Goal: Task Accomplishment & Management: Manage account settings

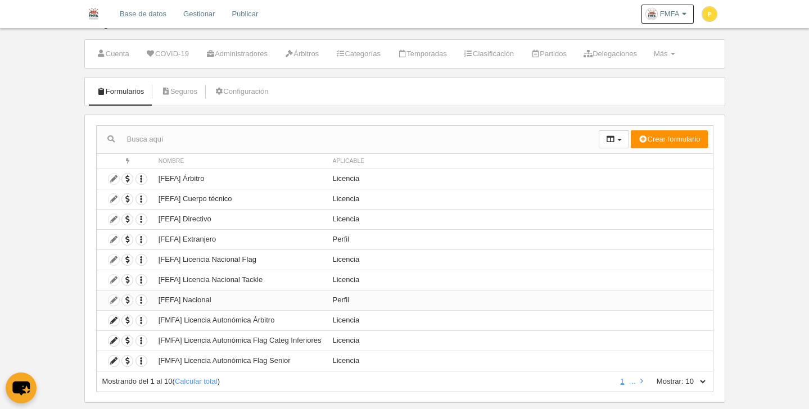
scroll to position [39, 0]
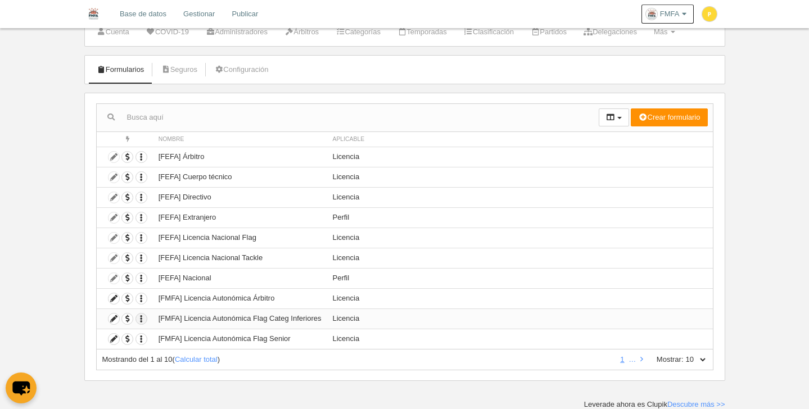
click at [141, 320] on icon "button" at bounding box center [141, 319] width 11 height 11
click at [506, 307] on td "Licencia" at bounding box center [520, 298] width 386 height 20
click at [114, 318] on icon at bounding box center [114, 319] width 11 height 11
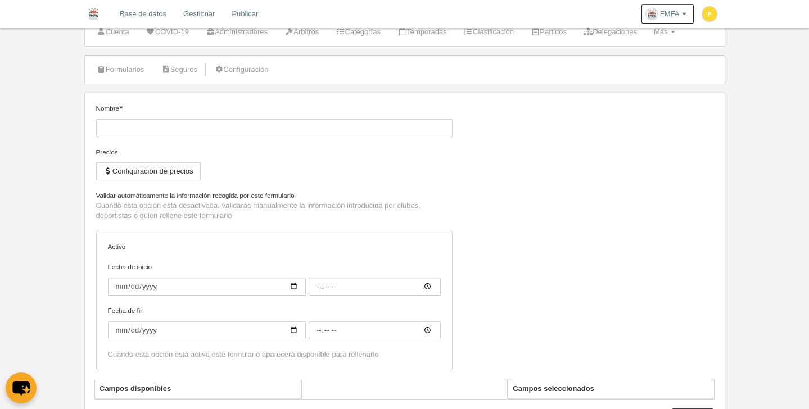
type input "[FMFA] Licencia Autonómica Flag Categ Inferiores"
checkbox input "true"
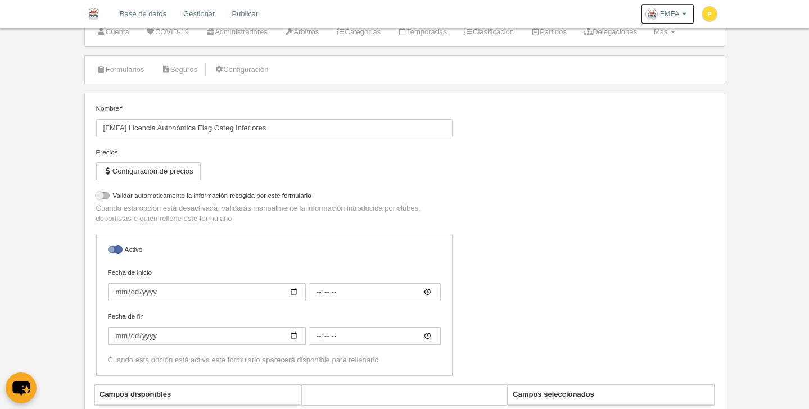
select select "selected"
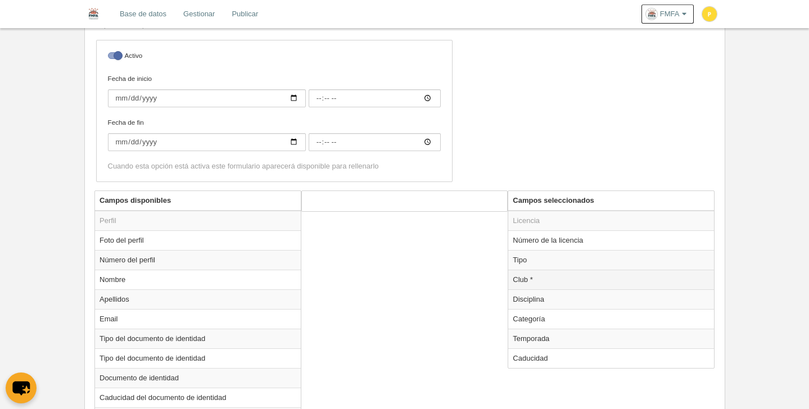
scroll to position [326, 0]
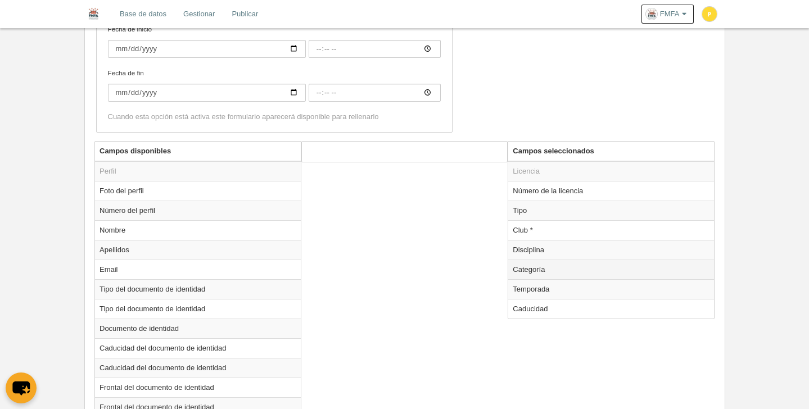
click at [550, 263] on td "Categoría" at bounding box center [611, 270] width 206 height 20
radio input "true"
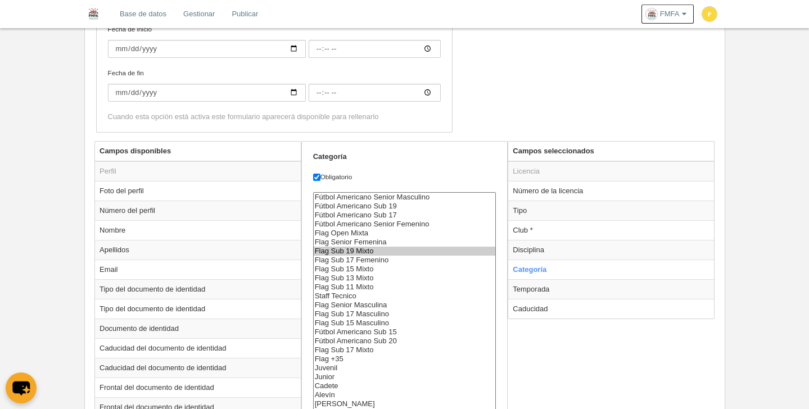
scroll to position [343, 0]
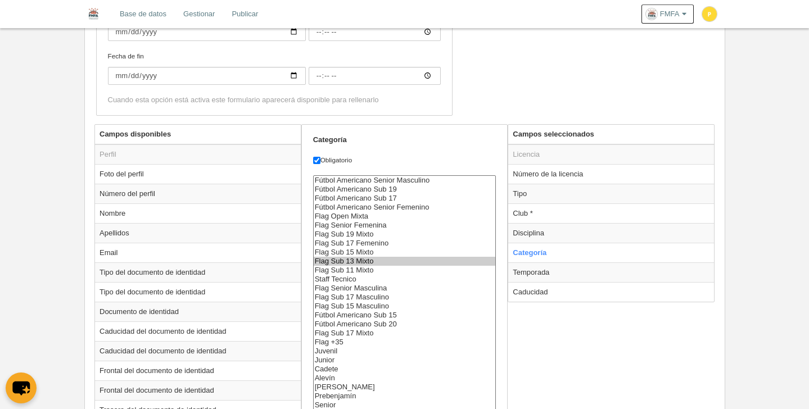
click at [365, 262] on option "Flag Sub 13 Mixto" at bounding box center [405, 261] width 182 height 9
click at [357, 266] on option "Flag Sub 11 Mixto" at bounding box center [405, 270] width 182 height 9
click at [359, 263] on option "Flag Sub 13 Mixto" at bounding box center [405, 261] width 182 height 9
click at [354, 254] on option "Flag Sub 15 Mixto" at bounding box center [405, 252] width 182 height 9
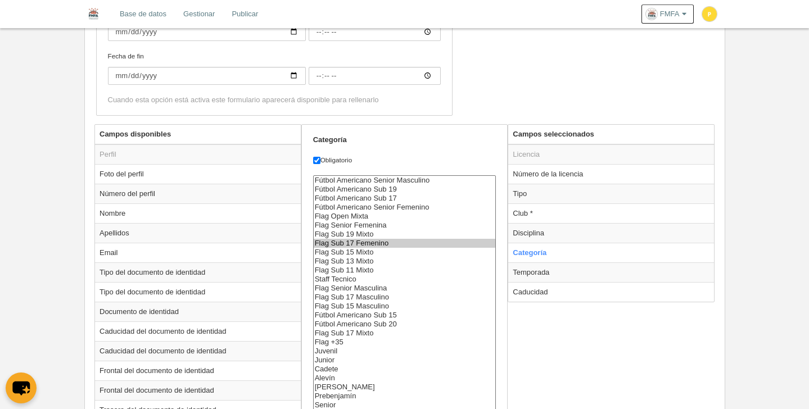
click at [356, 242] on option "Flag Sub 17 Femenino" at bounding box center [405, 243] width 182 height 9
click at [355, 233] on option "Flag Sub 19 Mixto" at bounding box center [405, 234] width 182 height 9
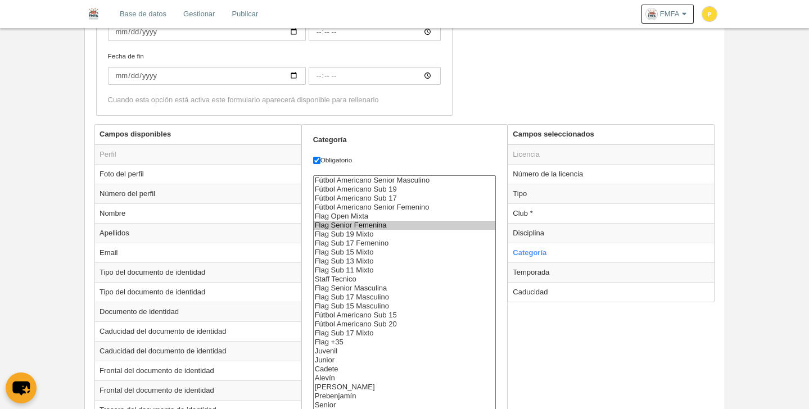
click at [358, 227] on option "Flag Senior Femenina" at bounding box center [405, 225] width 182 height 9
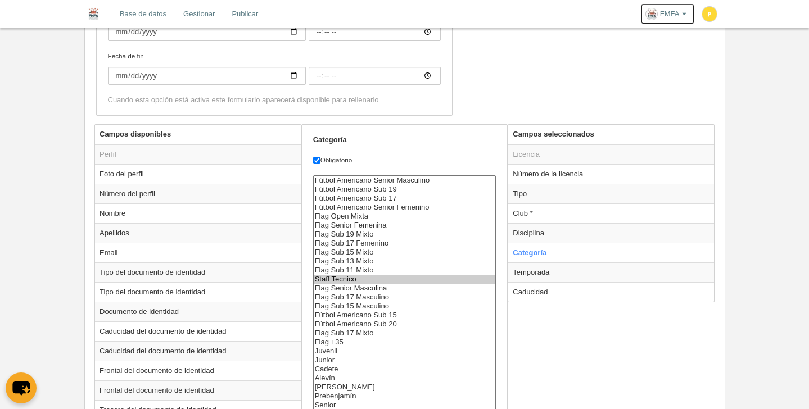
click at [349, 275] on option "Staff Tecnico" at bounding box center [405, 279] width 182 height 9
click at [359, 261] on option "Flag Sub 13 Mixto" at bounding box center [405, 261] width 182 height 9
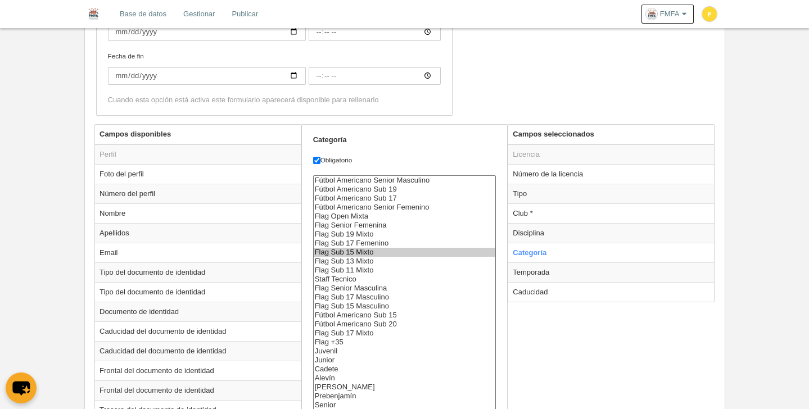
click at [365, 248] on option "Flag Sub 15 Mixto" at bounding box center [405, 252] width 182 height 9
click at [368, 240] on option "Flag Sub 17 Femenino" at bounding box center [405, 243] width 182 height 9
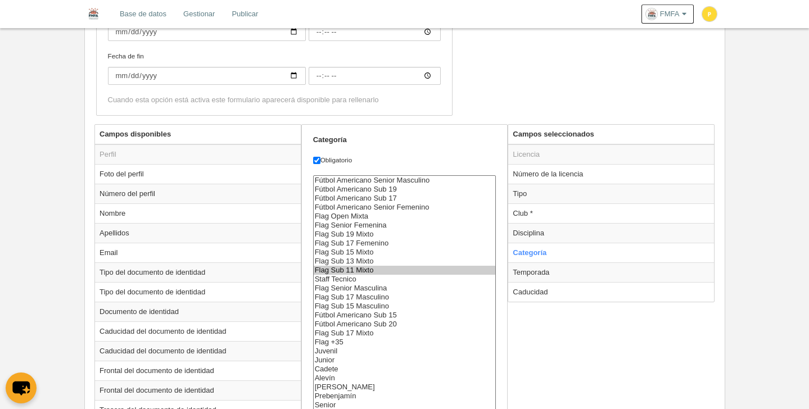
click at [414, 274] on option "Flag Sub 11 Mixto" at bounding box center [405, 270] width 182 height 9
click at [436, 260] on option "Flag Sub 13 Mixto" at bounding box center [405, 261] width 182 height 9
select select "6799"
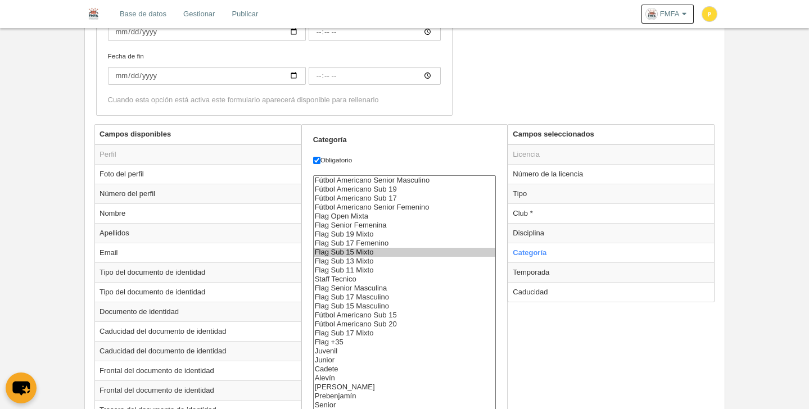
click at [370, 252] on option "Flag Sub 15 Mixto" at bounding box center [405, 252] width 182 height 9
radio input "false"
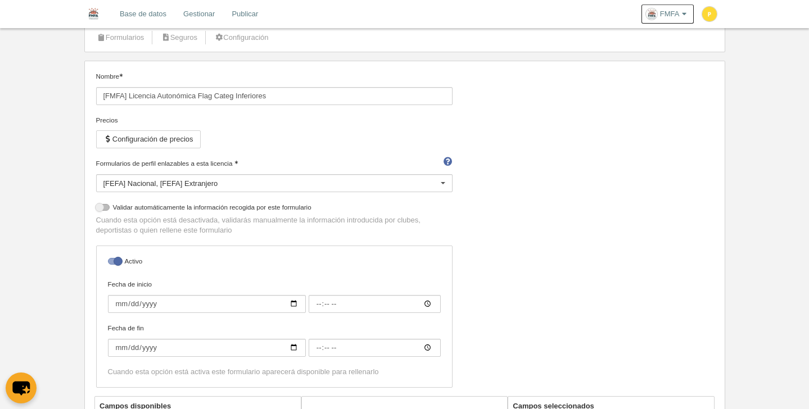
scroll to position [0, 0]
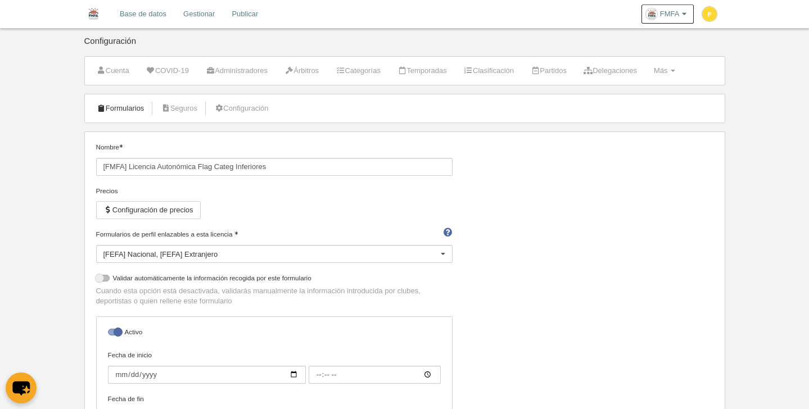
click at [137, 105] on link "Formularios" at bounding box center [121, 108] width 60 height 17
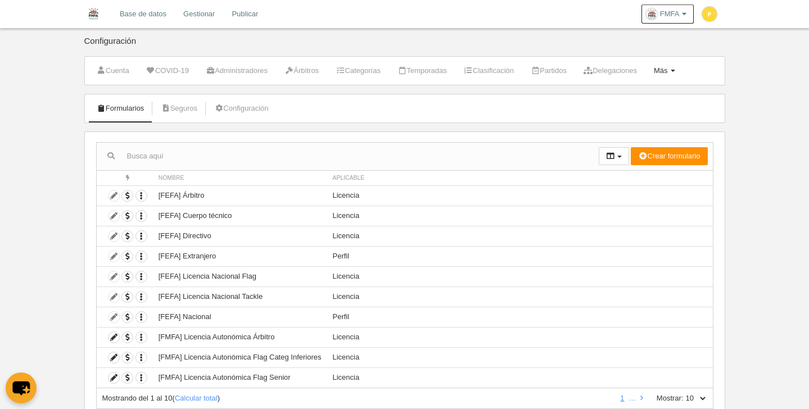
click at [681, 67] on link "Más Menú" at bounding box center [665, 70] width 34 height 17
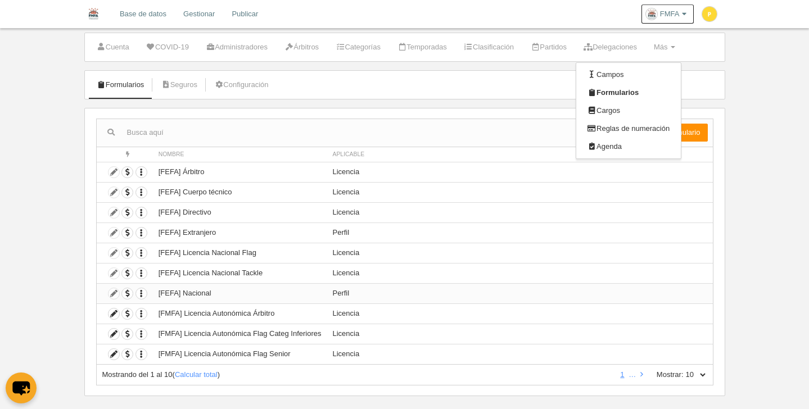
scroll to position [39, 0]
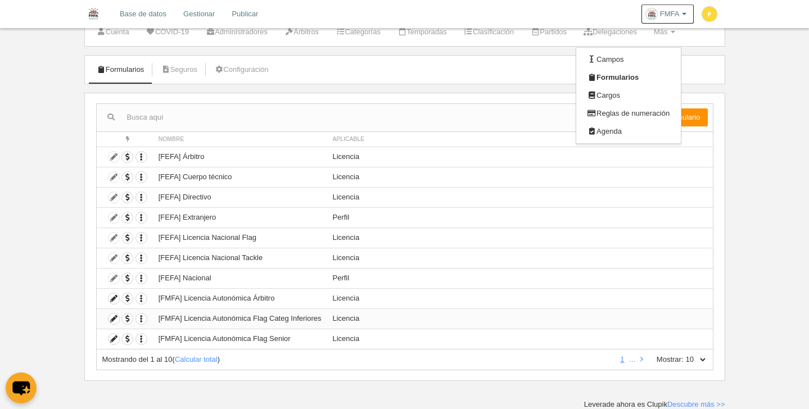
click at [262, 319] on td "[FMFA] Licencia Autonómica Flag Categ Inferiores" at bounding box center [240, 319] width 174 height 20
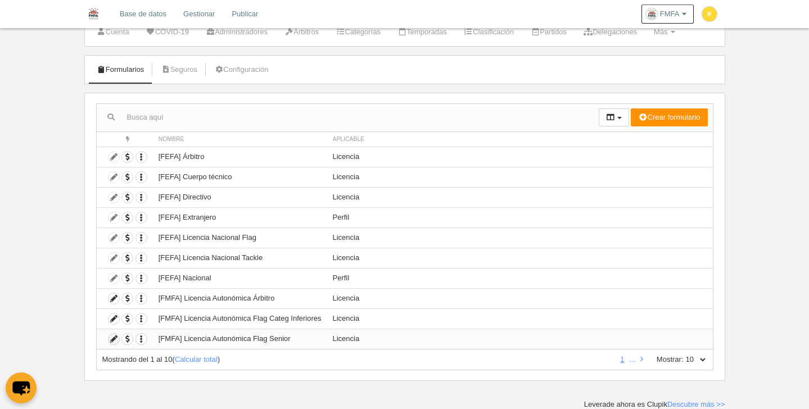
click at [115, 339] on icon at bounding box center [114, 339] width 11 height 11
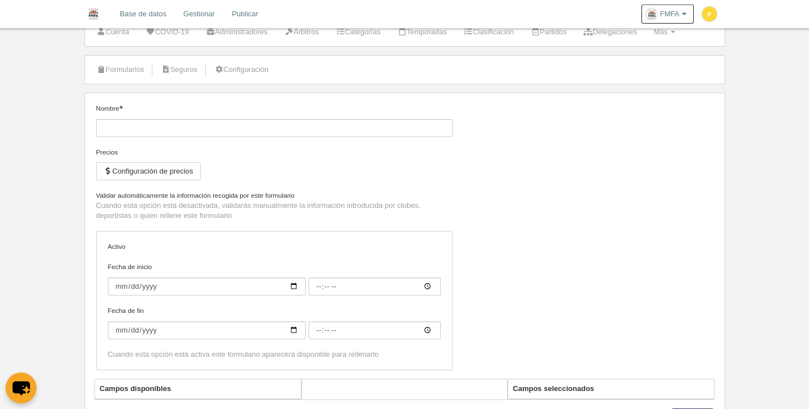
type input "[FMFA] Licencia Autonómica Flag Senior"
checkbox input "true"
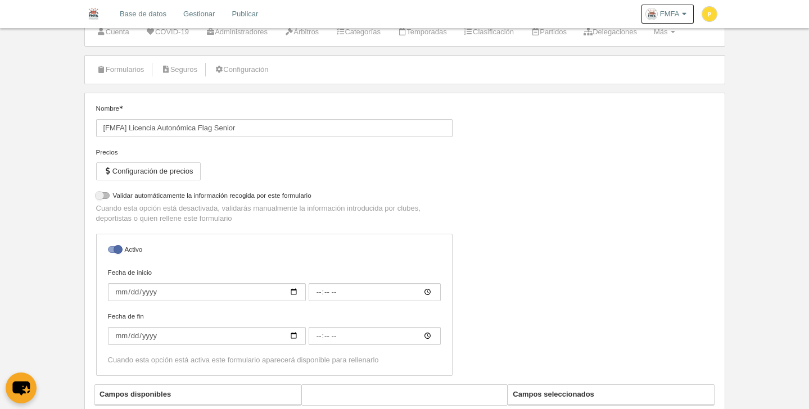
select select "selected"
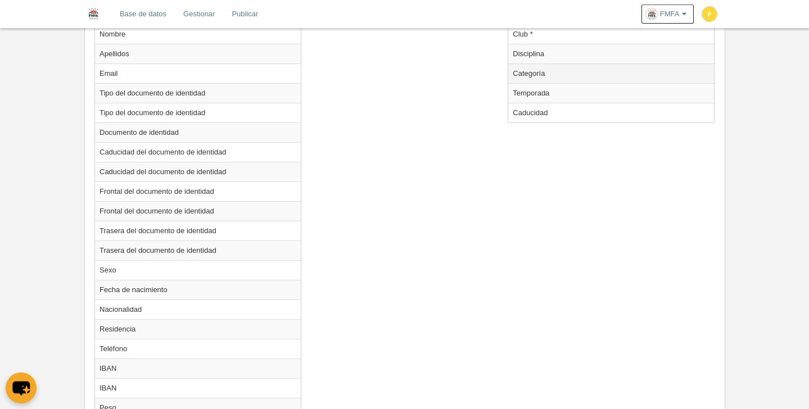
scroll to position [406, 0]
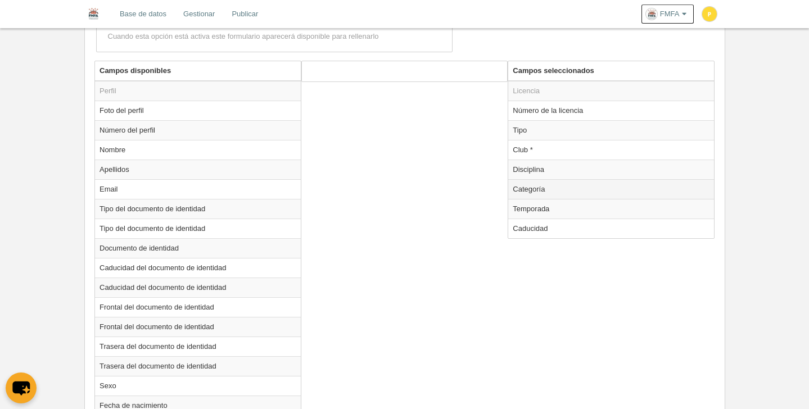
click at [536, 192] on td "Categoría" at bounding box center [611, 189] width 206 height 20
radio input "true"
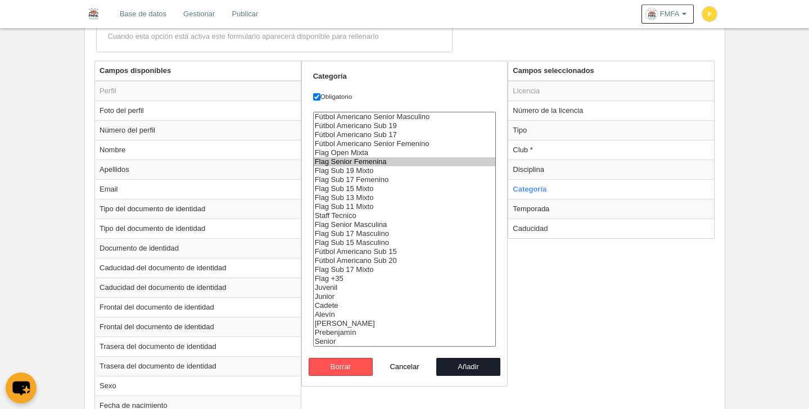
select select "6796"
click at [380, 263] on option "Fútbol Americano Sub 20" at bounding box center [405, 260] width 182 height 9
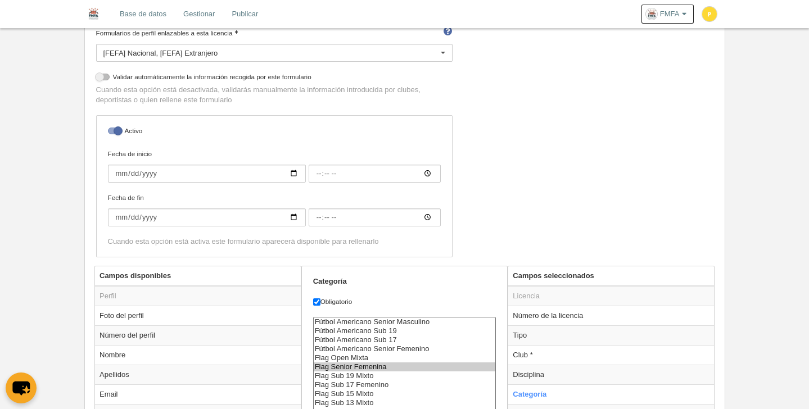
scroll to position [0, 0]
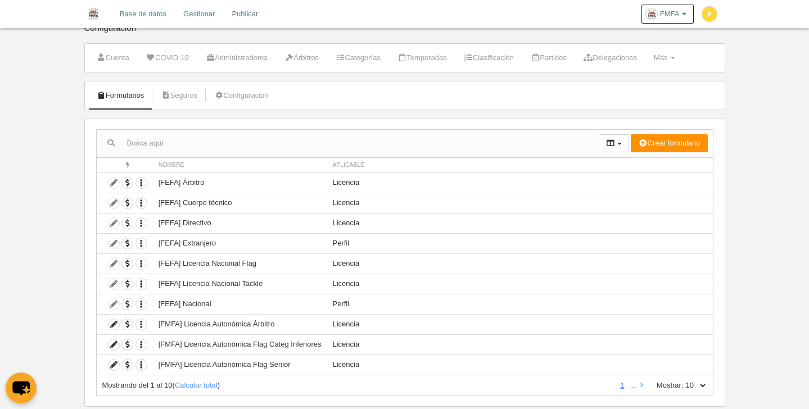
scroll to position [39, 0]
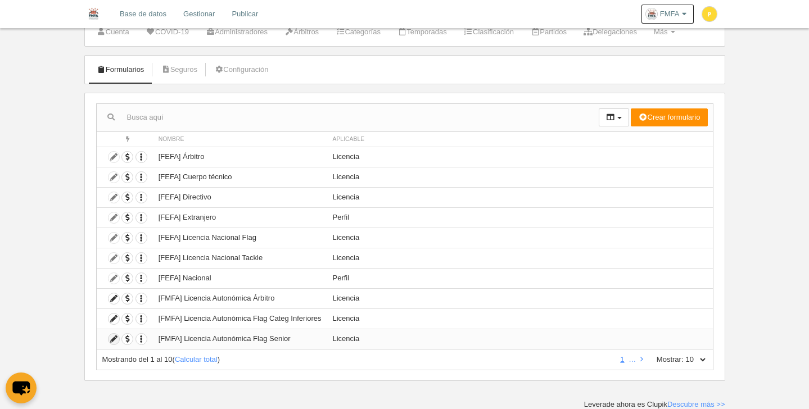
click at [114, 338] on icon at bounding box center [114, 339] width 11 height 11
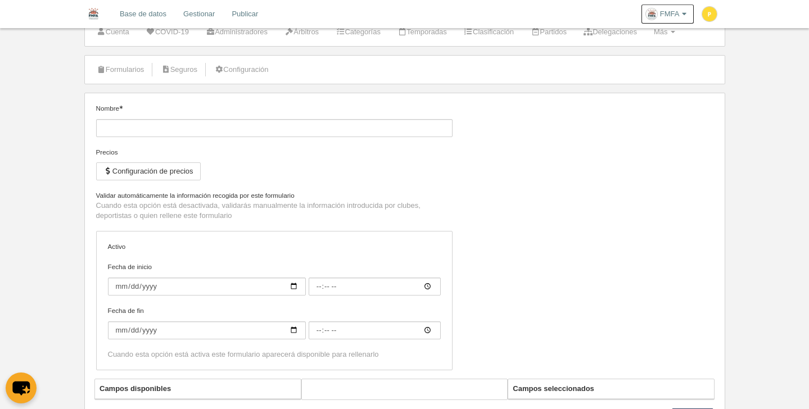
type input "[FMFA] Licencia Autonómica Flag Senior"
checkbox input "true"
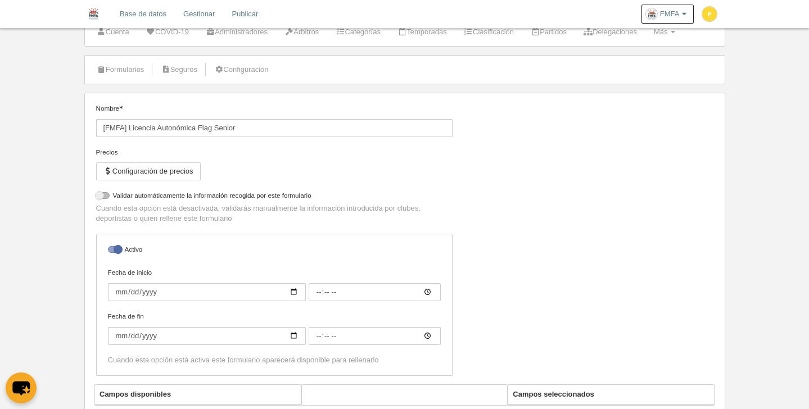
select select "selected"
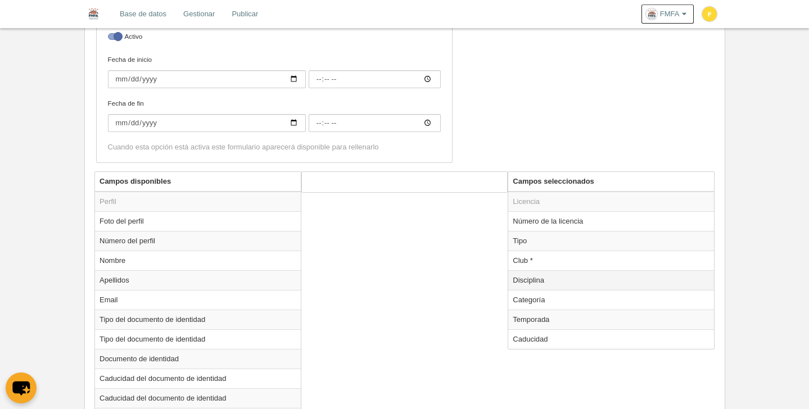
scroll to position [297, 0]
click at [541, 301] on td "Categoría" at bounding box center [611, 299] width 206 height 20
radio input "true"
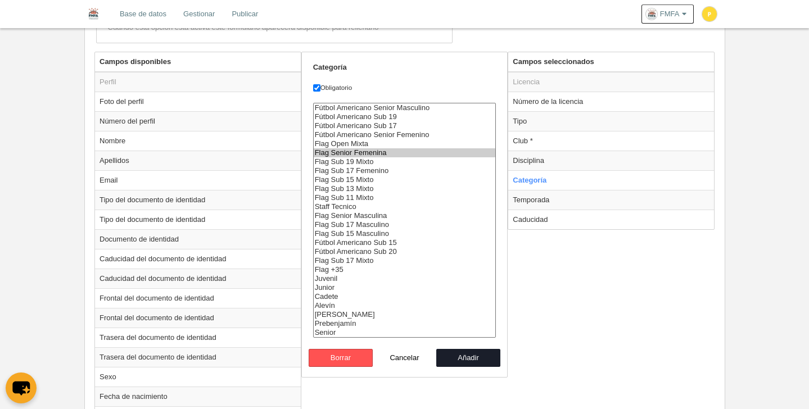
scroll to position [413, 0]
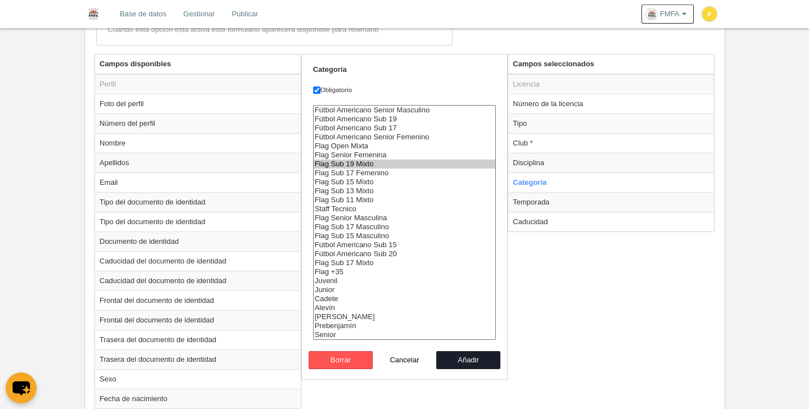
click at [371, 167] on option "Flag Sub 19 Mixto" at bounding box center [405, 164] width 182 height 9
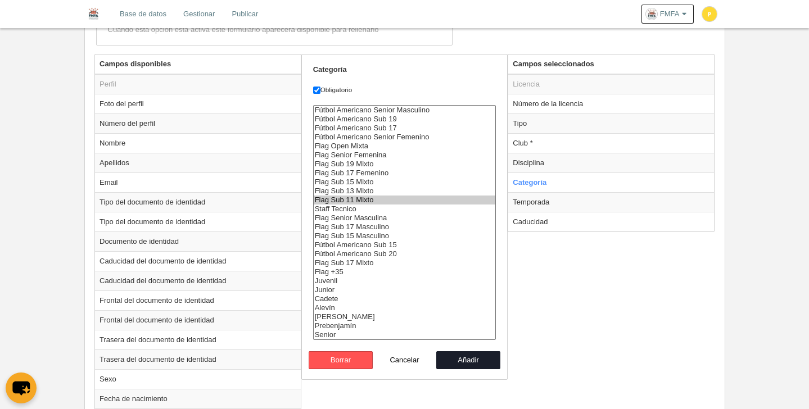
click at [348, 201] on option "Flag Sub 11 Mixto" at bounding box center [405, 200] width 182 height 9
click at [361, 191] on option "Flag Sub 13 Mixto" at bounding box center [405, 191] width 182 height 9
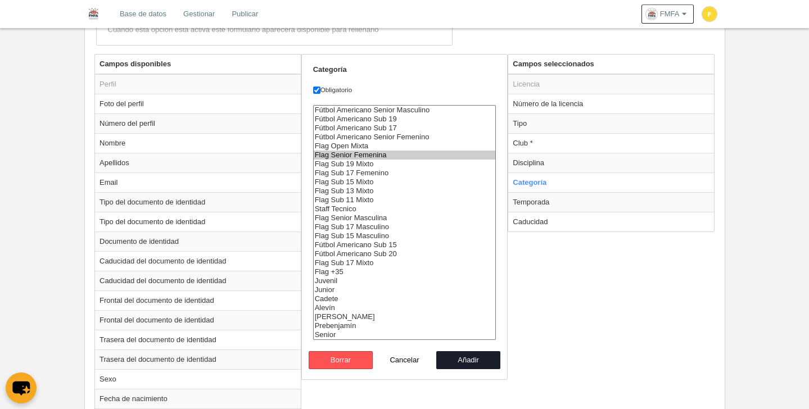
click at [354, 151] on option "Flag Senior Femenina" at bounding box center [405, 155] width 182 height 9
click at [356, 174] on option "Flag Sub 17 Femenino" at bounding box center [405, 173] width 182 height 9
drag, startPoint x: 360, startPoint y: 205, endPoint x: 366, endPoint y: 209, distance: 7.6
click at [360, 205] on option "Staff Tecnico" at bounding box center [405, 209] width 182 height 9
select select "6798"
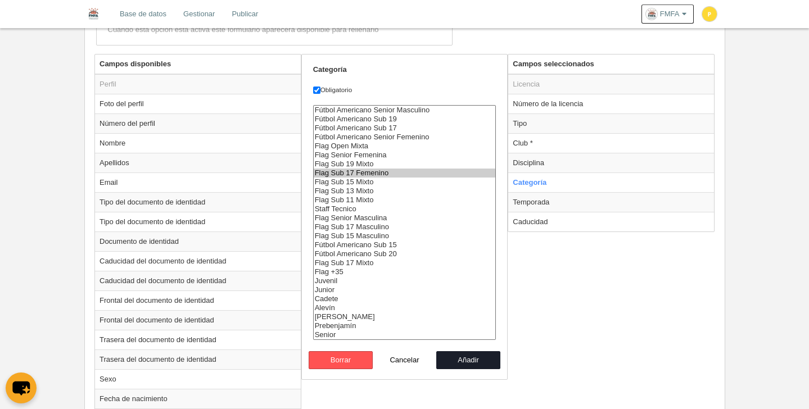
click at [360, 198] on option "Flag Sub 11 Mixto" at bounding box center [405, 200] width 182 height 9
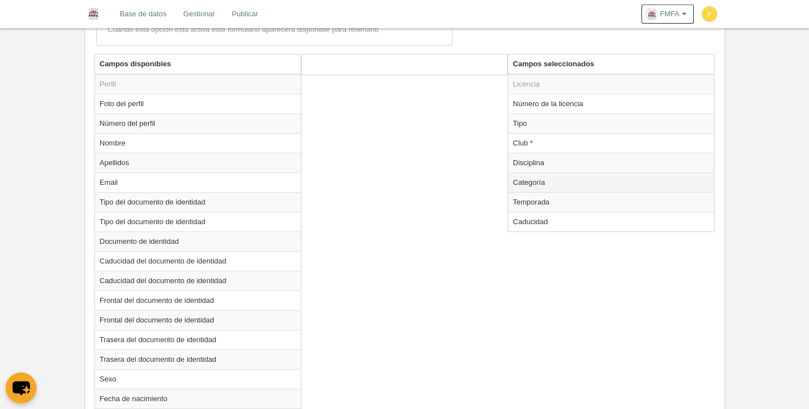
click at [523, 186] on td "Categoría" at bounding box center [611, 183] width 206 height 20
radio input "true"
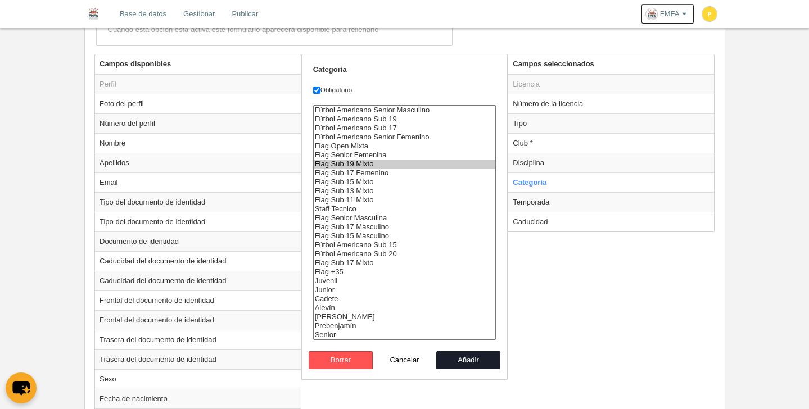
click at [373, 155] on option "Flag Senior Femenina" at bounding box center [405, 155] width 182 height 9
click at [376, 153] on option "Flag Senior Femenina" at bounding box center [405, 155] width 182 height 9
drag, startPoint x: 375, startPoint y: 187, endPoint x: 377, endPoint y: 197, distance: 9.8
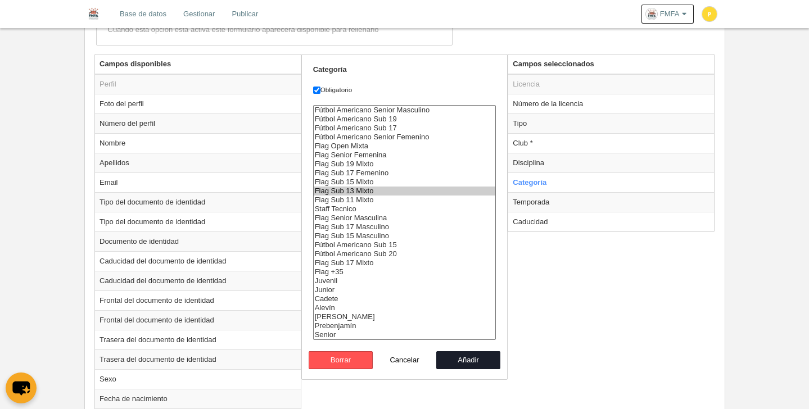
click at [375, 188] on option "Flag Sub 13 Mixto" at bounding box center [405, 191] width 182 height 9
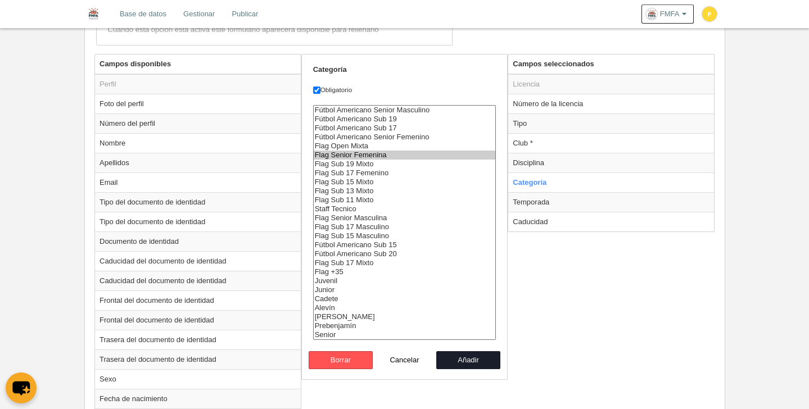
click at [386, 157] on option "Flag Senior Femenina" at bounding box center [405, 155] width 182 height 9
click at [387, 220] on option "Flag Senior Masculina" at bounding box center [405, 218] width 182 height 9
click at [359, 143] on option "Flag Open Mixta" at bounding box center [405, 146] width 182 height 9
click at [382, 155] on option "Flag Senior Femenina" at bounding box center [405, 155] width 182 height 9
select select "6795"
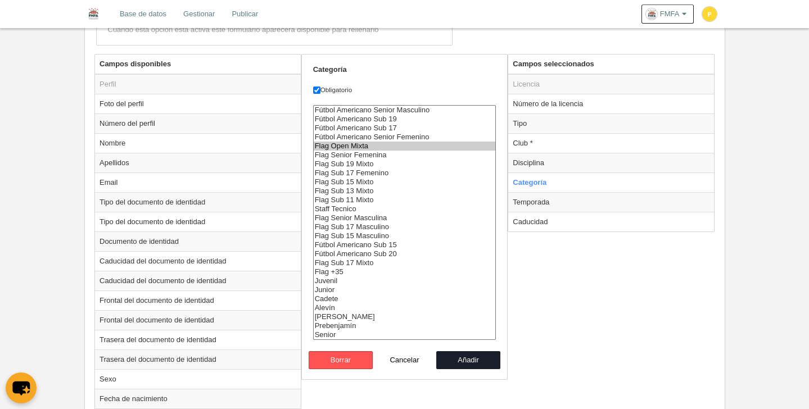
click at [385, 220] on option "Flag Senior Masculina" at bounding box center [405, 218] width 182 height 9
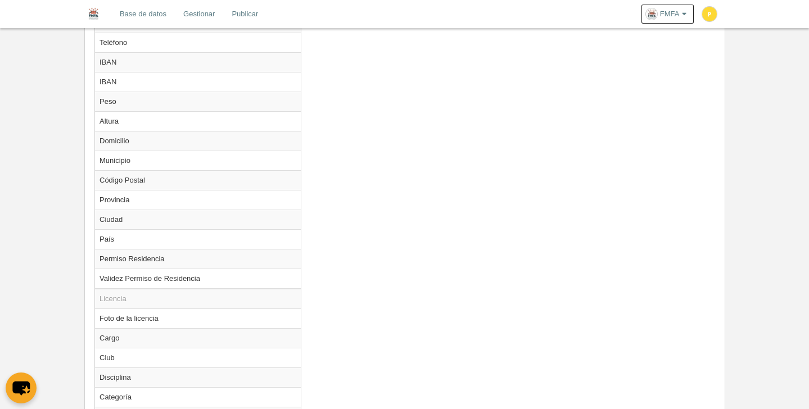
scroll to position [1030, 0]
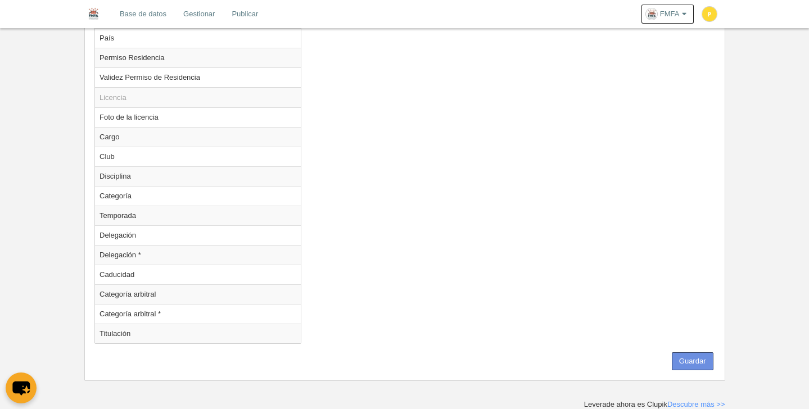
click at [686, 359] on button "Guardar" at bounding box center [693, 362] width 42 height 18
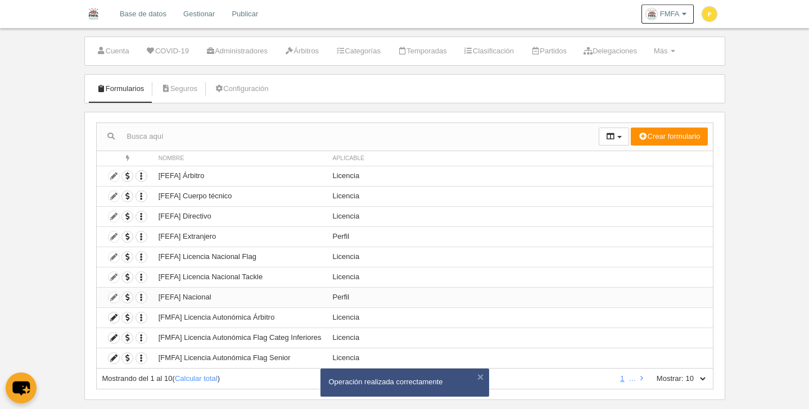
scroll to position [39, 0]
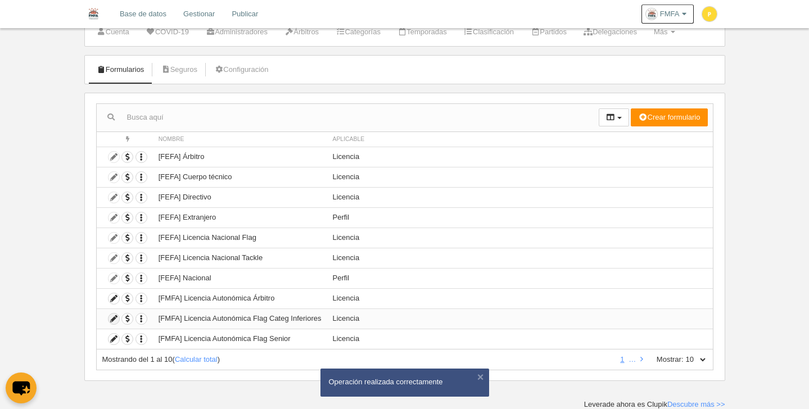
click at [115, 319] on icon at bounding box center [114, 319] width 11 height 11
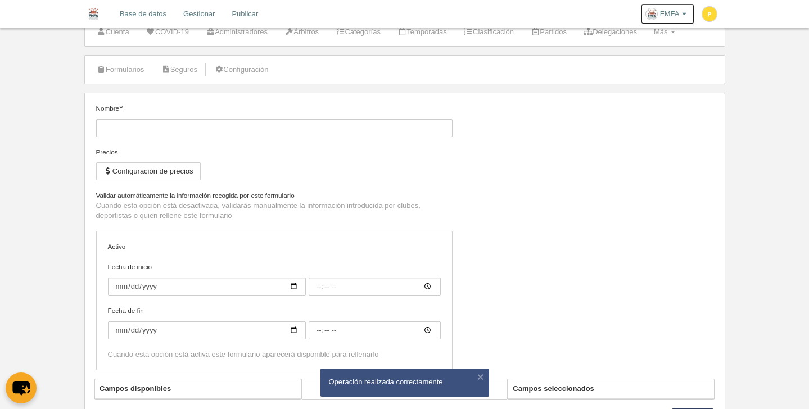
type input "[FMFA] Licencia Autonómica Flag Categ Inferiores"
checkbox input "true"
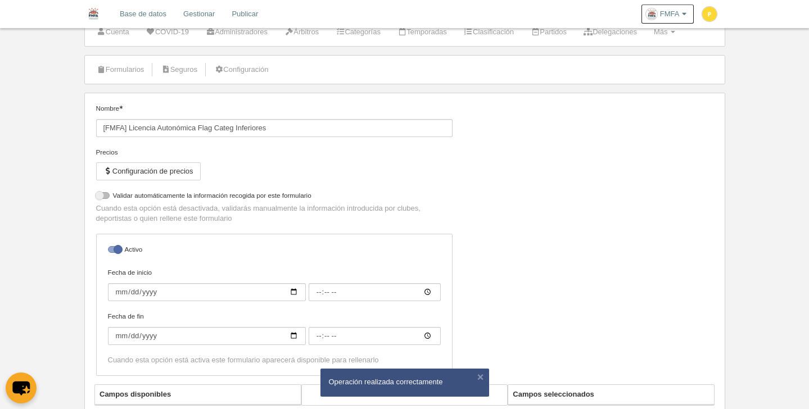
select select "selected"
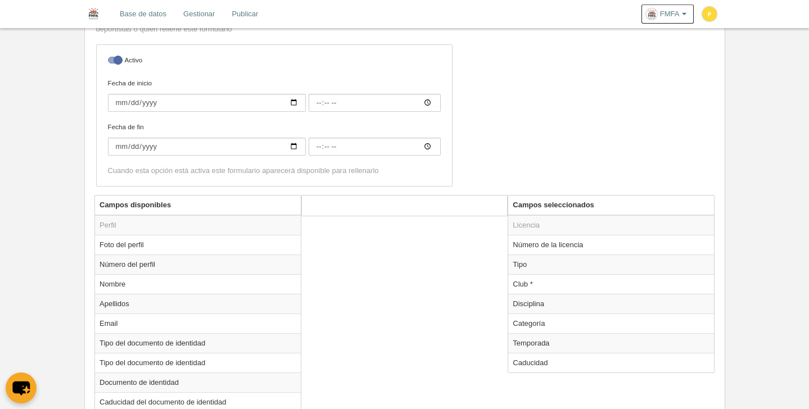
scroll to position [331, 0]
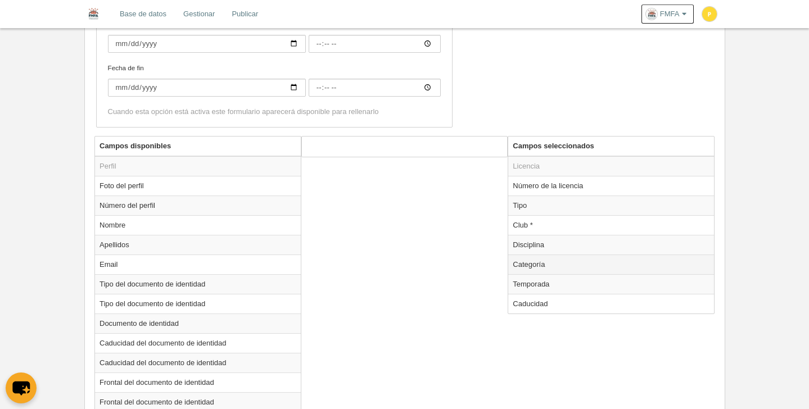
click at [541, 265] on td "Categoría" at bounding box center [611, 265] width 206 height 20
radio input "true"
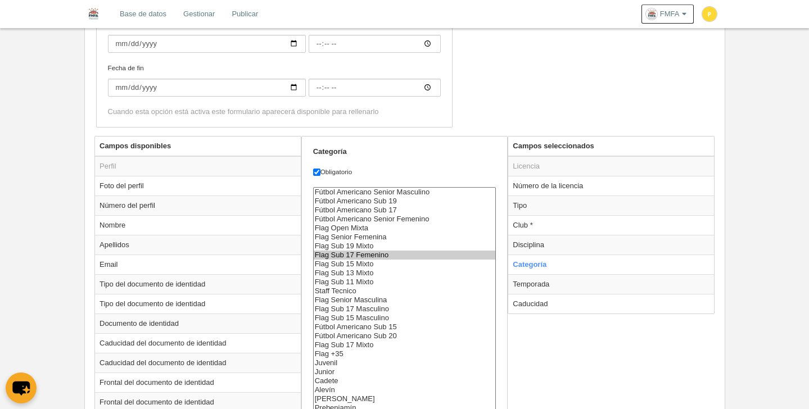
click at [383, 254] on select "Fútbol Americano Senior Masculino Fútbol Americano Sub 19 Fútbol Americano Sub …" at bounding box center [404, 304] width 183 height 235
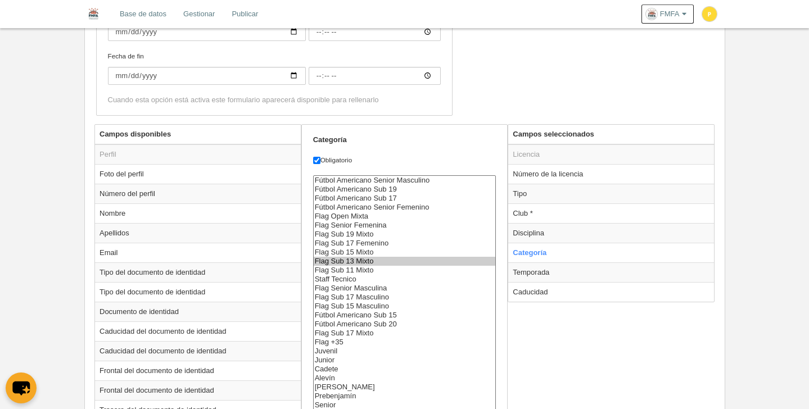
click at [383, 261] on option "Flag Sub 13 Mixto" at bounding box center [405, 261] width 182 height 9
click at [375, 253] on option "Flag Sub 15 Mixto" at bounding box center [405, 252] width 182 height 9
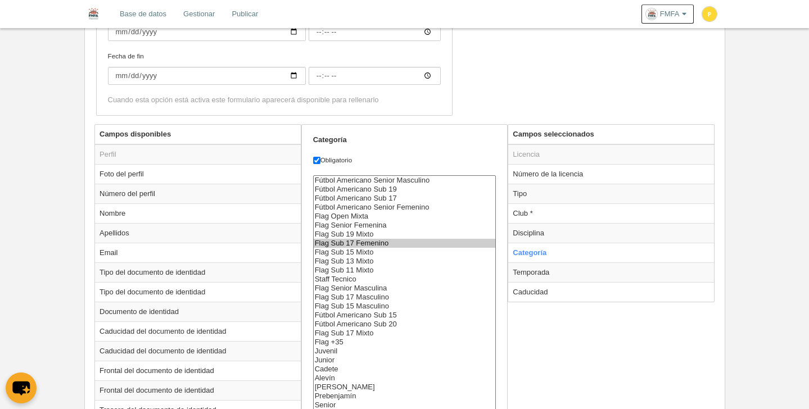
click at [378, 245] on option "Flag Sub 17 Femenino" at bounding box center [405, 243] width 182 height 9
click at [367, 234] on option "Flag Sub 19 Mixto" at bounding box center [405, 234] width 182 height 9
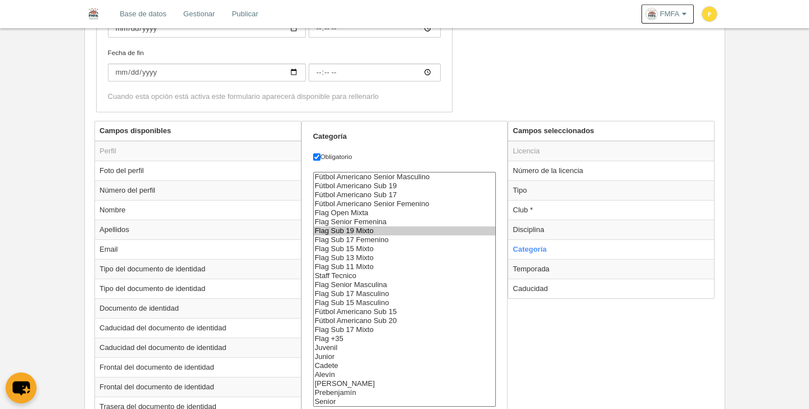
scroll to position [355, 0]
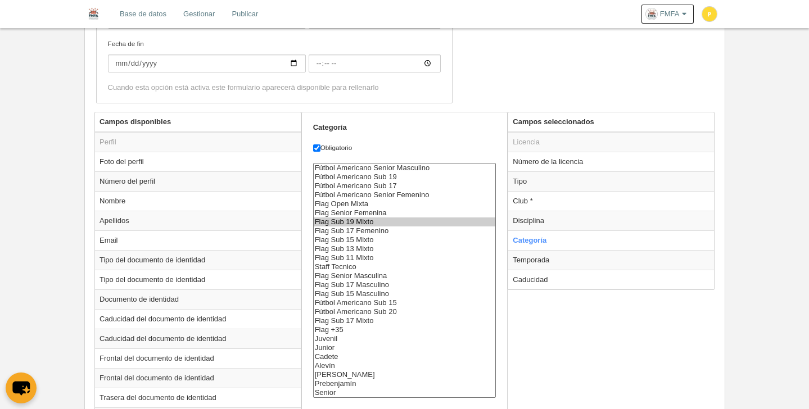
click at [384, 286] on option "Flag Sub 17 Masculino" at bounding box center [405, 285] width 182 height 9
click at [391, 295] on option "Flag Sub 15 Masculino" at bounding box center [405, 294] width 182 height 9
click at [381, 286] on option "Flag Sub 17 Masculino" at bounding box center [405, 285] width 182 height 9
click at [382, 287] on option "Flag Sub 17 Masculino" at bounding box center [405, 285] width 182 height 9
select select "6797"
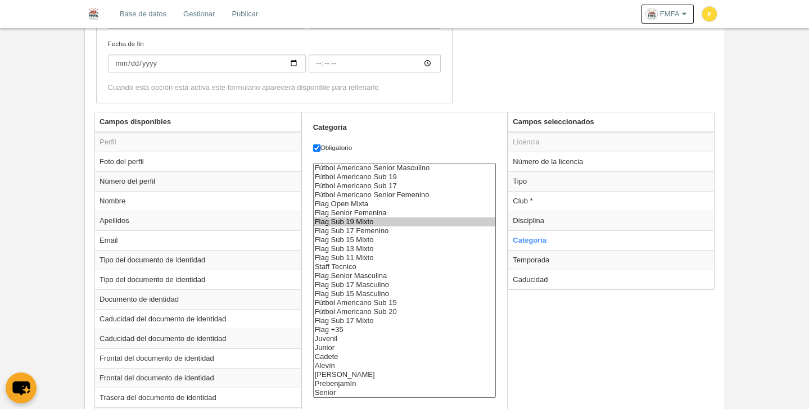
click at [358, 323] on option "Flag Sub 17 Mixto" at bounding box center [405, 321] width 182 height 9
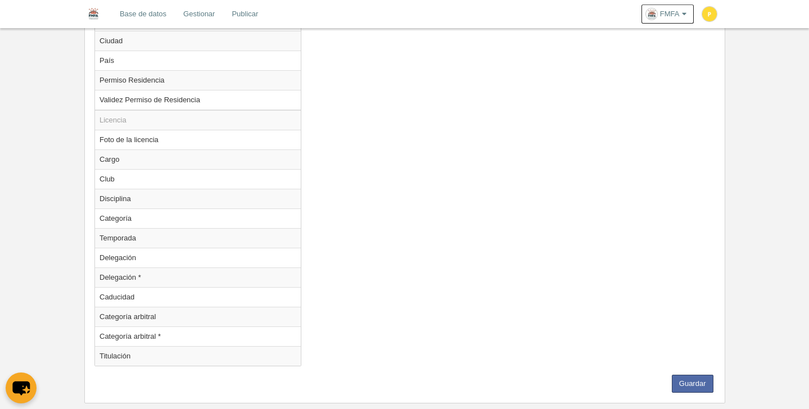
scroll to position [1030, 0]
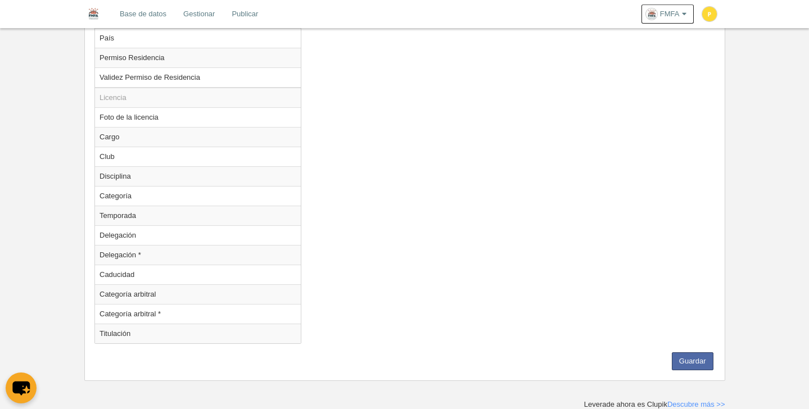
click at [688, 355] on button "Guardar" at bounding box center [693, 362] width 42 height 18
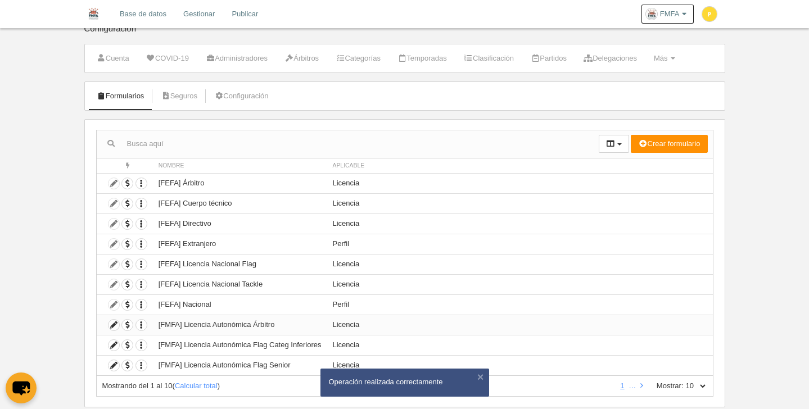
scroll to position [39, 0]
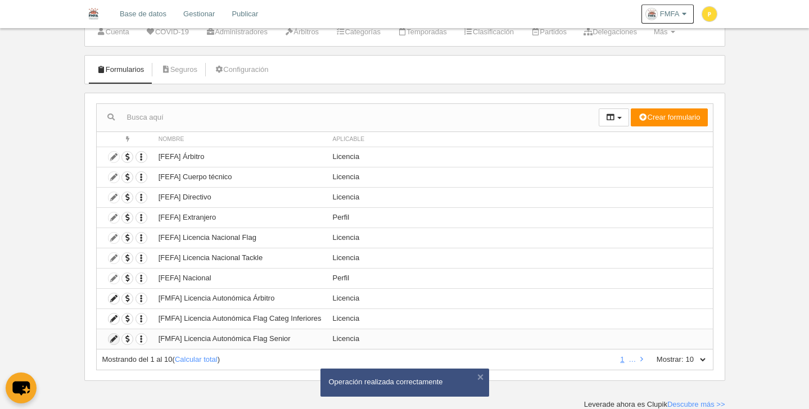
click at [111, 342] on icon at bounding box center [114, 339] width 11 height 11
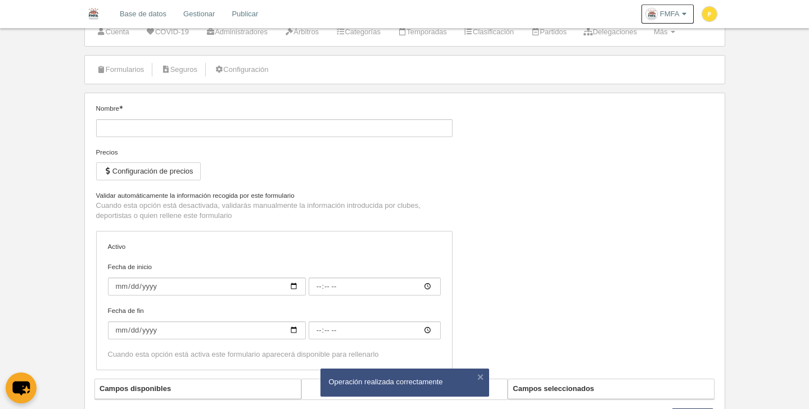
type input "[FMFA] Licencia Autonómica Flag Senior"
checkbox input "true"
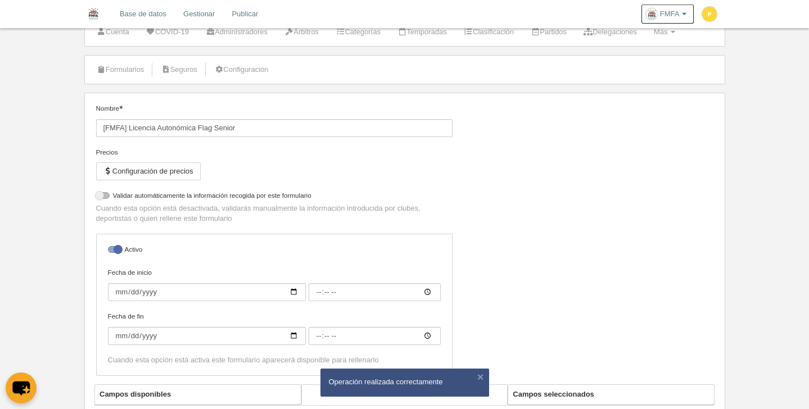
select select "selected"
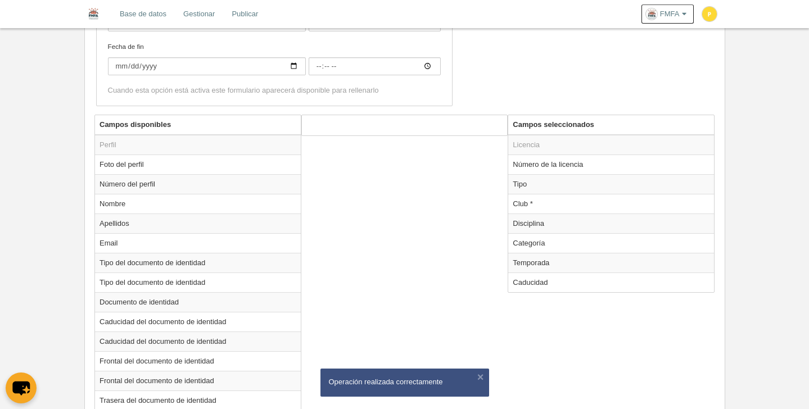
scroll to position [375, 0]
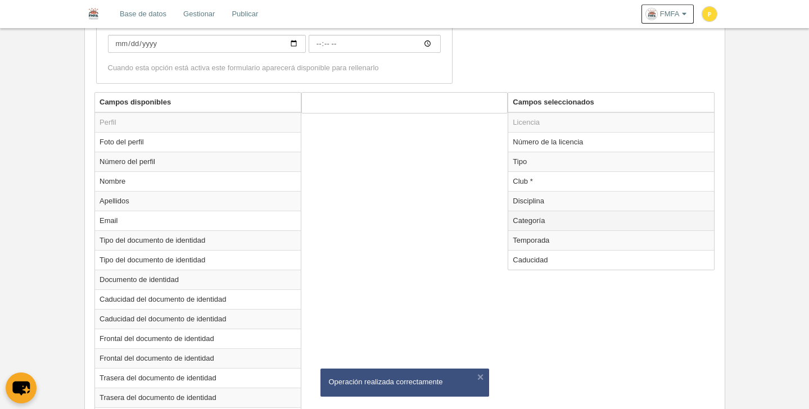
click at [543, 225] on td "Categoría" at bounding box center [611, 221] width 206 height 20
radio input "true"
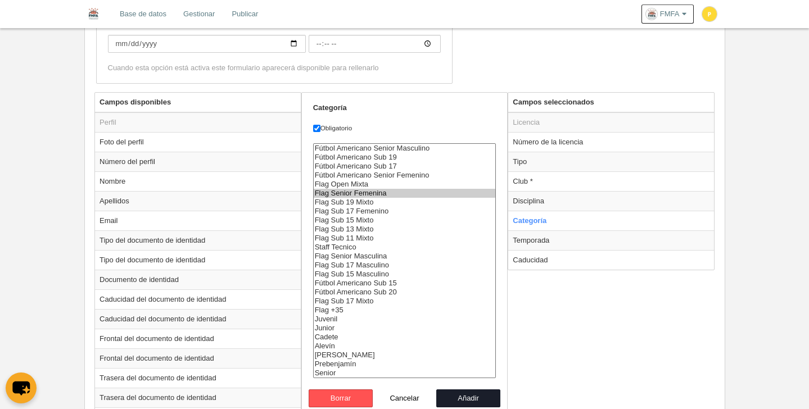
scroll to position [396, 0]
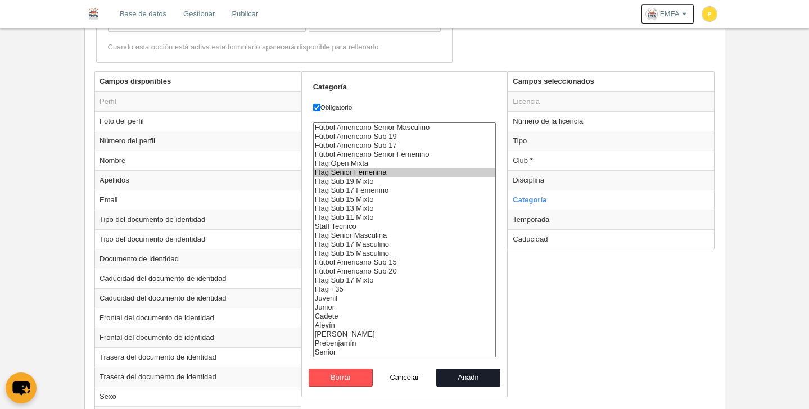
select select "6796"
click at [344, 290] on option "Flag +35" at bounding box center [405, 289] width 182 height 9
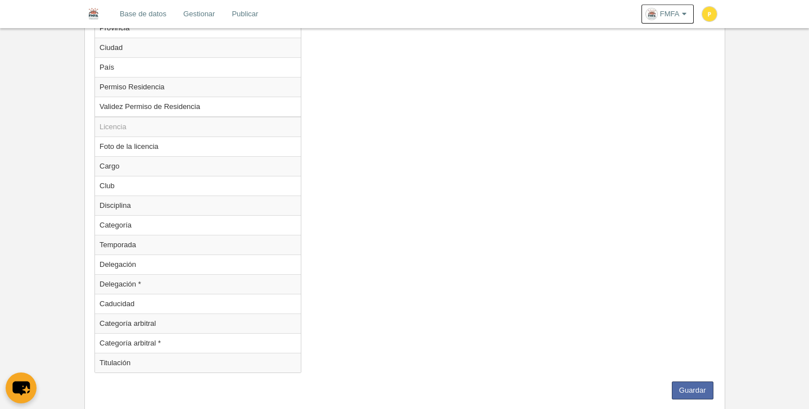
scroll to position [1030, 0]
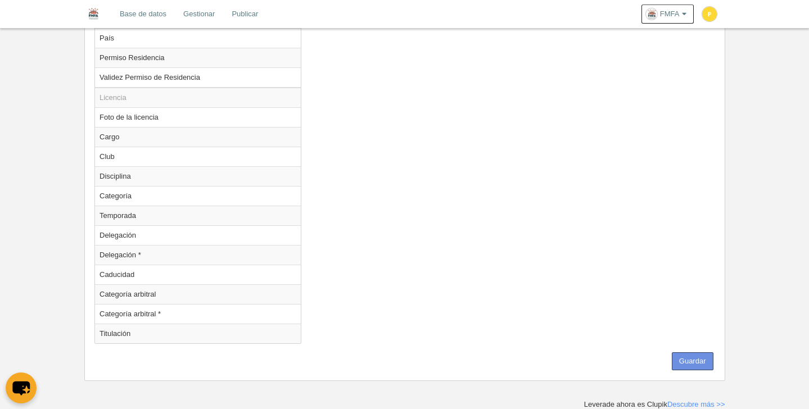
click at [701, 360] on button "Guardar" at bounding box center [693, 362] width 42 height 18
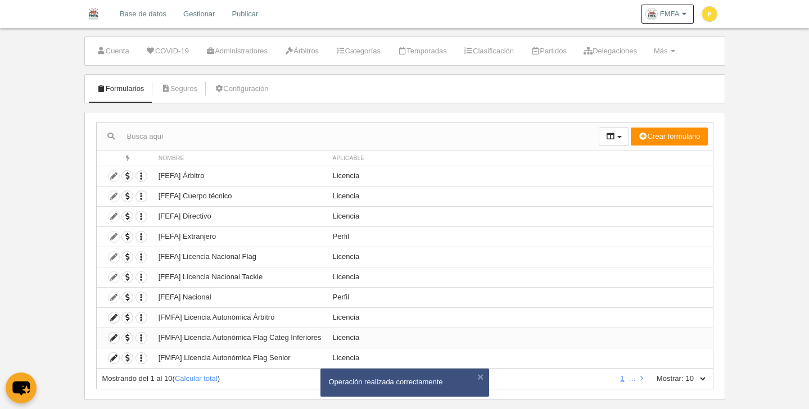
scroll to position [39, 0]
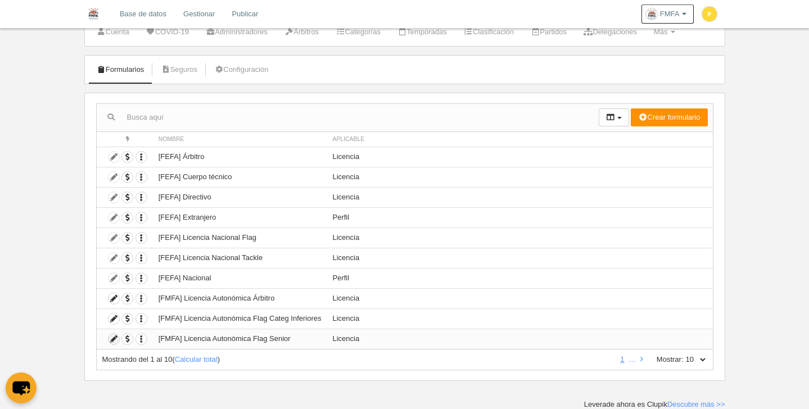
click at [117, 338] on icon at bounding box center [114, 339] width 11 height 11
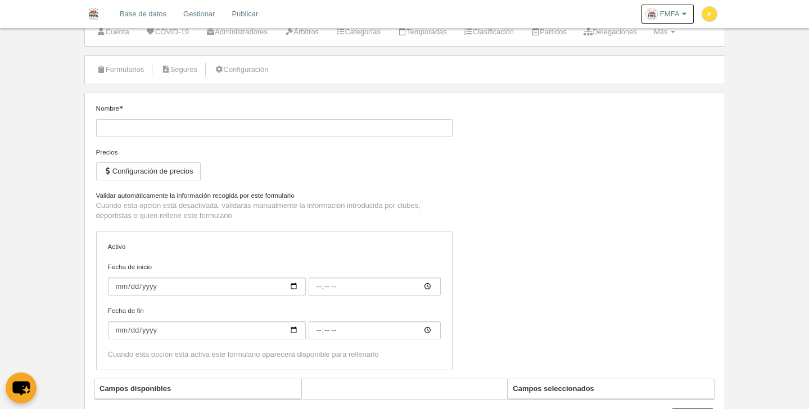
type input "[FMFA] Licencia Autonómica Flag Senior"
checkbox input "true"
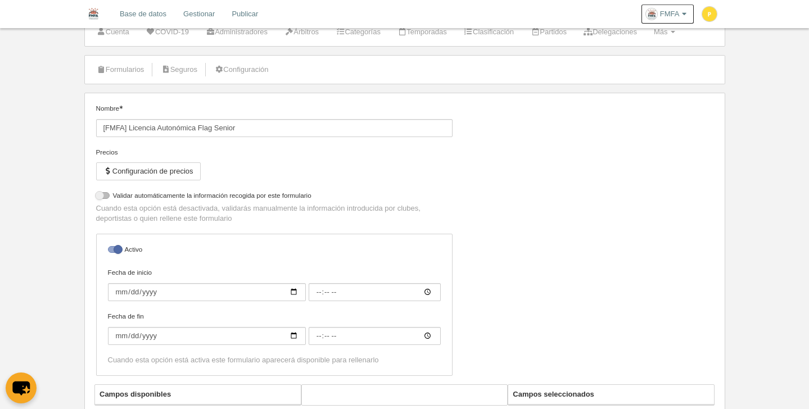
select select "selected"
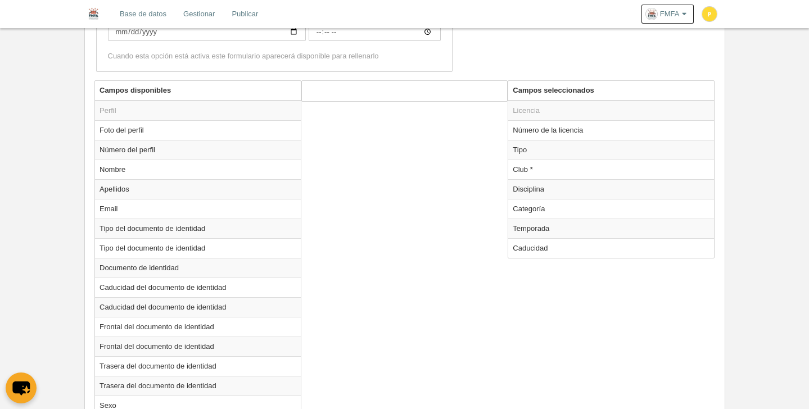
scroll to position [389, 0]
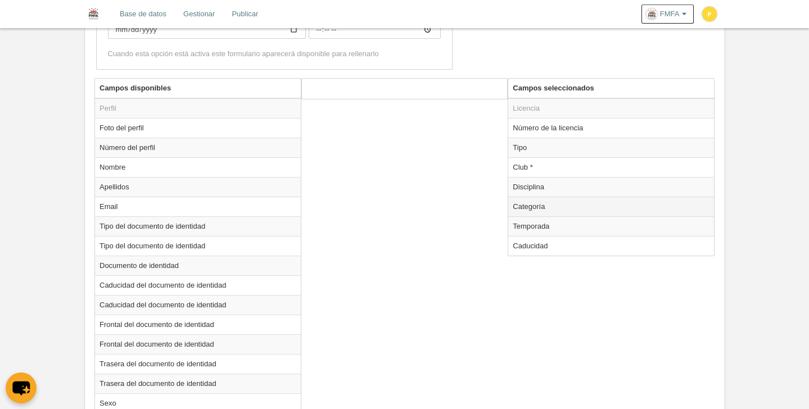
click at [549, 209] on td "Categoría" at bounding box center [611, 207] width 206 height 20
radio input "true"
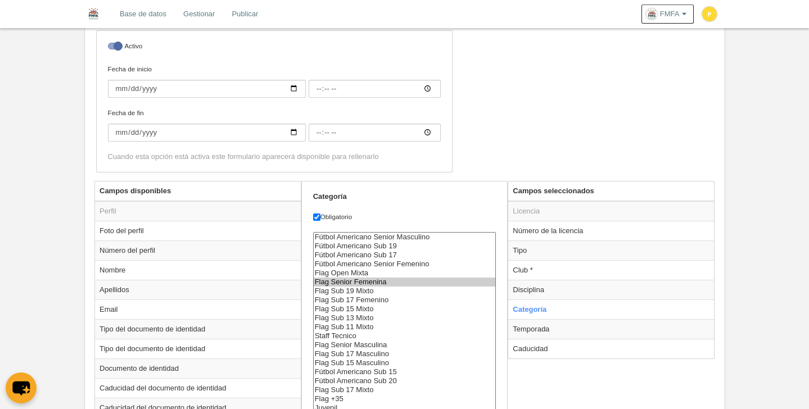
scroll to position [395, 0]
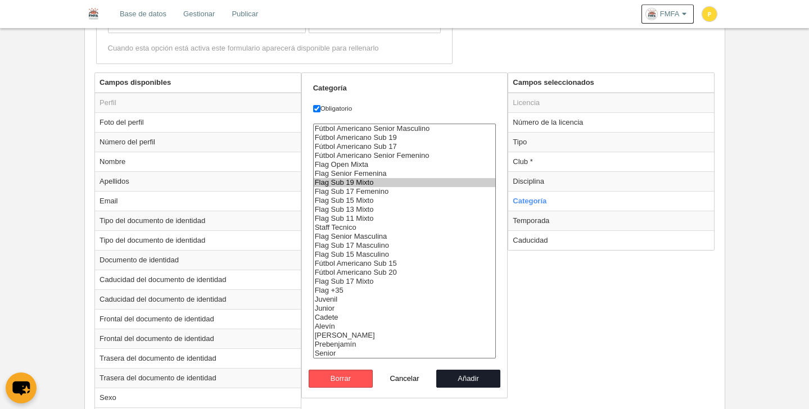
click at [363, 184] on option "Flag Sub 19 Mixto" at bounding box center [405, 182] width 182 height 9
click at [385, 174] on option "Flag Senior Femenina" at bounding box center [405, 173] width 182 height 9
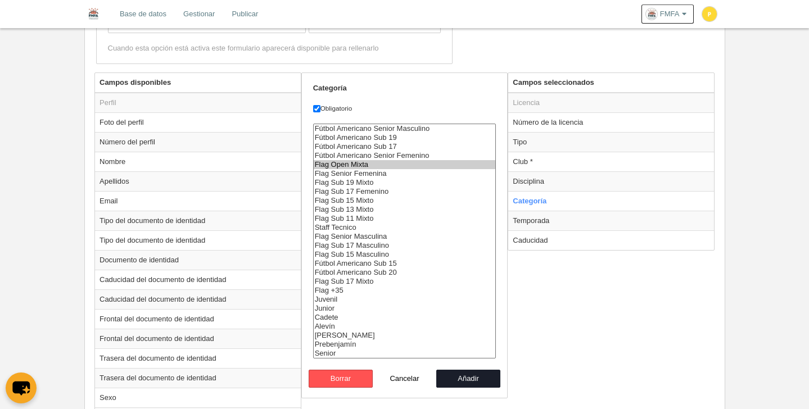
click at [379, 165] on option "Flag Open Mixta" at bounding box center [405, 164] width 182 height 9
click at [382, 174] on option "Flag Senior Femenina" at bounding box center [405, 173] width 182 height 9
click at [384, 236] on option "Flag Senior Masculina" at bounding box center [405, 236] width 182 height 9
click at [409, 206] on option "Flag Sub 13 Mixto" at bounding box center [405, 209] width 182 height 9
click at [390, 166] on option "Flag Open Mixta" at bounding box center [405, 164] width 182 height 9
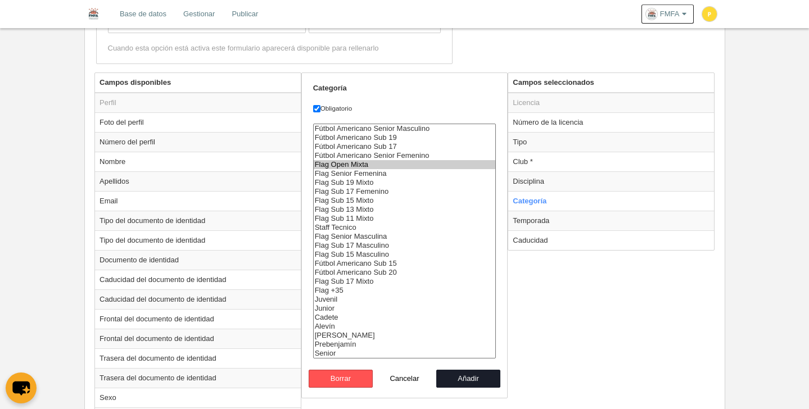
drag, startPoint x: 378, startPoint y: 238, endPoint x: 422, endPoint y: 241, distance: 43.9
click at [378, 238] on option "Flag Senior Masculina" at bounding box center [405, 236] width 182 height 9
click at [338, 293] on option "Flag +35" at bounding box center [405, 290] width 182 height 9
select select "6795"
click at [389, 174] on option "Flag Senior Femenina" at bounding box center [405, 173] width 182 height 9
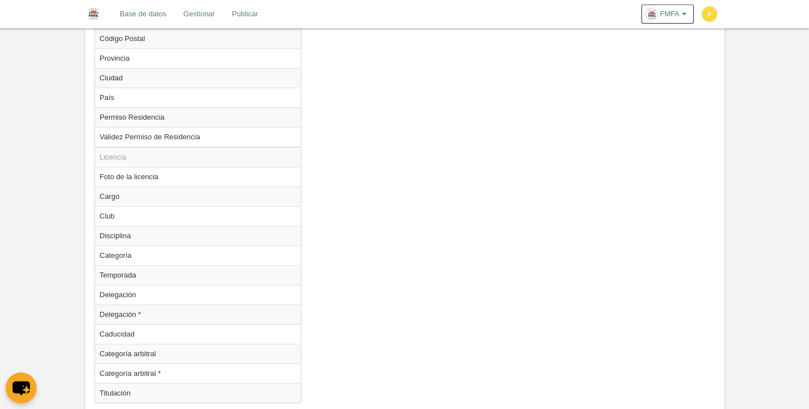
scroll to position [1030, 0]
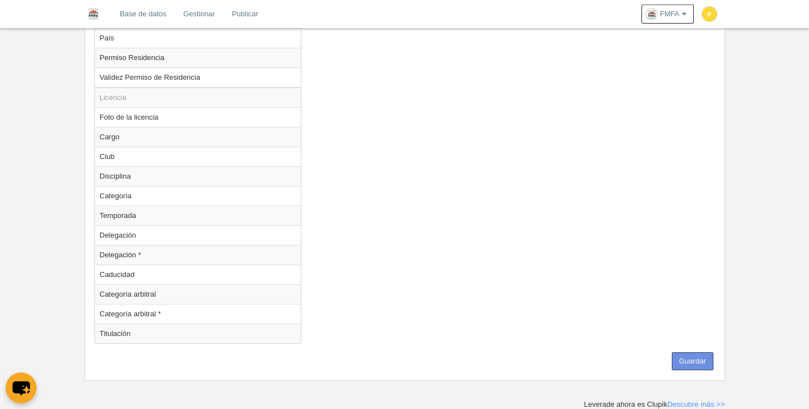
click at [694, 364] on button "Guardar" at bounding box center [693, 362] width 42 height 18
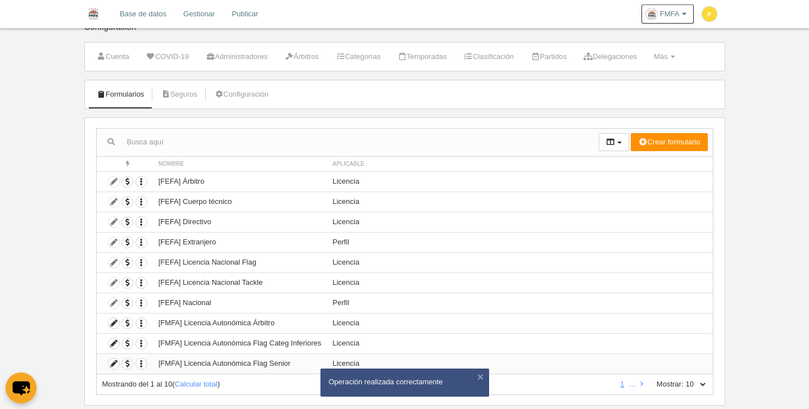
scroll to position [39, 0]
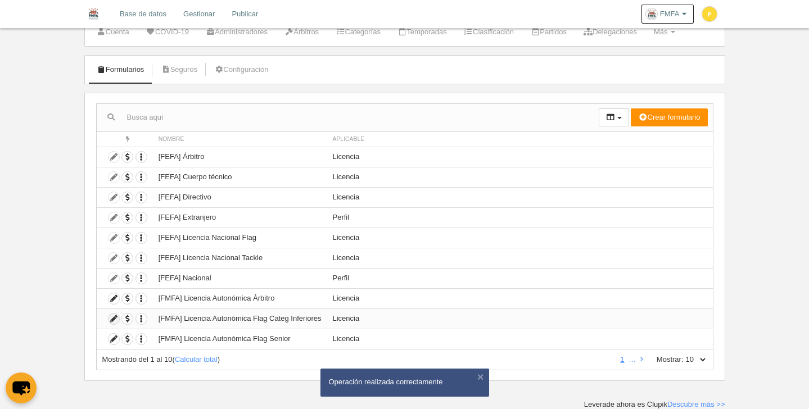
click at [113, 320] on icon at bounding box center [114, 319] width 11 height 11
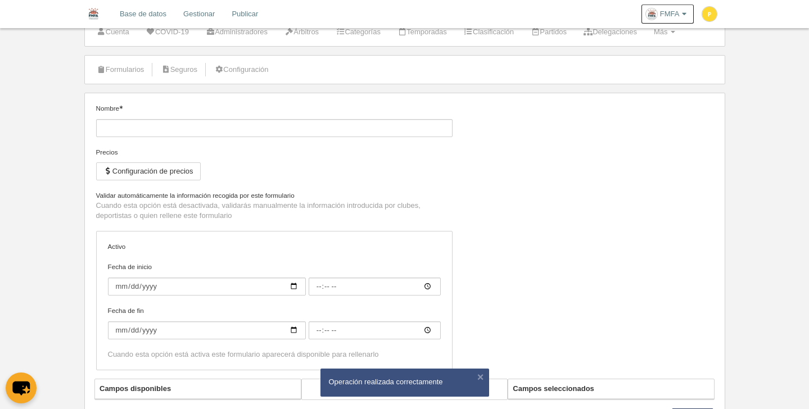
type input "[FMFA] Licencia Autonómica Flag Categ Inferiores"
checkbox input "true"
select select "selected"
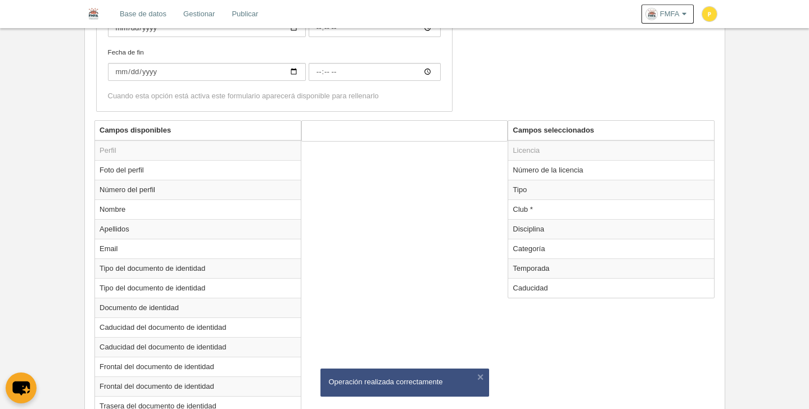
scroll to position [288, 0]
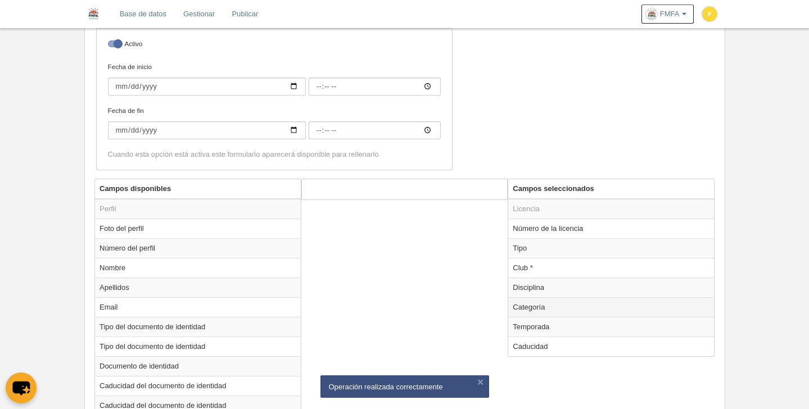
click at [530, 308] on td "Categoría" at bounding box center [611, 307] width 206 height 20
radio input "true"
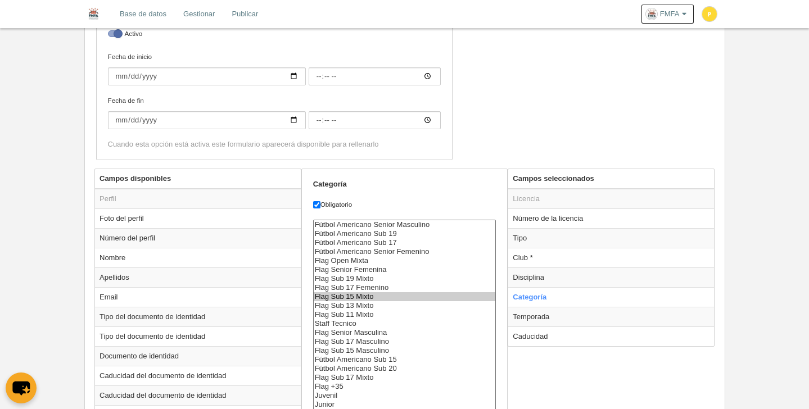
scroll to position [393, 0]
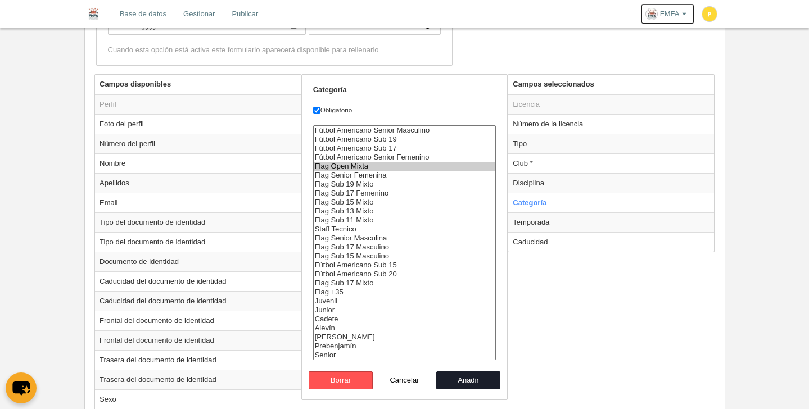
click at [368, 165] on option "Flag Open Mixta" at bounding box center [405, 166] width 182 height 9
click at [381, 168] on option "Flag Open Mixta" at bounding box center [405, 166] width 182 height 9
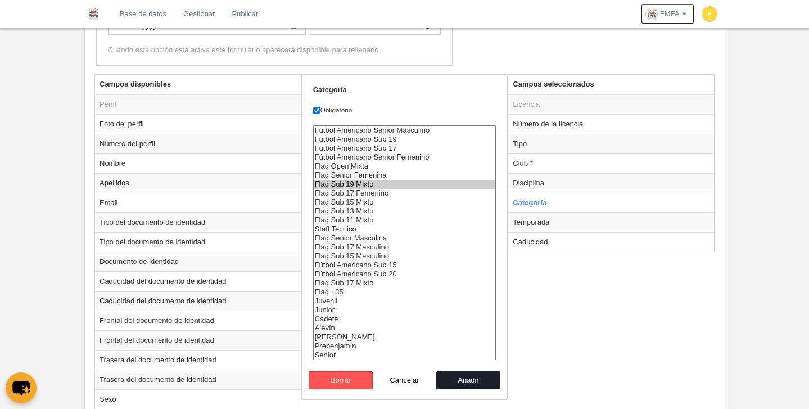
click at [376, 184] on option "Flag Sub 19 Mixto" at bounding box center [405, 184] width 182 height 9
click at [399, 193] on option "Flag Sub 17 Femenino" at bounding box center [405, 193] width 182 height 9
click at [389, 201] on option "Flag Sub 15 Mixto" at bounding box center [405, 202] width 182 height 9
click at [387, 210] on option "Flag Sub 13 Mixto" at bounding box center [405, 211] width 182 height 9
click at [384, 220] on option "Flag Sub 11 Mixto" at bounding box center [405, 220] width 182 height 9
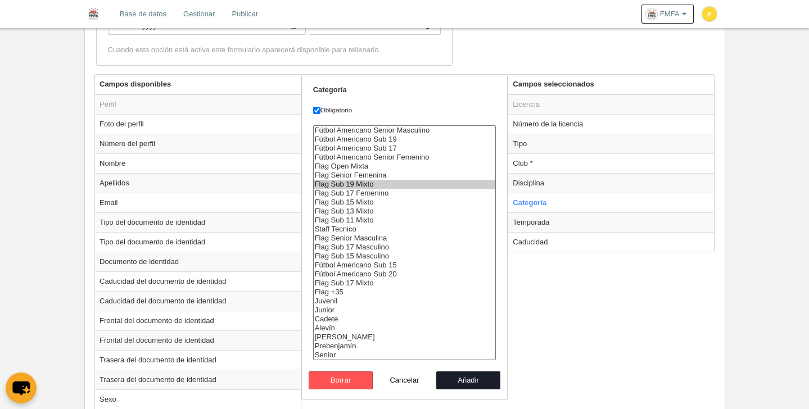
click at [389, 247] on option "Flag Sub 17 Masculino" at bounding box center [405, 247] width 182 height 9
click at [394, 253] on option "Flag Sub 15 Masculino" at bounding box center [405, 256] width 182 height 9
select select "6797"
click at [392, 282] on option "Flag Sub 17 Mixto" at bounding box center [405, 283] width 182 height 9
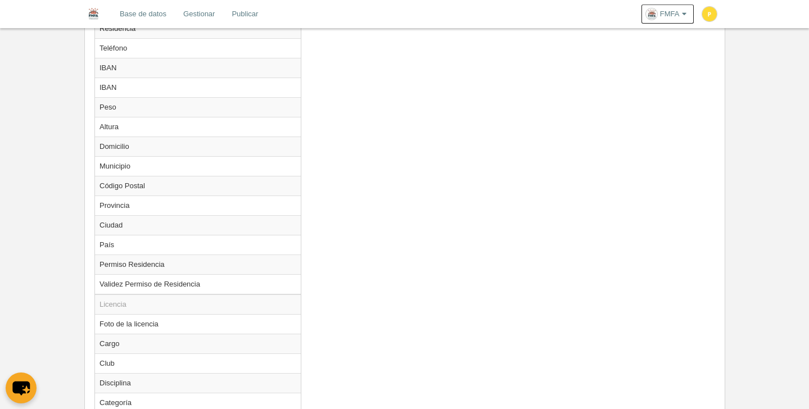
scroll to position [1030, 0]
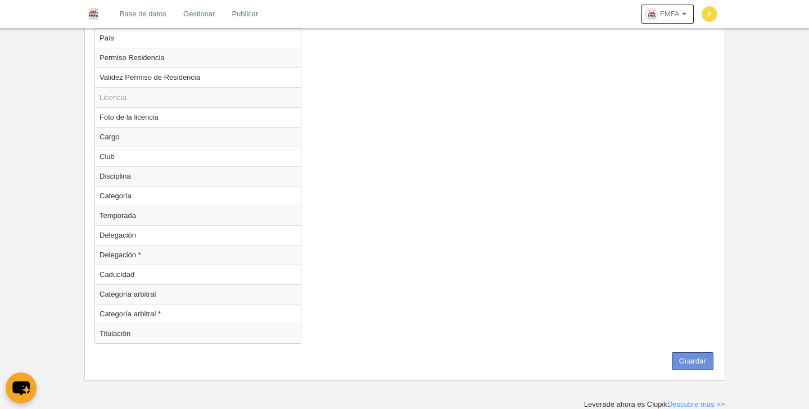
click at [693, 366] on button "Guardar" at bounding box center [693, 362] width 42 height 18
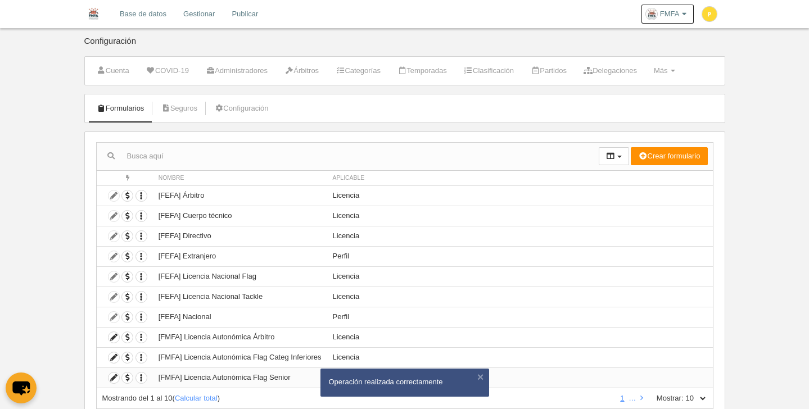
scroll to position [39, 0]
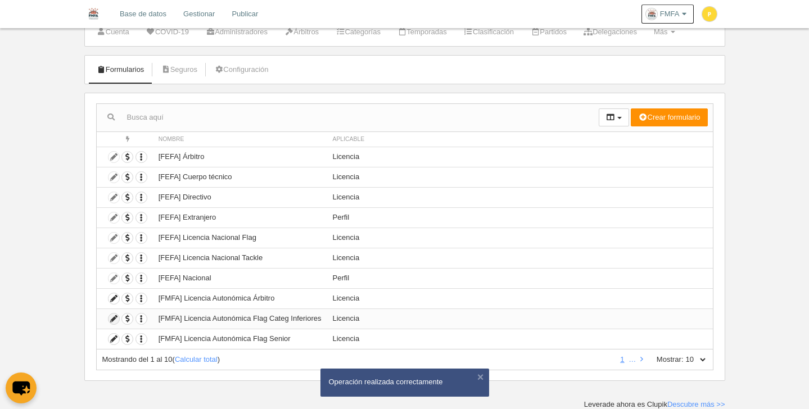
click at [117, 322] on icon at bounding box center [114, 319] width 11 height 11
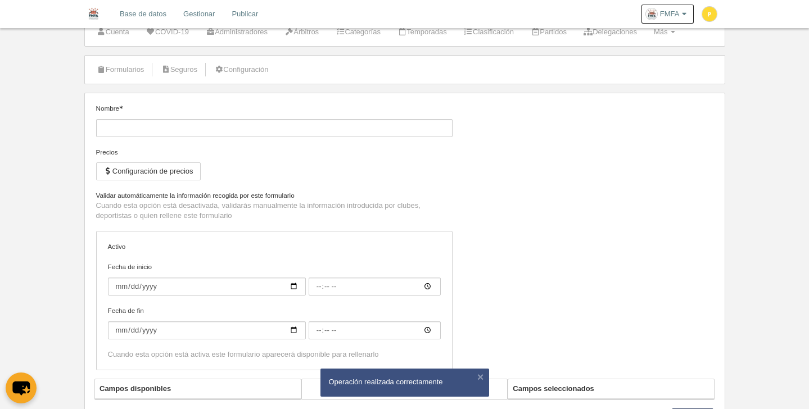
type input "[FMFA] Licencia Autonómica Flag Categ Inferiores"
checkbox input "true"
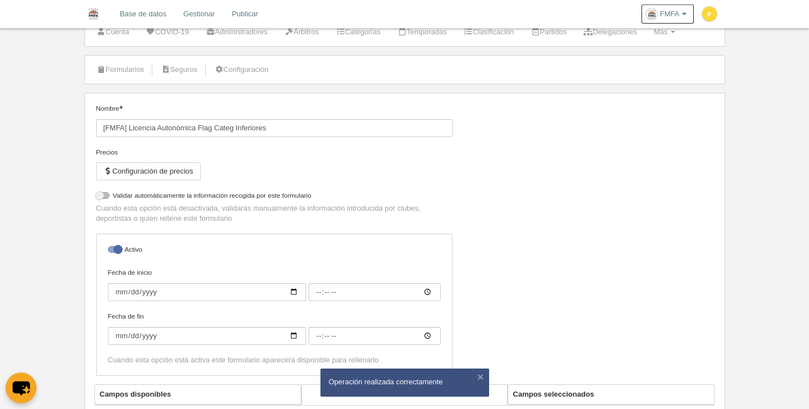
select select "selected"
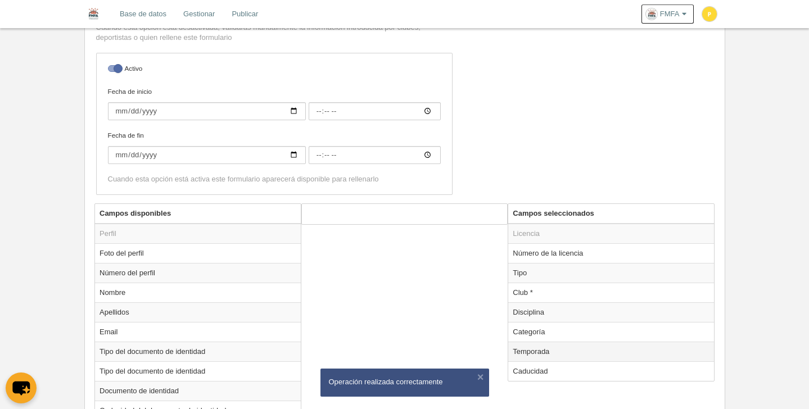
scroll to position [264, 0]
click at [534, 336] on td "Categoría" at bounding box center [611, 332] width 206 height 20
radio input "true"
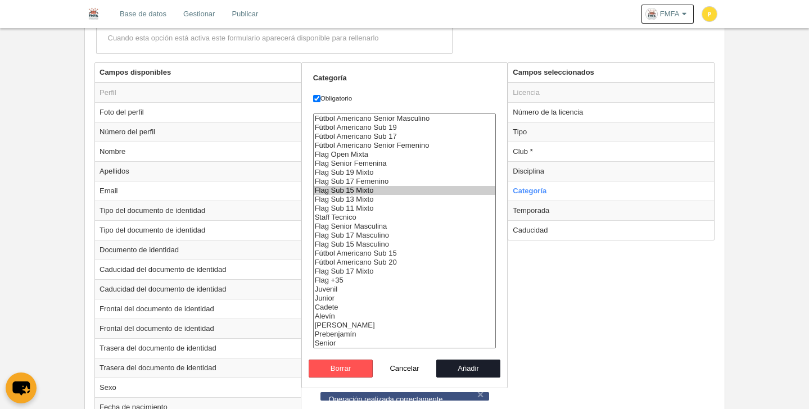
scroll to position [360, 0]
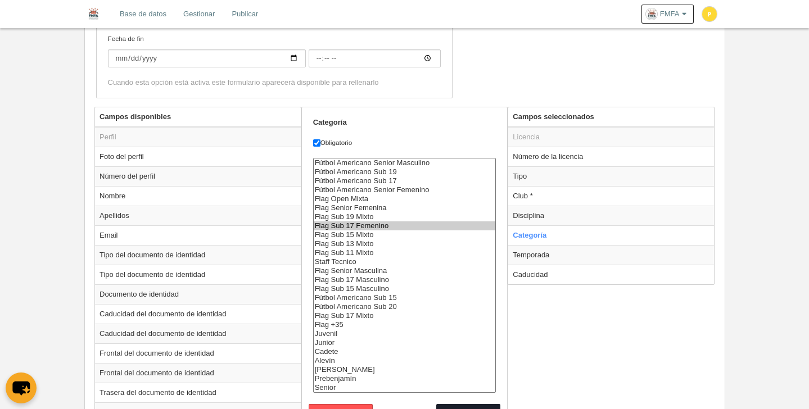
click at [376, 225] on option "Flag Sub 17 Femenino" at bounding box center [405, 226] width 182 height 9
click at [370, 218] on option "Flag Sub 19 Mixto" at bounding box center [405, 217] width 182 height 9
drag, startPoint x: 371, startPoint y: 315, endPoint x: 381, endPoint y: 310, distance: 11.3
click at [370, 315] on option "Flag Sub 17 Mixto" at bounding box center [405, 315] width 182 height 9
click at [385, 298] on option "Fútbol Americano Sub 15" at bounding box center [405, 297] width 182 height 9
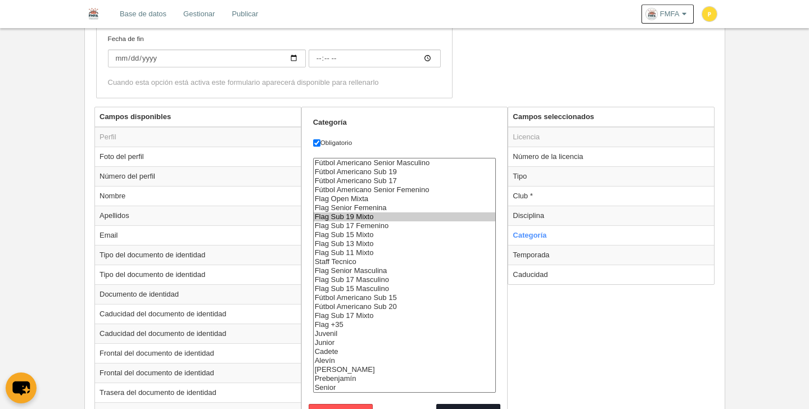
click at [383, 297] on option "Fútbol Americano Sub 15" at bounding box center [405, 297] width 182 height 9
click at [369, 277] on option "Flag Sub 17 Masculino" at bounding box center [405, 279] width 182 height 9
select select "6797"
click at [370, 288] on option "Flag Sub 15 Masculino" at bounding box center [405, 288] width 182 height 9
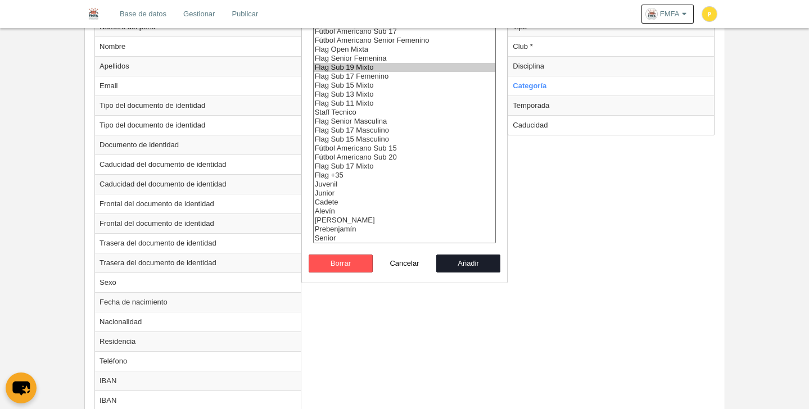
scroll to position [587, 0]
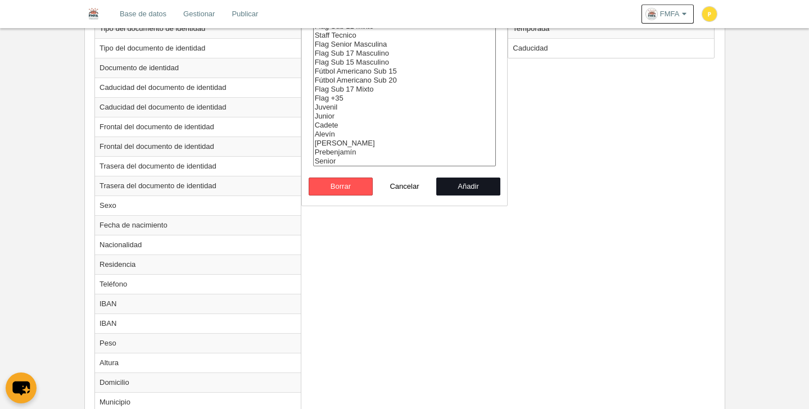
click at [466, 183] on button "Añadir" at bounding box center [468, 187] width 64 height 18
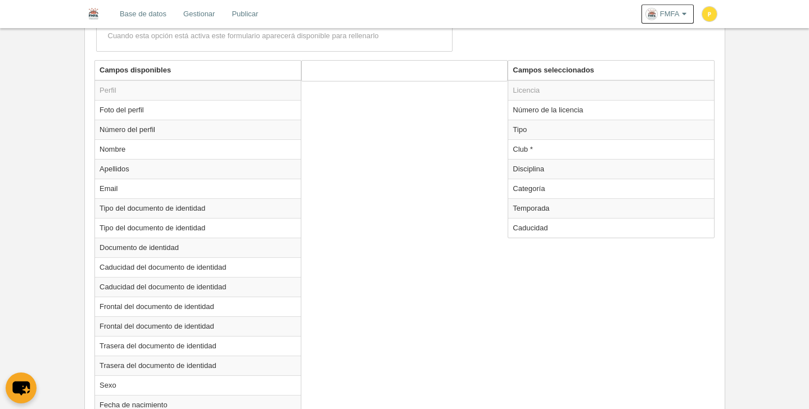
scroll to position [270, 0]
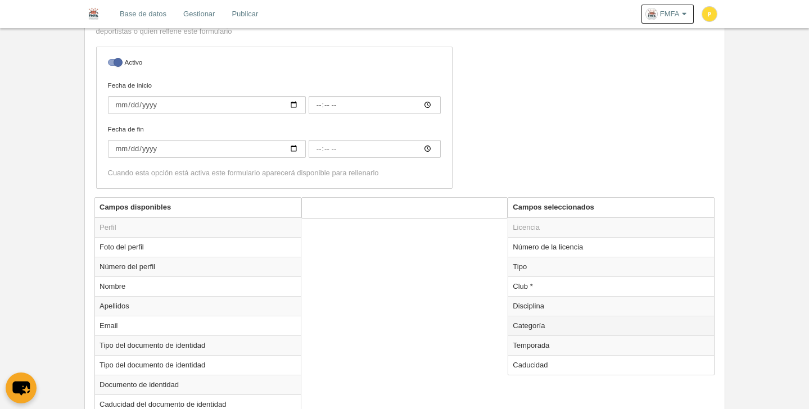
click at [539, 325] on td "Categoría" at bounding box center [611, 326] width 206 height 20
radio input "true"
select select "6797"
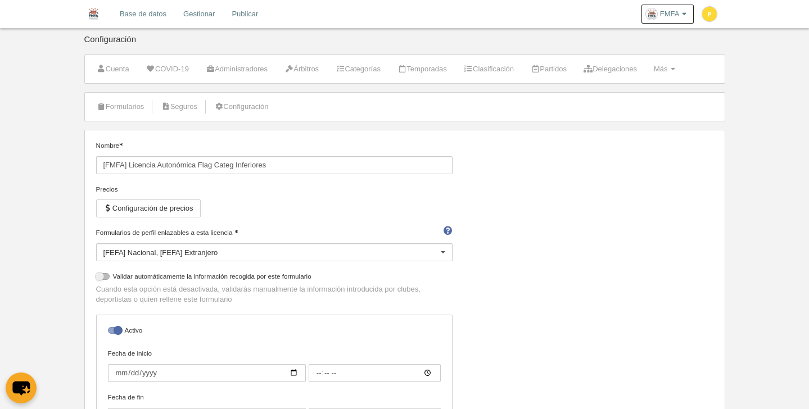
scroll to position [0, 0]
click at [675, 71] on span at bounding box center [673, 71] width 4 height 2
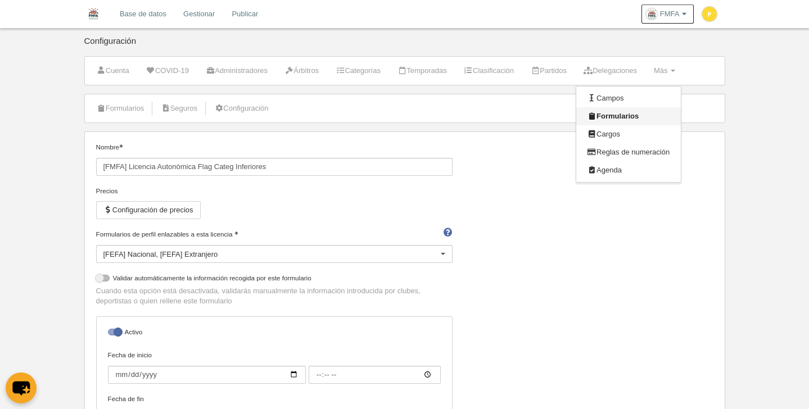
click at [637, 112] on link "Formularios" at bounding box center [628, 116] width 105 height 18
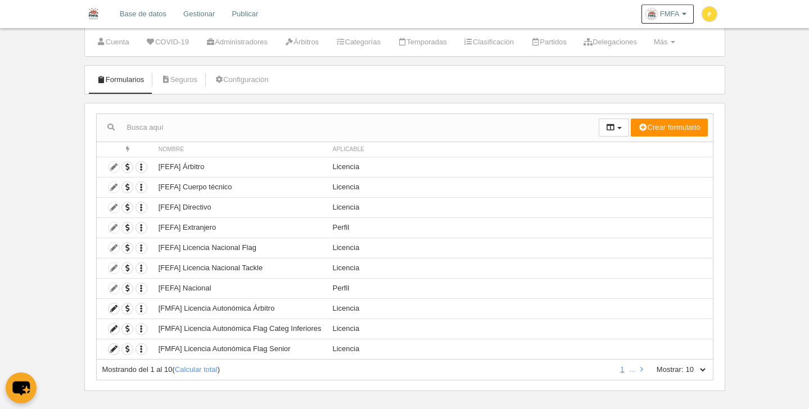
scroll to position [39, 0]
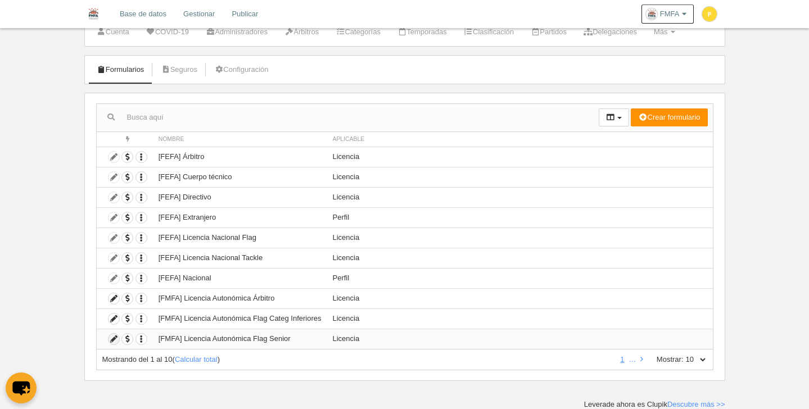
click at [112, 341] on icon at bounding box center [114, 339] width 11 height 11
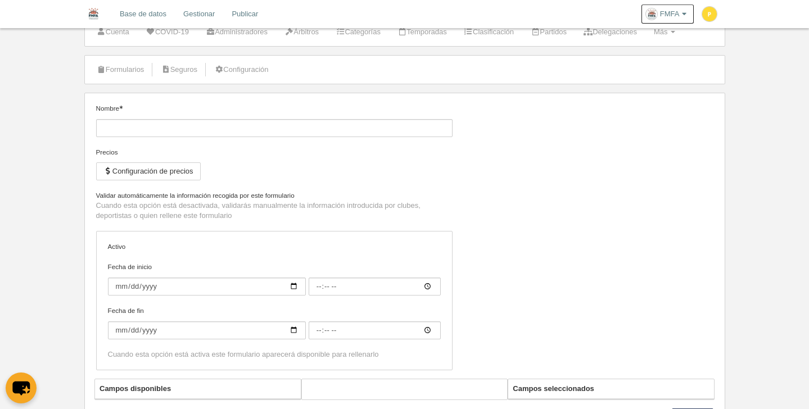
type input "[FMFA] Licencia Autonómica Flag Senior"
checkbox input "true"
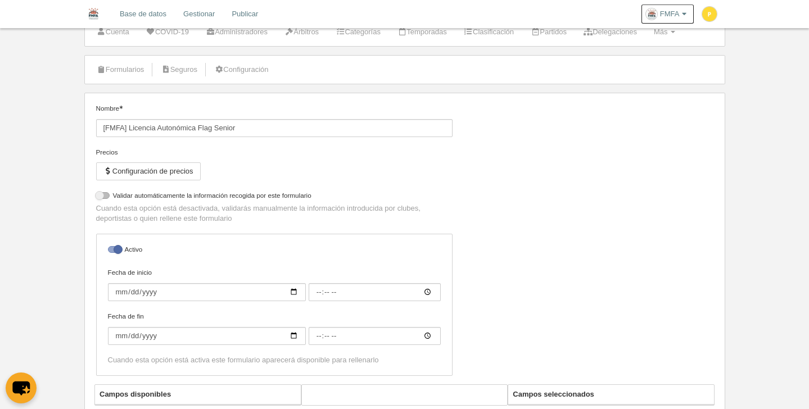
select select "selected"
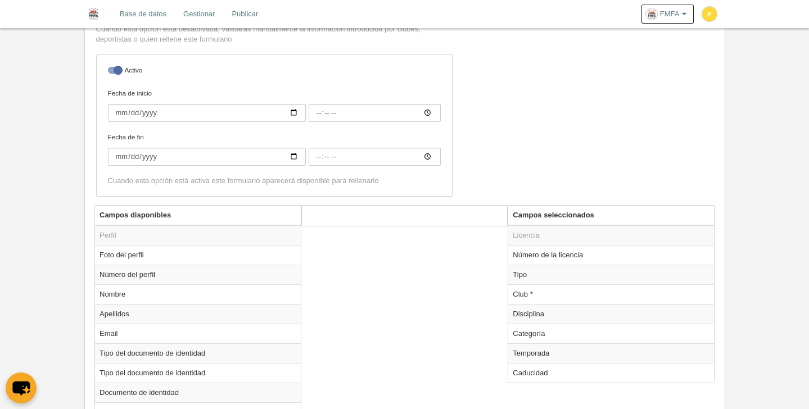
scroll to position [352, 0]
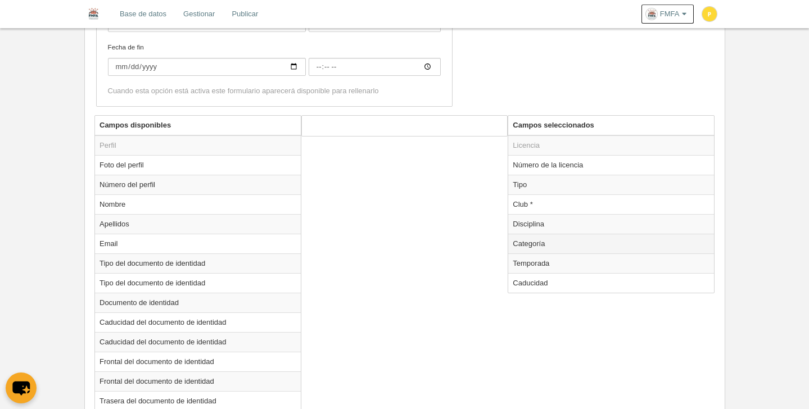
click at [541, 248] on td "Categoría" at bounding box center [611, 244] width 206 height 20
radio input "true"
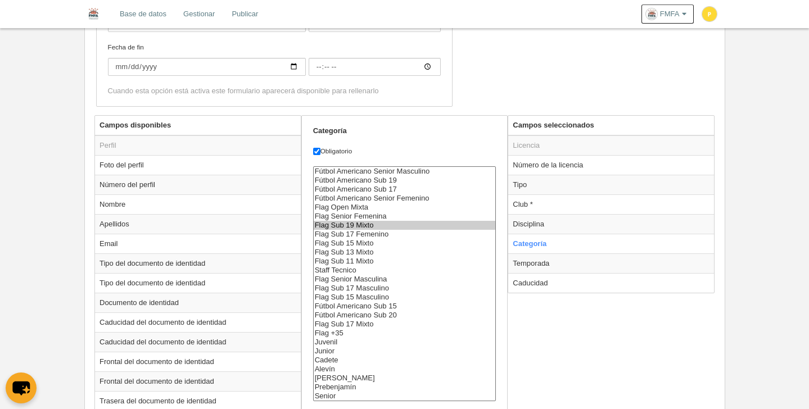
click at [390, 225] on option "Flag Sub 19 Mixto" at bounding box center [405, 225] width 182 height 9
click at [393, 214] on option "Flag Senior Femenina" at bounding box center [405, 216] width 182 height 9
drag, startPoint x: 381, startPoint y: 205, endPoint x: 385, endPoint y: 210, distance: 6.6
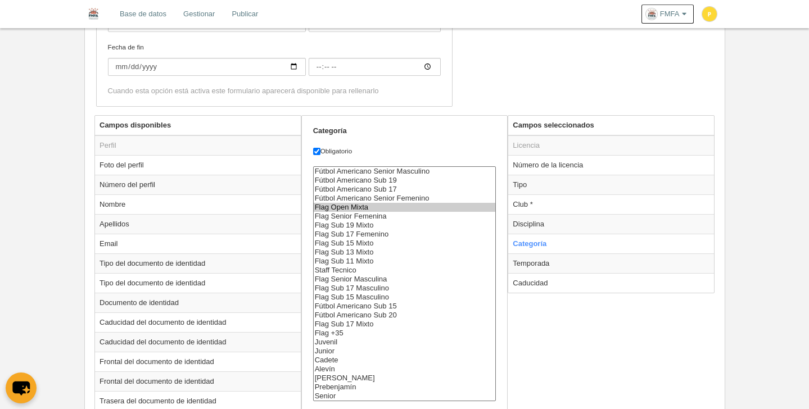
click at [381, 205] on option "Flag Open Mixta" at bounding box center [405, 207] width 182 height 9
click at [382, 219] on option "Flag Senior Femenina" at bounding box center [405, 216] width 182 height 9
click at [387, 278] on option "Flag Senior Masculina" at bounding box center [405, 279] width 182 height 9
select select "6795"
click at [340, 335] on option "Flag +35" at bounding box center [405, 333] width 182 height 9
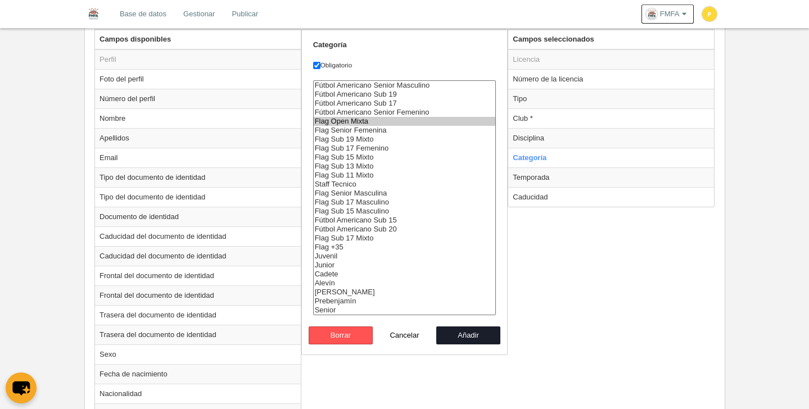
scroll to position [438, 0]
click at [473, 337] on button "Añadir" at bounding box center [468, 336] width 64 height 18
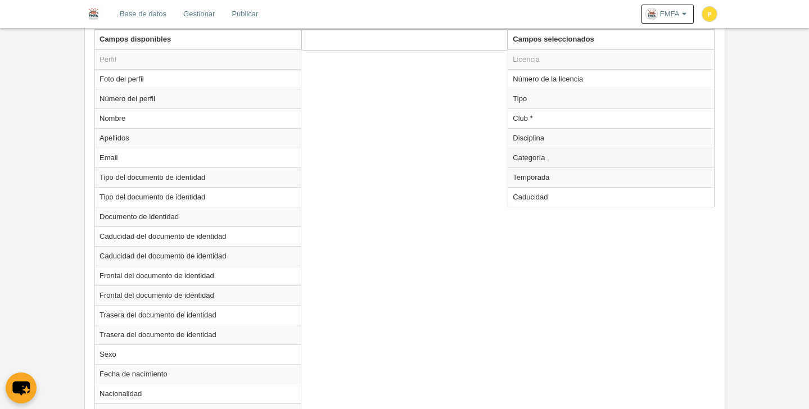
drag, startPoint x: 530, startPoint y: 160, endPoint x: 526, endPoint y: 165, distance: 6.4
click at [530, 160] on td "Categoría" at bounding box center [611, 158] width 206 height 20
radio input "true"
select select "6795"
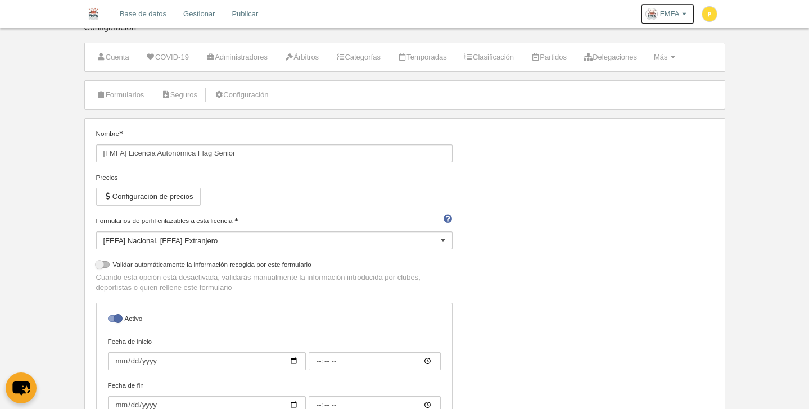
scroll to position [0, 0]
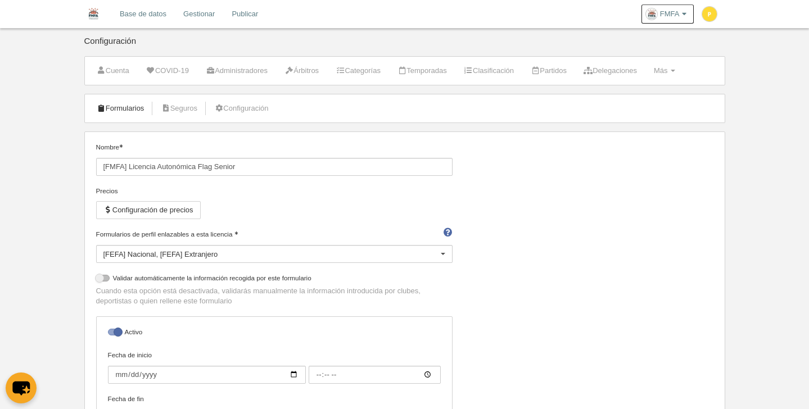
click at [127, 106] on link "Formularios" at bounding box center [121, 108] width 60 height 17
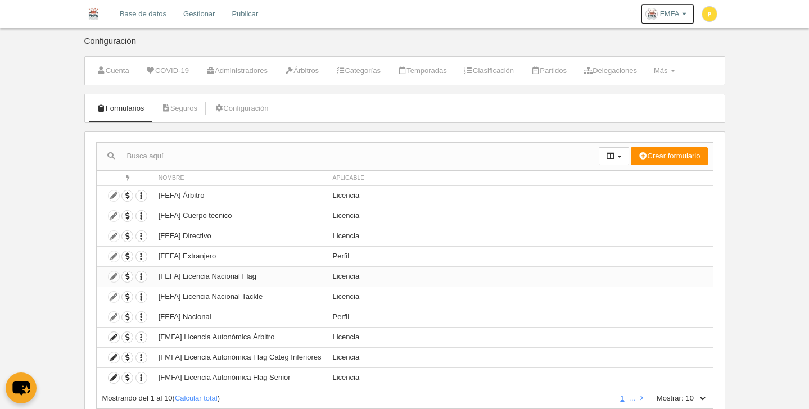
scroll to position [39, 0]
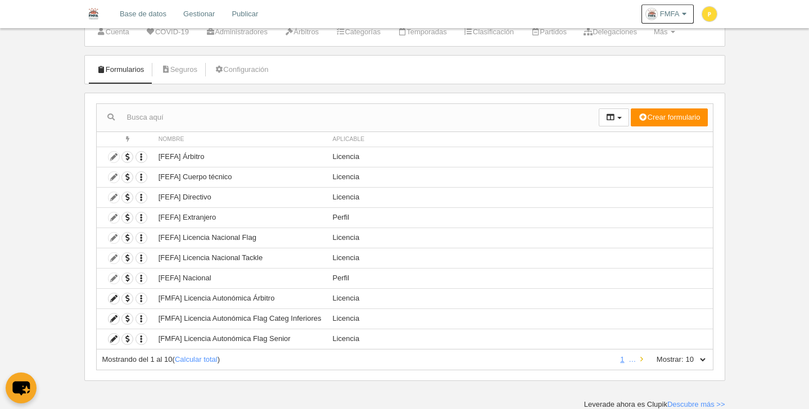
click at [642, 362] on icon at bounding box center [641, 359] width 3 height 7
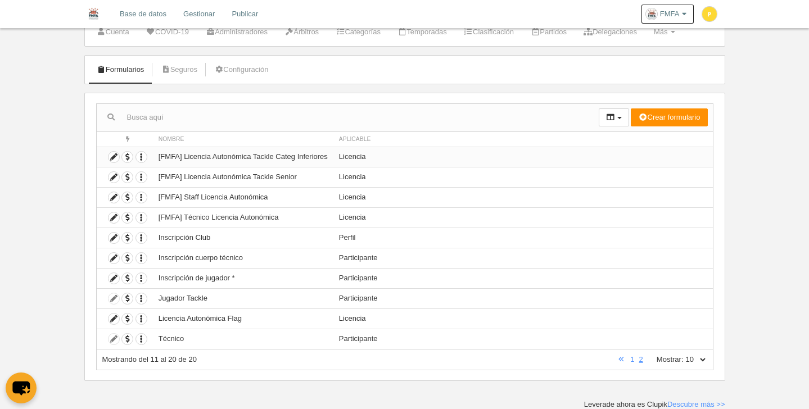
click at [211, 161] on td "[FMFA] Licencia Autonómica Tackle Categ Inferiores" at bounding box center [243, 157] width 180 height 20
click at [118, 157] on icon at bounding box center [114, 157] width 11 height 11
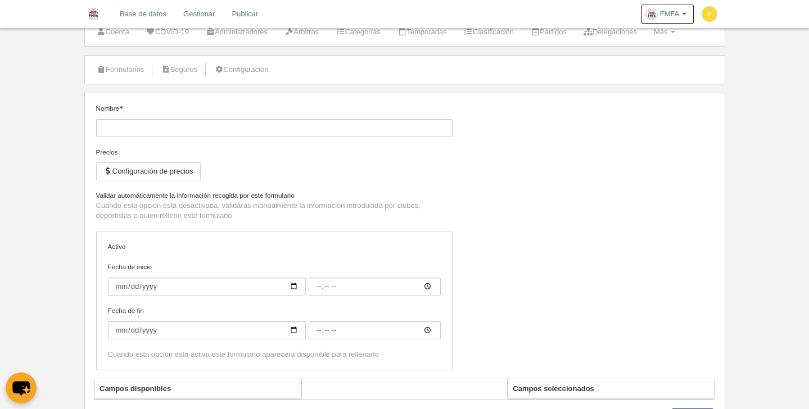
type input "[FMFA] Licencia Autonómica Tackle Categ Inferiores"
checkbox input "true"
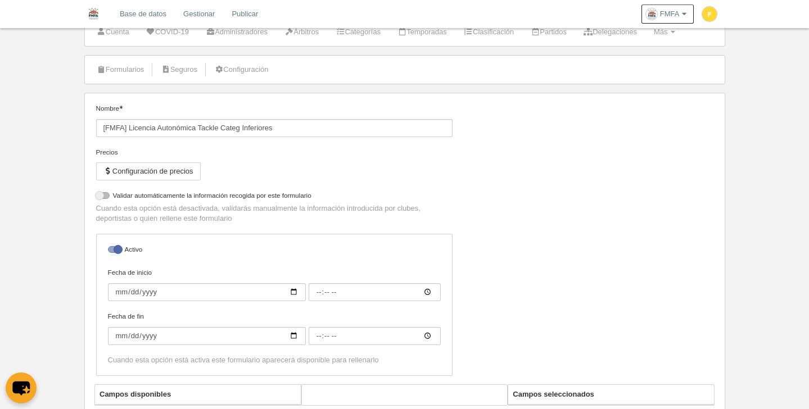
select select "selected"
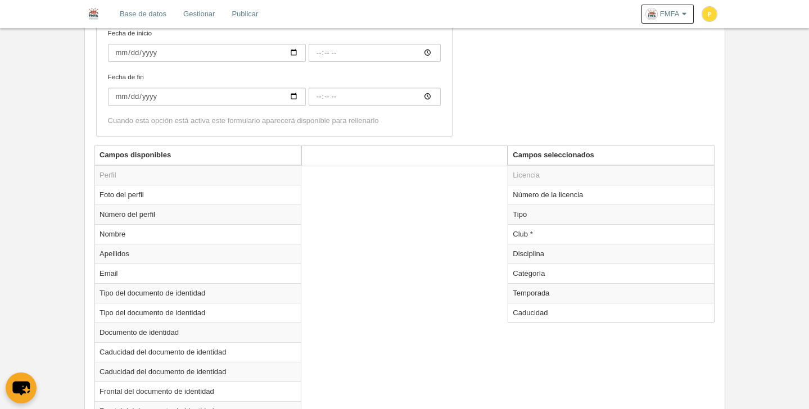
scroll to position [323, 0]
click at [539, 276] on td "Categoría" at bounding box center [611, 273] width 206 height 20
radio input "true"
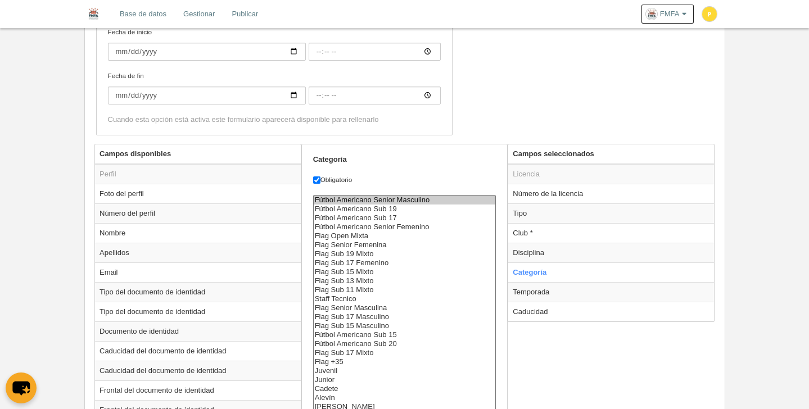
scroll to position [343, 0]
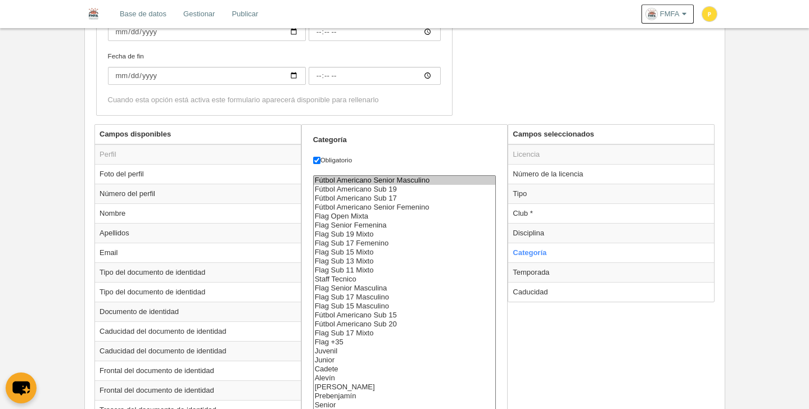
click at [390, 196] on select "Fútbol Americano Senior Masculino Fútbol Americano Sub 19 Fútbol Americano Sub …" at bounding box center [404, 292] width 183 height 235
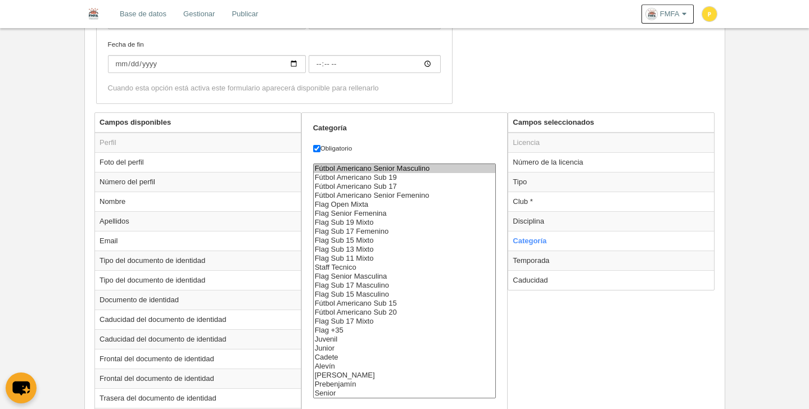
scroll to position [344, 0]
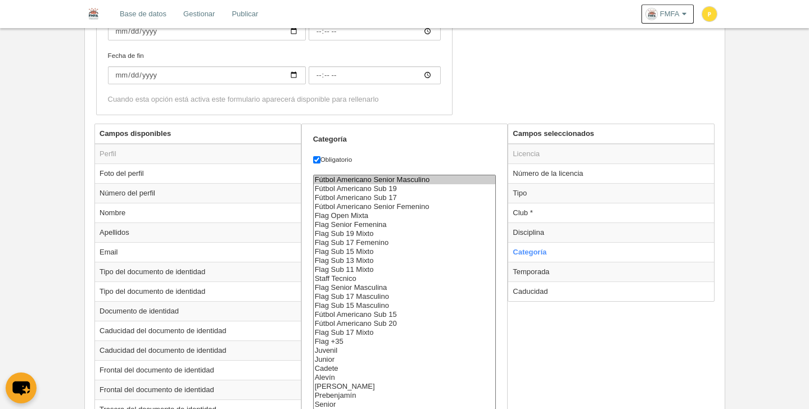
click at [382, 188] on option "Fútbol Americano Sub 19" at bounding box center [405, 188] width 182 height 9
click at [410, 197] on option "Fútbol Americano Sub 17" at bounding box center [405, 197] width 182 height 9
click at [402, 189] on option "Fútbol Americano Sub 19" at bounding box center [405, 188] width 182 height 9
click at [402, 194] on option "Fútbol Americano Sub 17" at bounding box center [405, 197] width 182 height 9
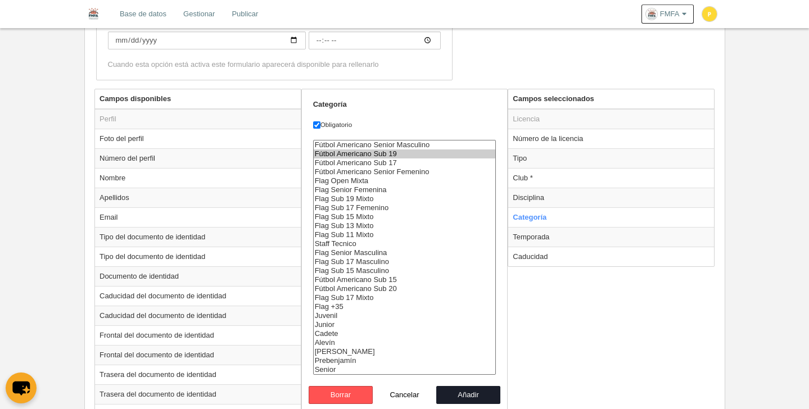
scroll to position [389, 0]
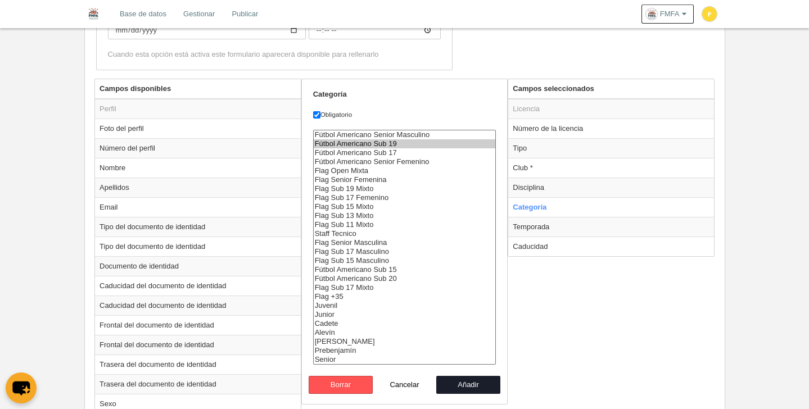
select select "6551"
click at [385, 269] on option "Fútbol Americano Sub 15" at bounding box center [405, 269] width 182 height 9
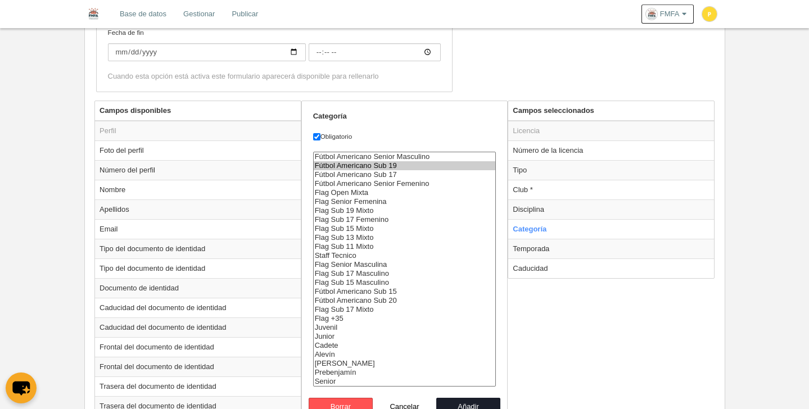
scroll to position [459, 0]
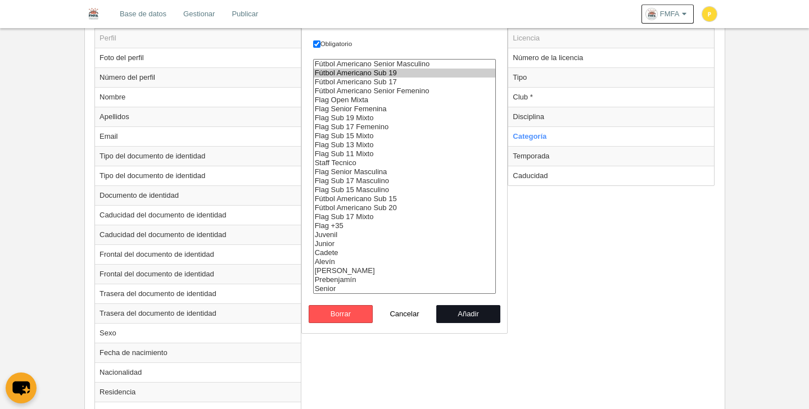
click at [480, 320] on button "Añadir" at bounding box center [468, 314] width 64 height 18
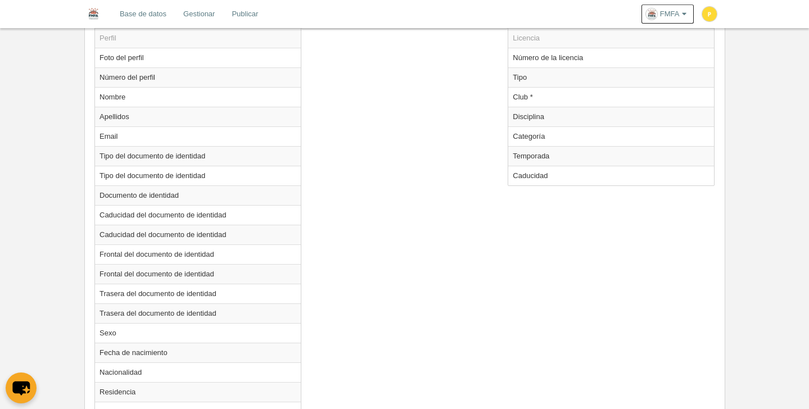
scroll to position [247, 0]
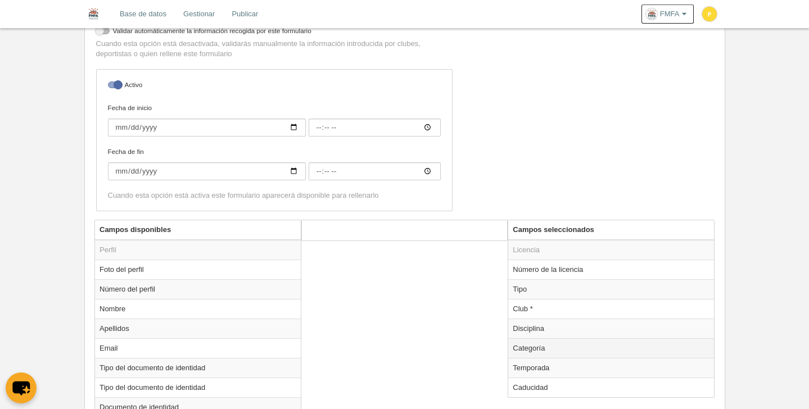
click at [543, 350] on td "Categoría" at bounding box center [611, 348] width 206 height 20
radio input "true"
select select "6551"
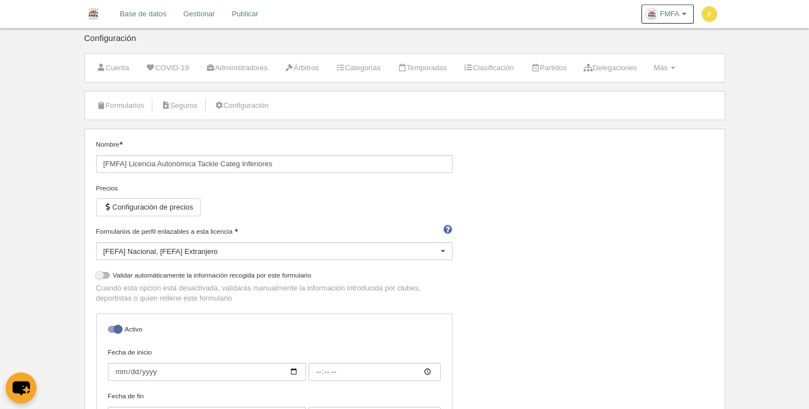
scroll to position [0, 0]
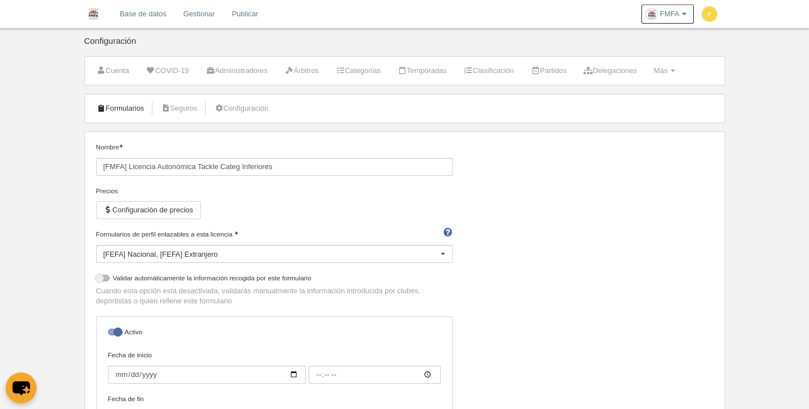
click at [128, 110] on link "Formularios" at bounding box center [121, 108] width 60 height 17
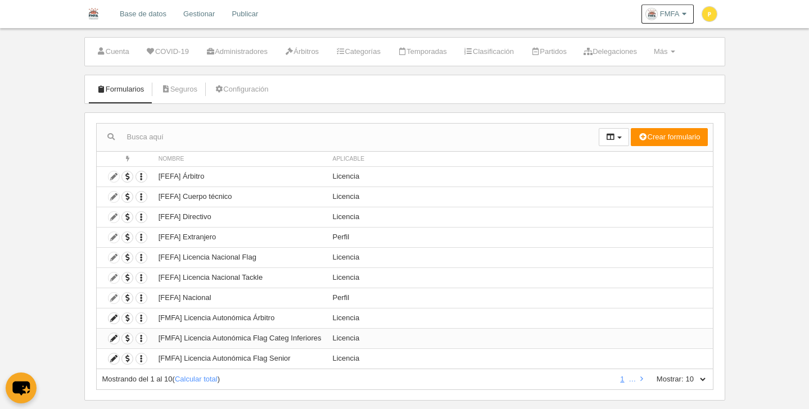
scroll to position [39, 0]
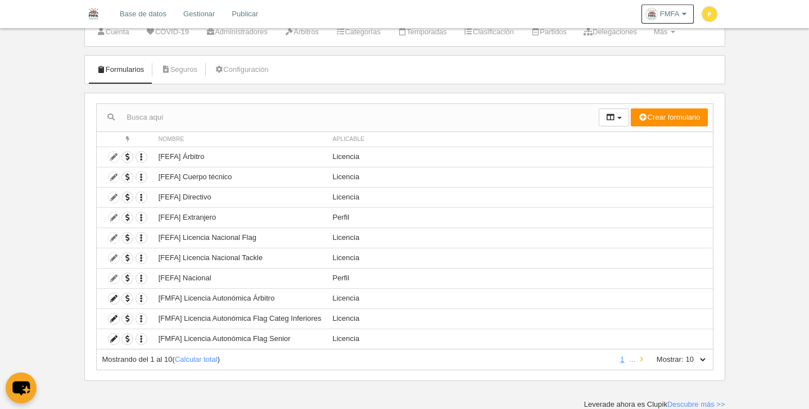
click at [642, 359] on icon at bounding box center [641, 359] width 3 height 7
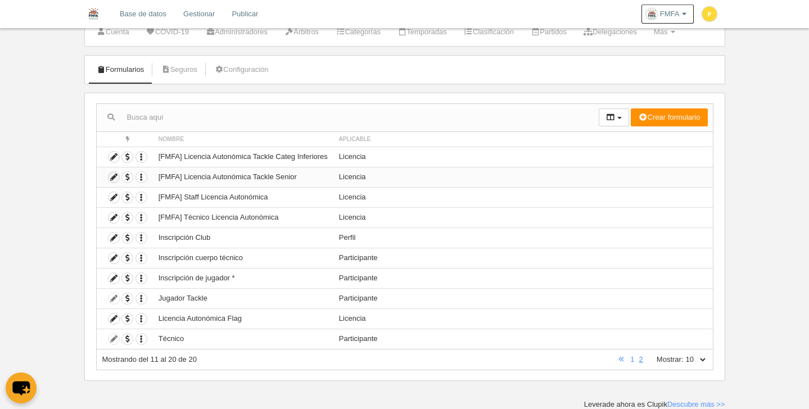
click at [114, 177] on icon at bounding box center [114, 177] width 11 height 11
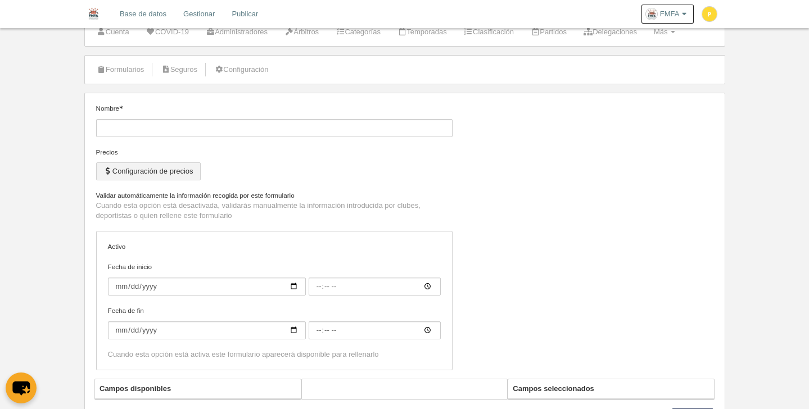
type input "[FMFA] Licencia Autonómica Tackle Senior"
checkbox input "true"
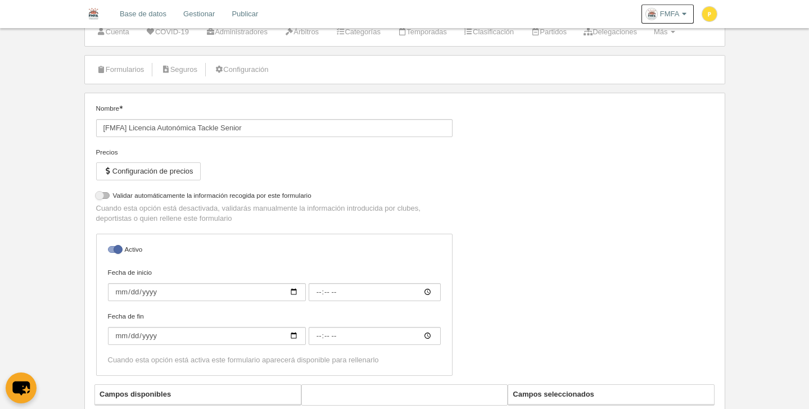
select select "selected"
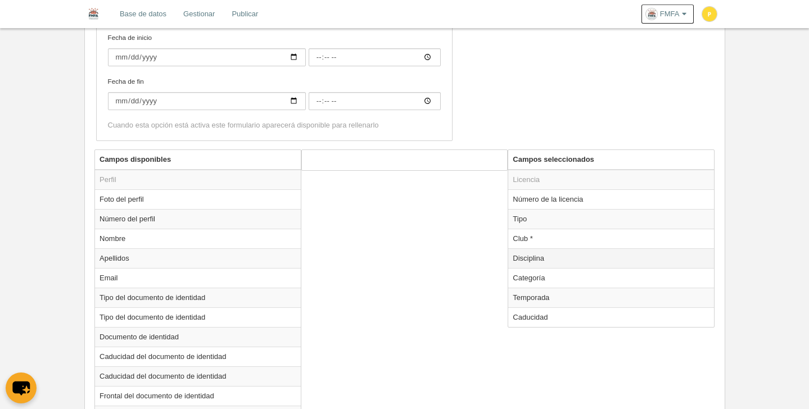
scroll to position [318, 0]
click at [550, 274] on td "Categoría" at bounding box center [611, 278] width 206 height 20
radio input "true"
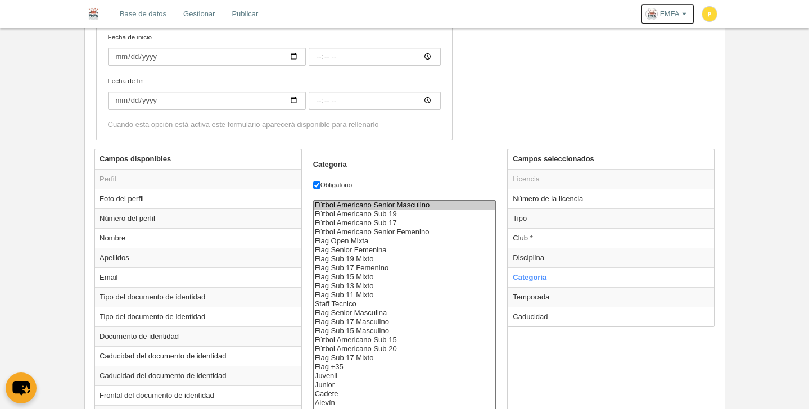
click at [415, 205] on select "Fútbol Americano Senior Masculino Fútbol Americano Sub 19 Fútbol Americano Sub …" at bounding box center [404, 317] width 183 height 235
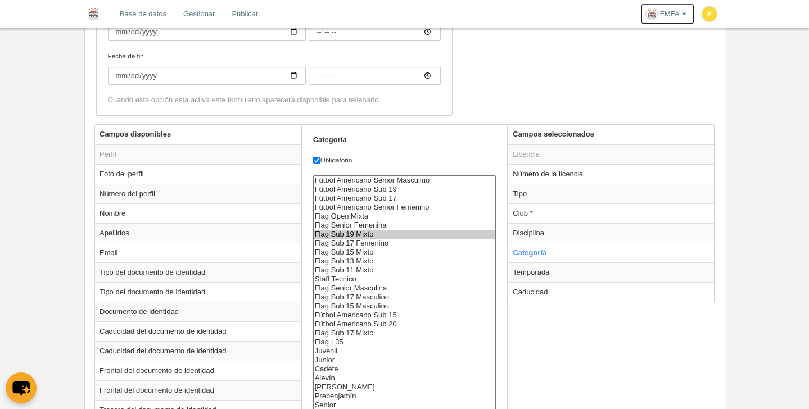
click at [440, 237] on option "Flag Sub 19 Mixto" at bounding box center [405, 234] width 182 height 9
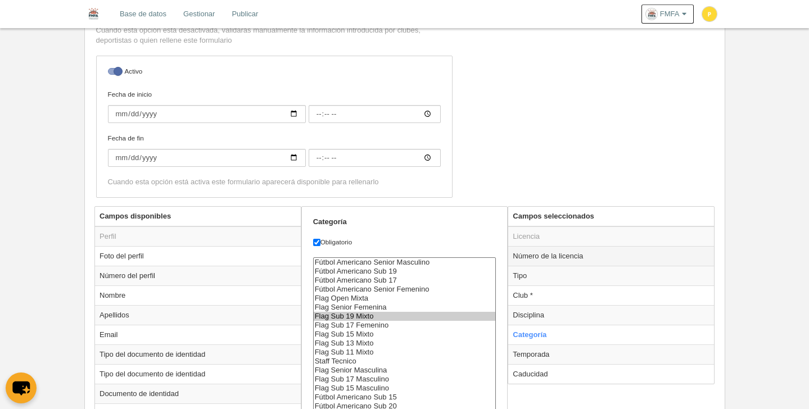
scroll to position [263, 0]
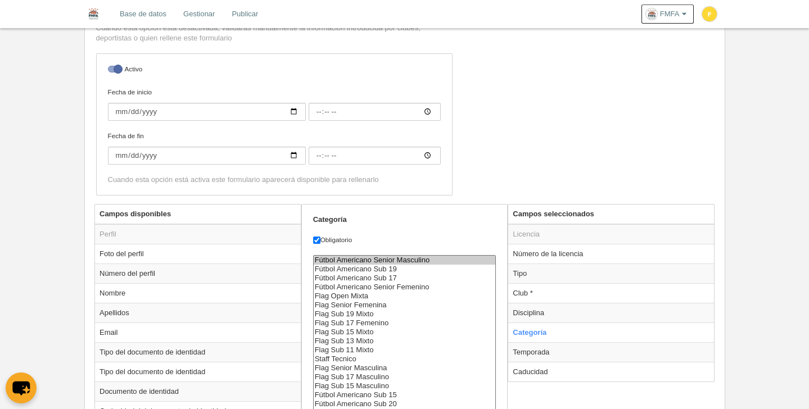
click at [425, 257] on option "Fútbol Americano Senior Masculino" at bounding box center [405, 260] width 182 height 9
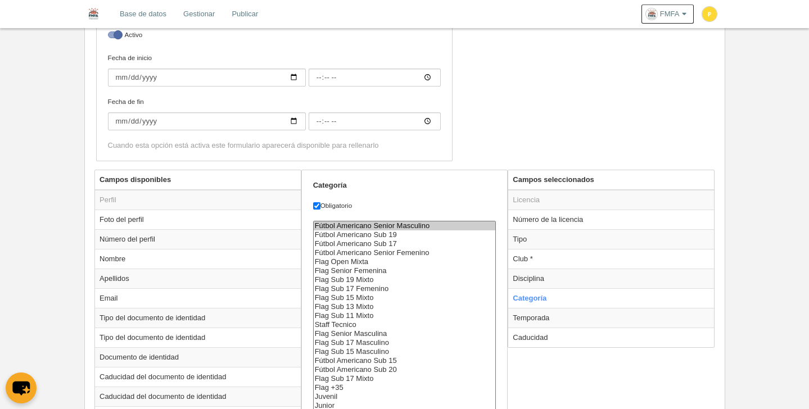
scroll to position [298, 0]
click at [414, 252] on option "Fútbol Americano Senior Femenino" at bounding box center [405, 252] width 182 height 9
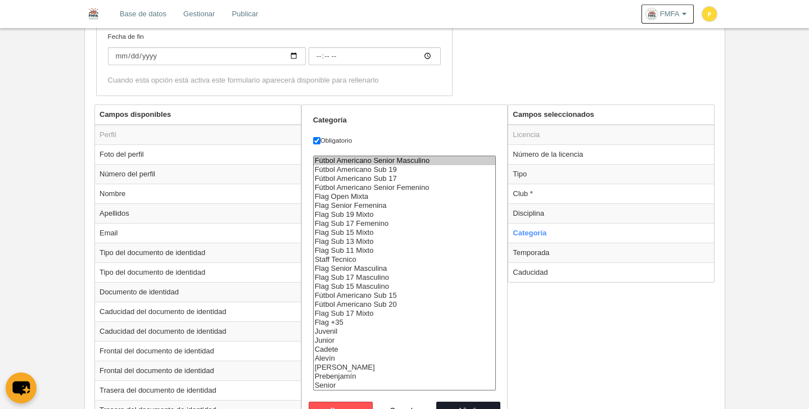
scroll to position [363, 0]
select select "6550"
click at [410, 304] on option "Fútbol Americano Sub 20" at bounding box center [405, 304] width 182 height 9
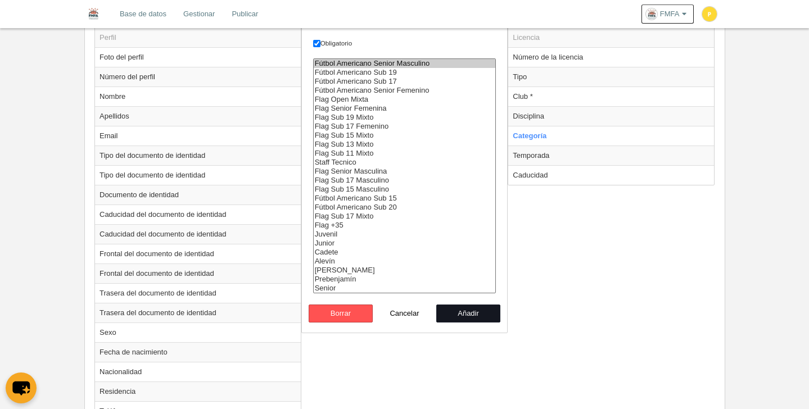
scroll to position [471, 0]
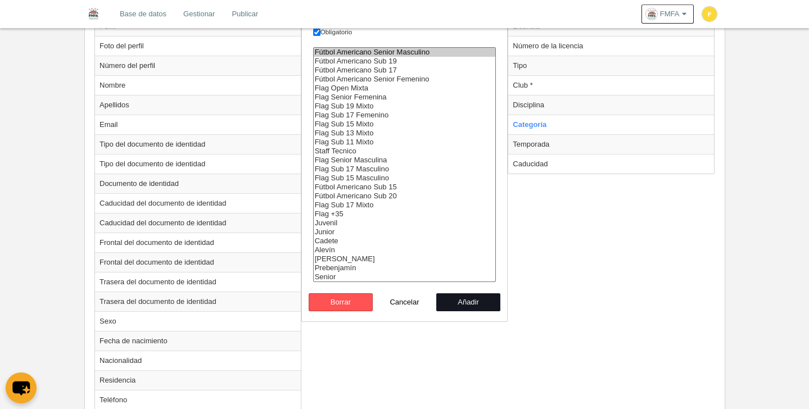
click at [461, 300] on button "Añadir" at bounding box center [468, 302] width 64 height 18
radio input "false"
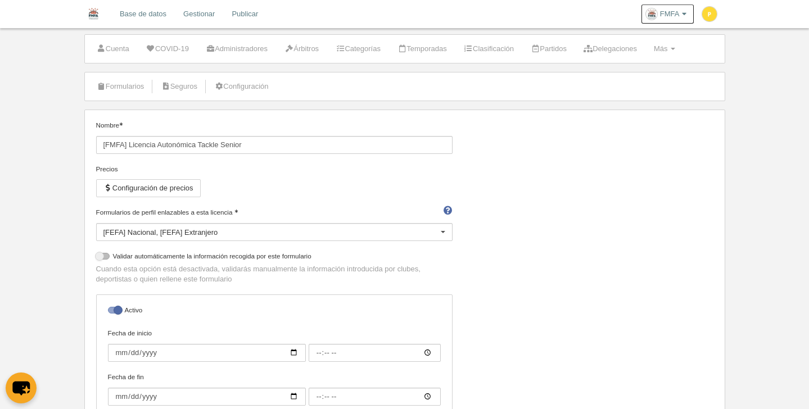
scroll to position [0, 0]
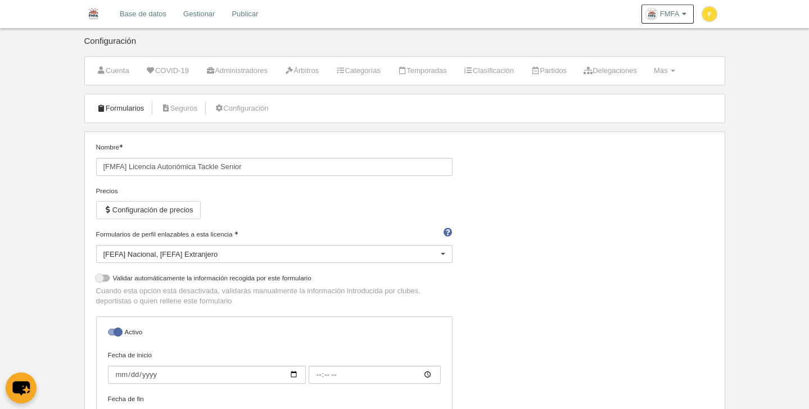
click at [125, 112] on link "Formularios" at bounding box center [121, 108] width 60 height 17
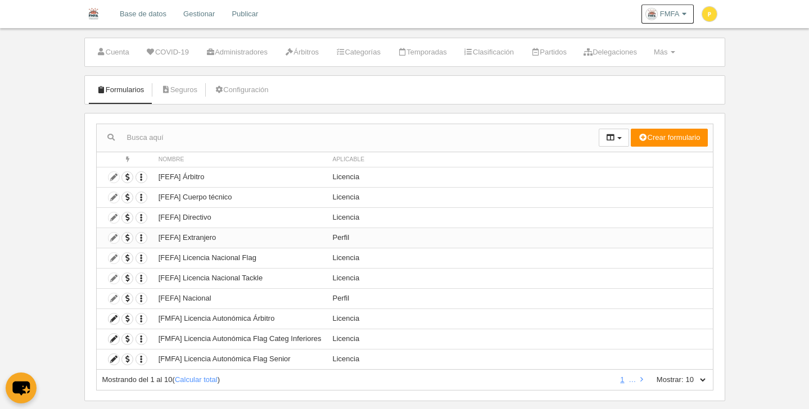
scroll to position [39, 0]
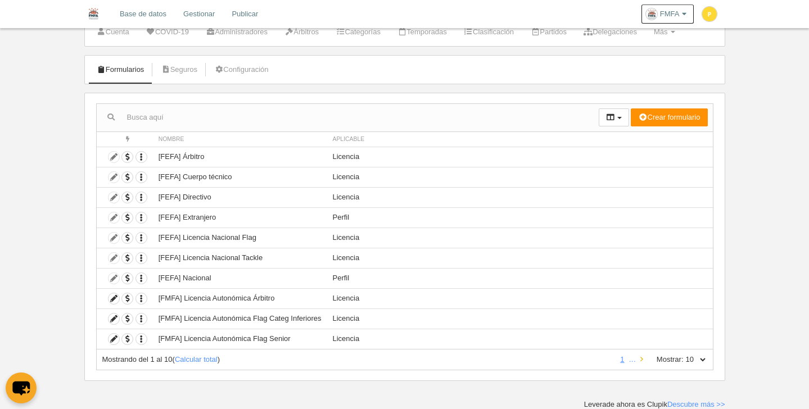
click at [644, 360] on link at bounding box center [641, 359] width 7 height 8
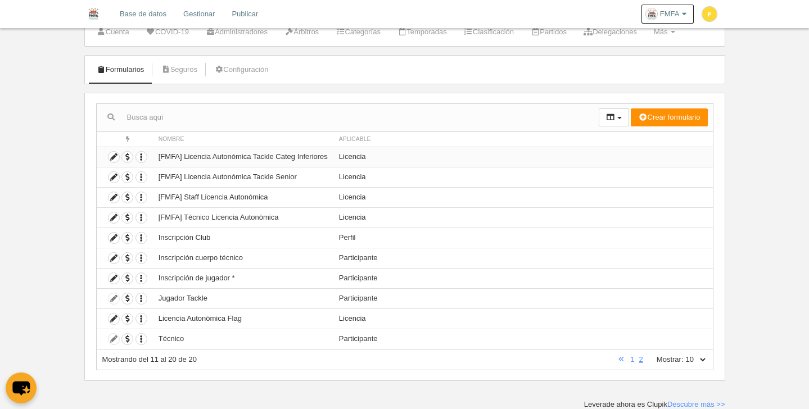
click at [259, 160] on td "[FMFA] Licencia Autonómica Tackle Categ Inferiores" at bounding box center [243, 157] width 180 height 20
click at [113, 161] on icon at bounding box center [114, 157] width 11 height 11
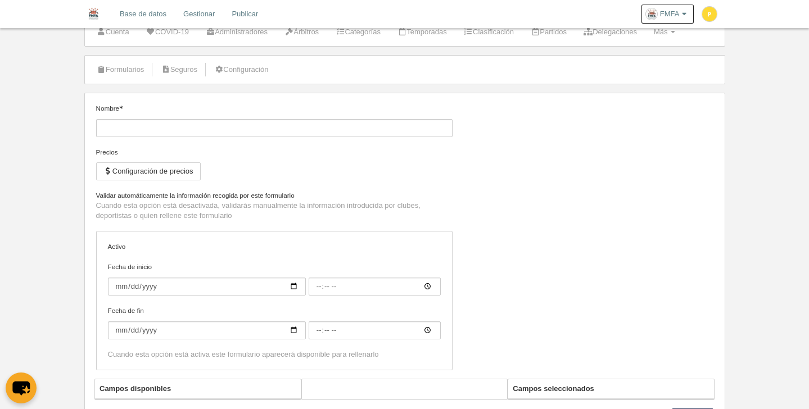
type input "[FMFA] Licencia Autonómica Tackle Categ Inferiores"
checkbox input "true"
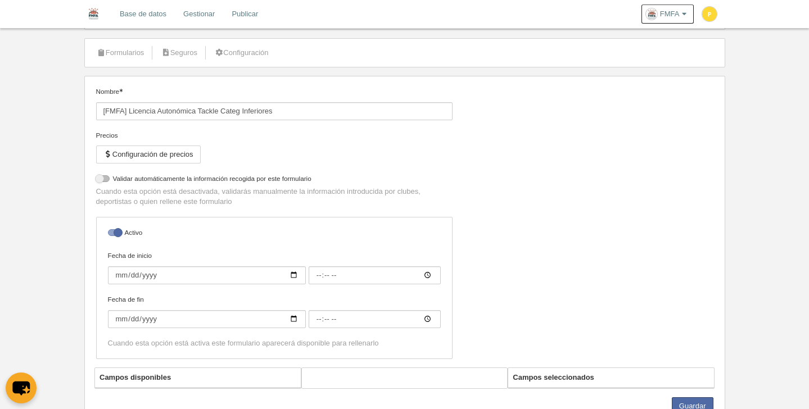
select select "selected"
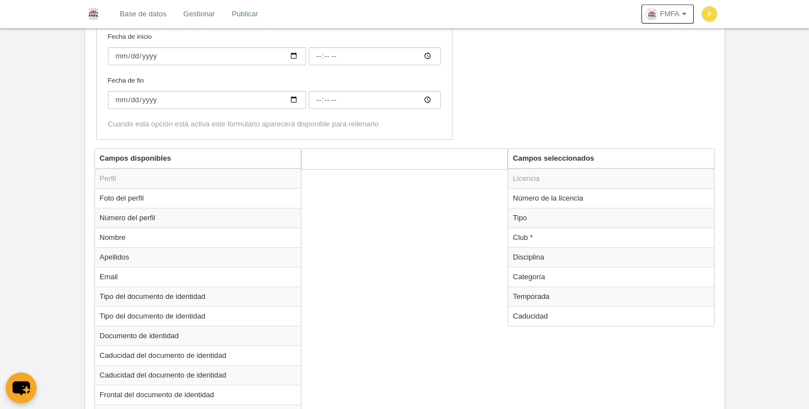
scroll to position [319, 0]
click at [535, 282] on td "Categoría" at bounding box center [611, 276] width 206 height 20
radio input "true"
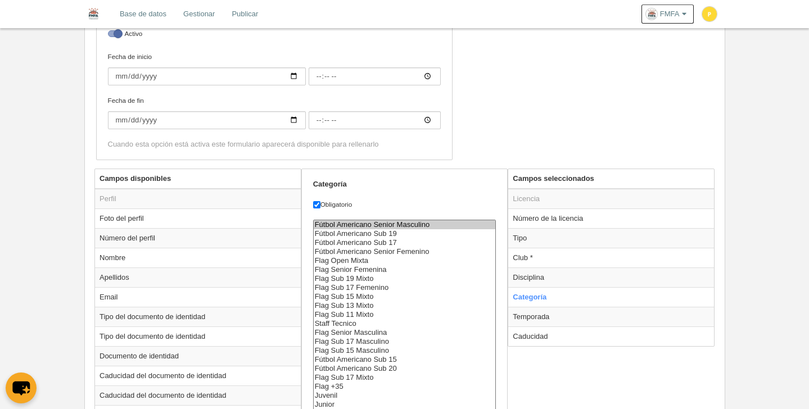
scroll to position [343, 0]
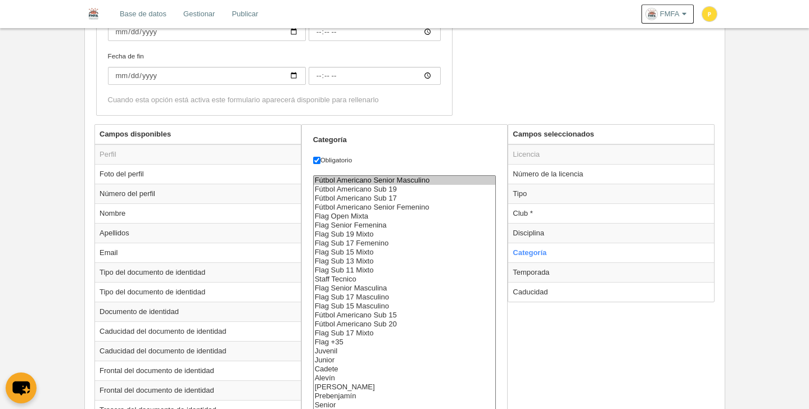
click at [443, 224] on select "Fútbol Americano Senior Masculino Fútbol Americano Sub 19 Fútbol Americano Sub …" at bounding box center [404, 292] width 183 height 235
click at [405, 194] on option "Fútbol Americano Sub 17" at bounding box center [405, 198] width 182 height 9
click at [405, 189] on option "Fútbol Americano Sub 19" at bounding box center [405, 189] width 182 height 9
click at [396, 200] on option "Fútbol Americano Sub 17" at bounding box center [405, 198] width 182 height 9
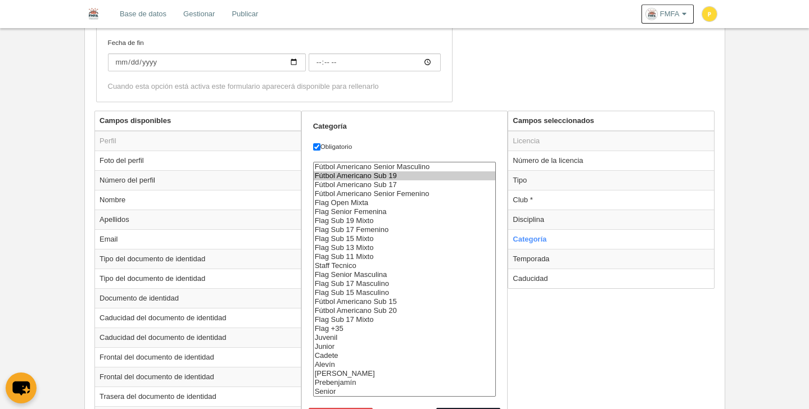
scroll to position [372, 0]
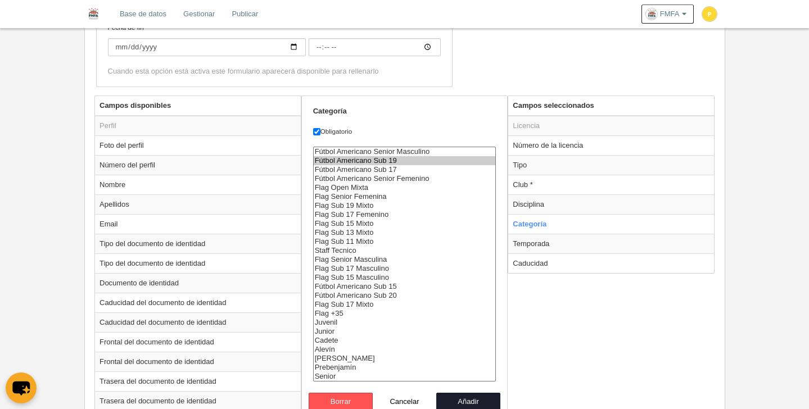
select select "6551"
click at [399, 284] on option "Fútbol Americano Sub 15" at bounding box center [405, 286] width 182 height 9
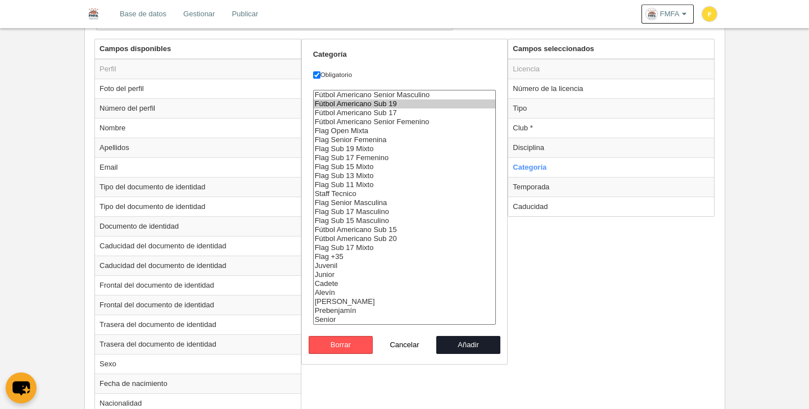
scroll to position [466, 0]
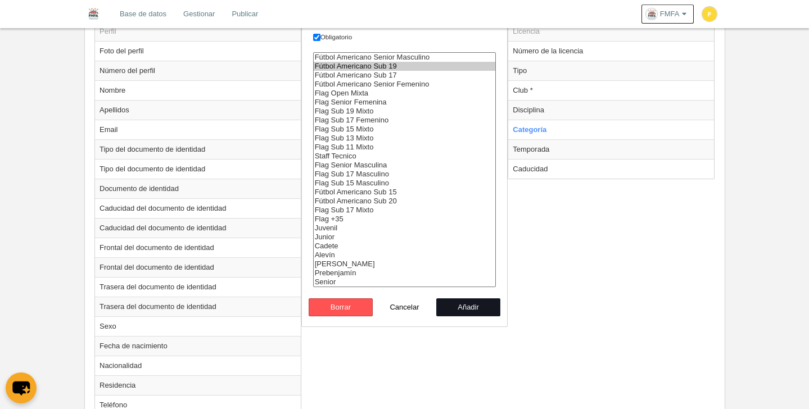
click at [468, 305] on button "Añadir" at bounding box center [468, 308] width 64 height 18
radio input "false"
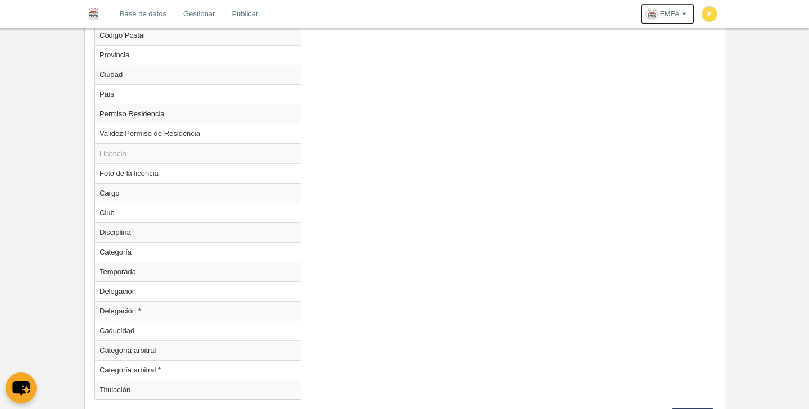
scroll to position [1030, 0]
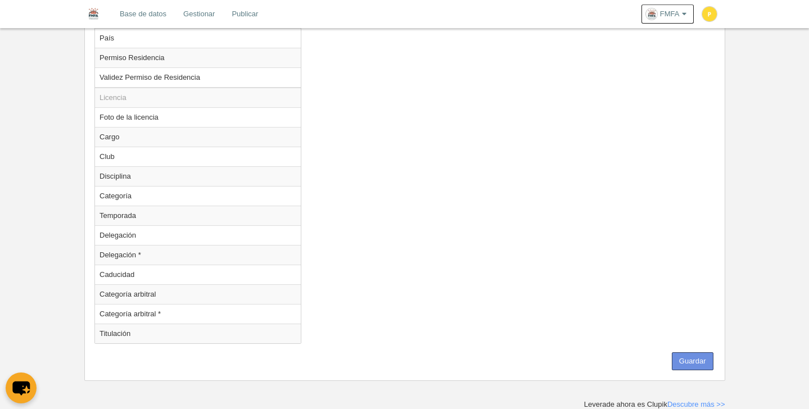
click at [680, 366] on button "Guardar" at bounding box center [693, 362] width 42 height 18
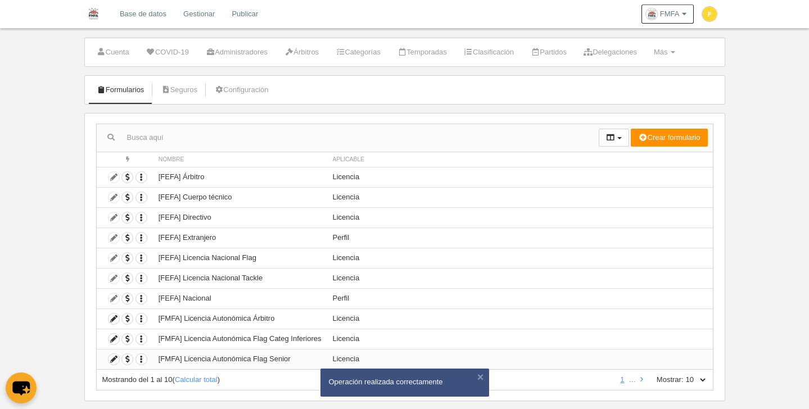
scroll to position [39, 0]
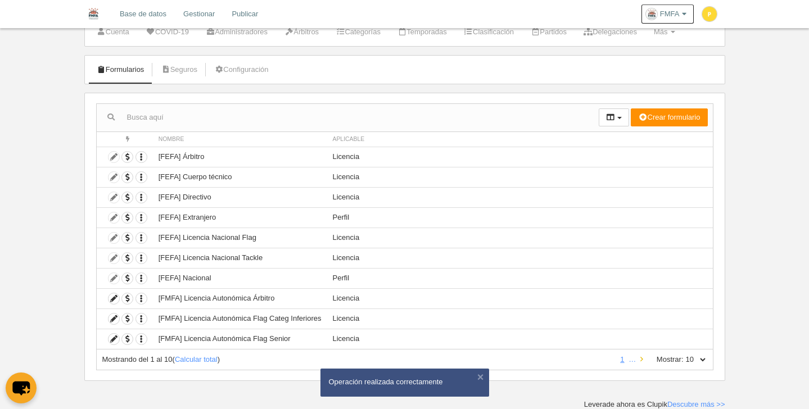
click at [639, 363] on link at bounding box center [641, 359] width 7 height 8
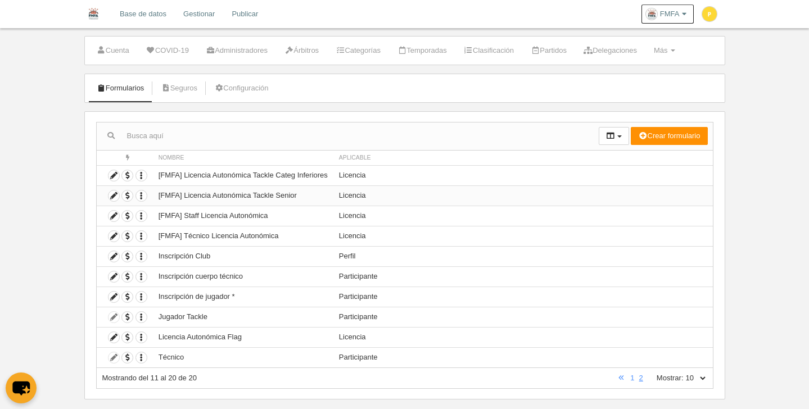
scroll to position [0, 0]
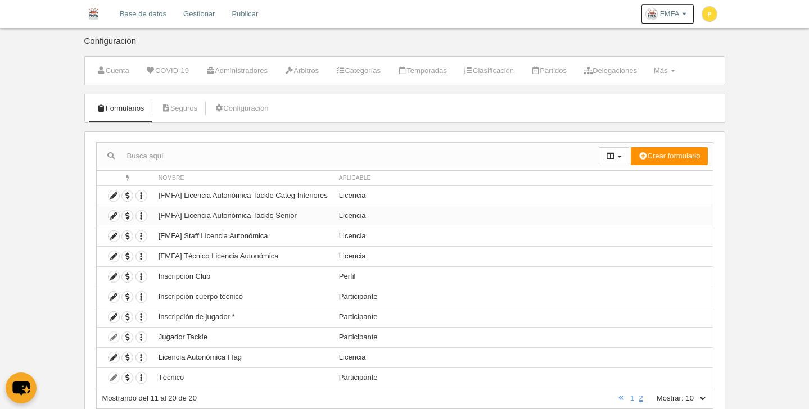
click at [285, 219] on td "[FMFA] Licencia Autonómica Tackle Senior" at bounding box center [243, 216] width 180 height 20
click at [116, 192] on icon at bounding box center [114, 196] width 11 height 11
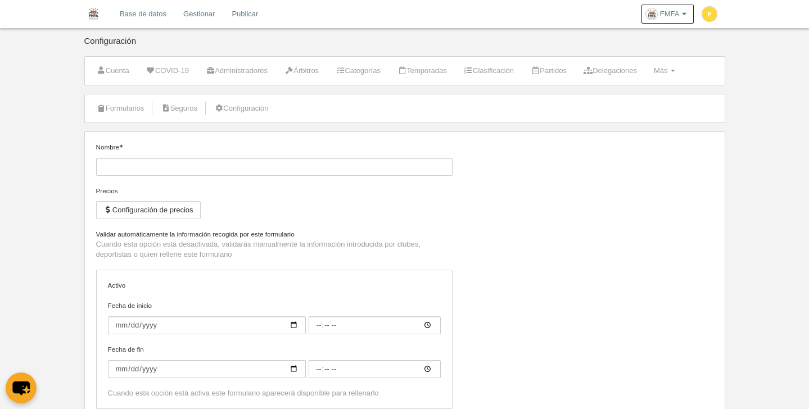
type input "[FMFA] Licencia Autonómica Tackle Categ Inferiores"
checkbox input "true"
select select "selected"
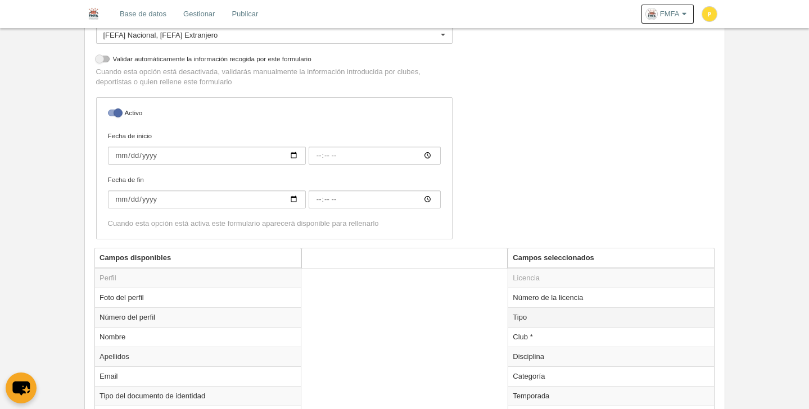
scroll to position [303, 0]
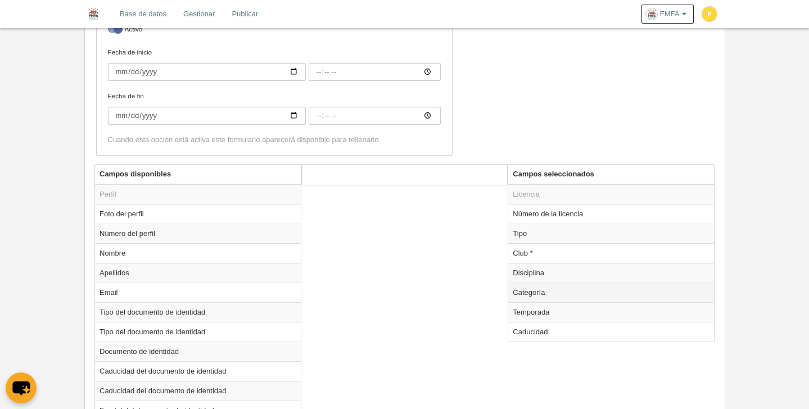
click at [542, 296] on td "Categoría" at bounding box center [611, 293] width 206 height 20
radio input "true"
select select "6551"
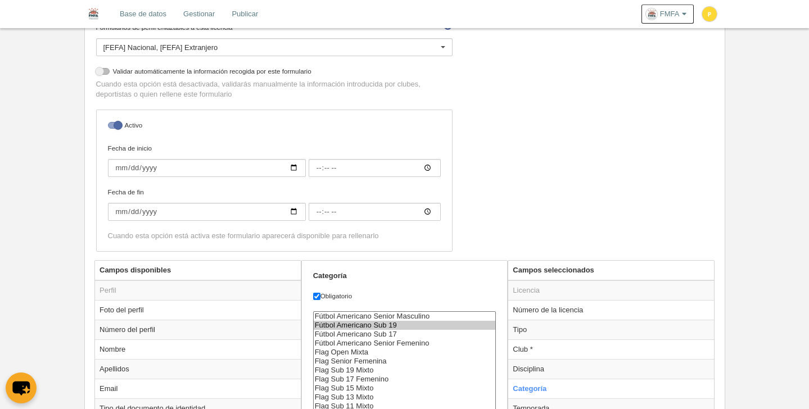
scroll to position [0, 0]
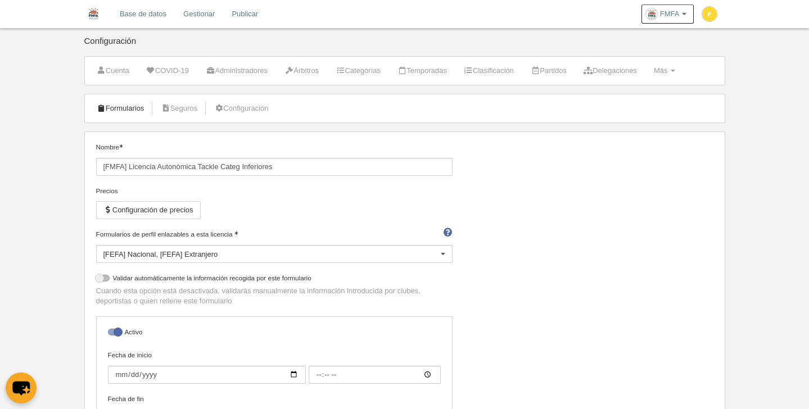
click at [110, 110] on link "Formularios" at bounding box center [121, 108] width 60 height 17
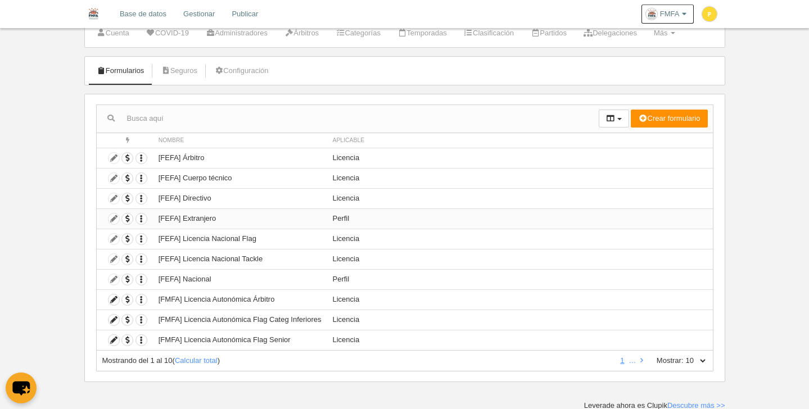
scroll to position [39, 0]
click at [640, 359] on icon at bounding box center [641, 359] width 3 height 7
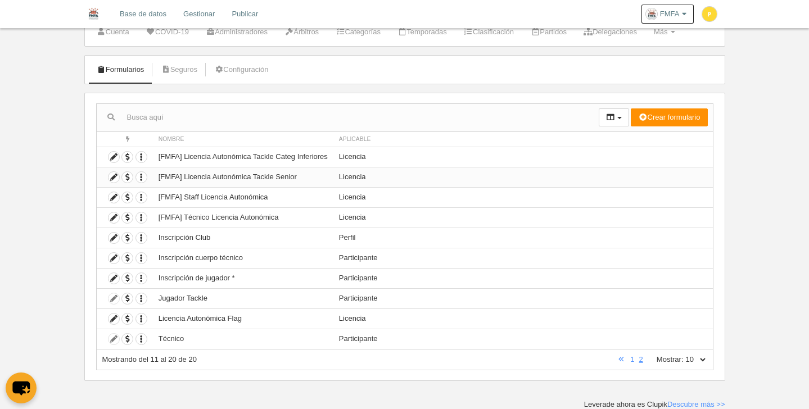
click at [228, 179] on td "[FMFA] Licencia Autonómica Tackle Senior" at bounding box center [243, 177] width 180 height 20
click at [114, 180] on icon at bounding box center [114, 177] width 11 height 11
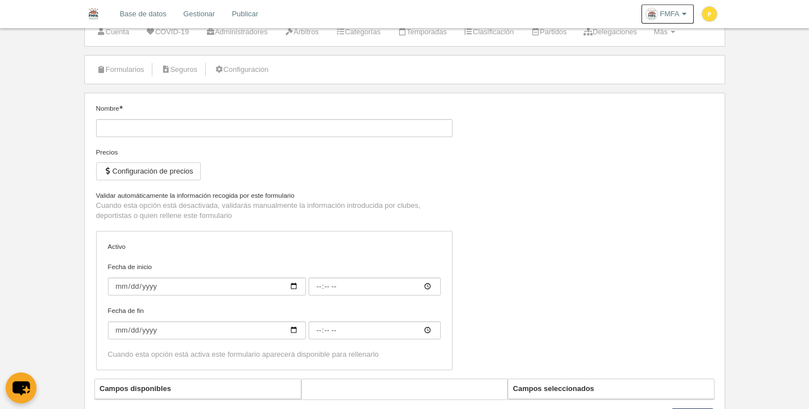
type input "[FMFA] Licencia Autonómica Tackle Senior"
checkbox input "true"
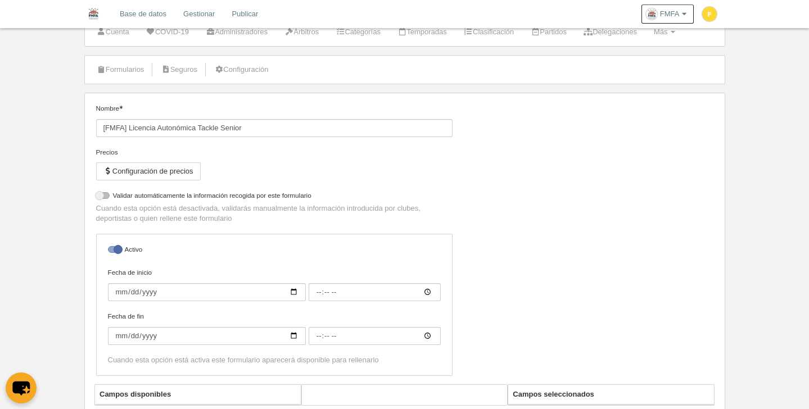
select select "selected"
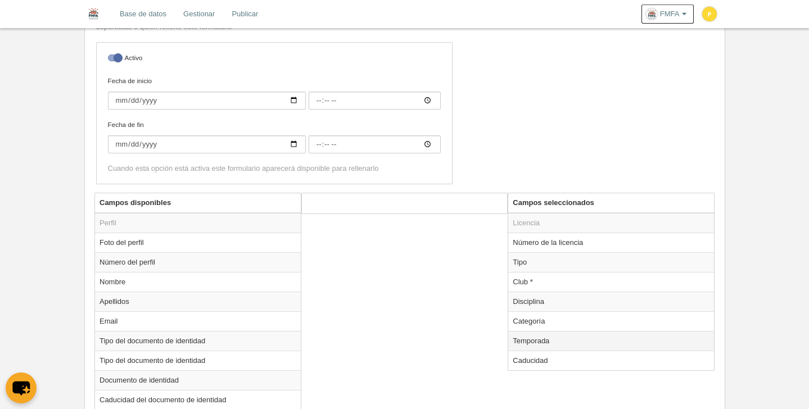
scroll to position [287, 0]
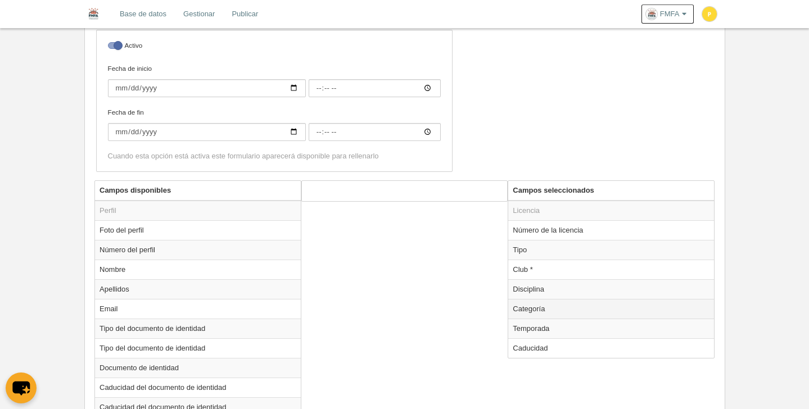
click at [545, 313] on td "Categoría" at bounding box center [611, 309] width 206 height 20
radio input "true"
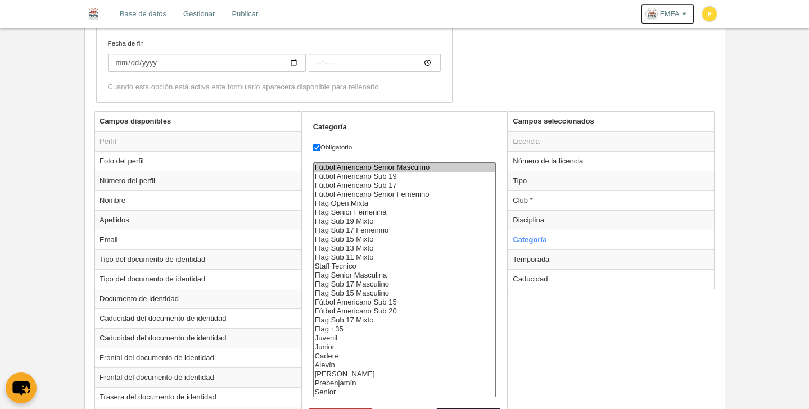
scroll to position [387, 0]
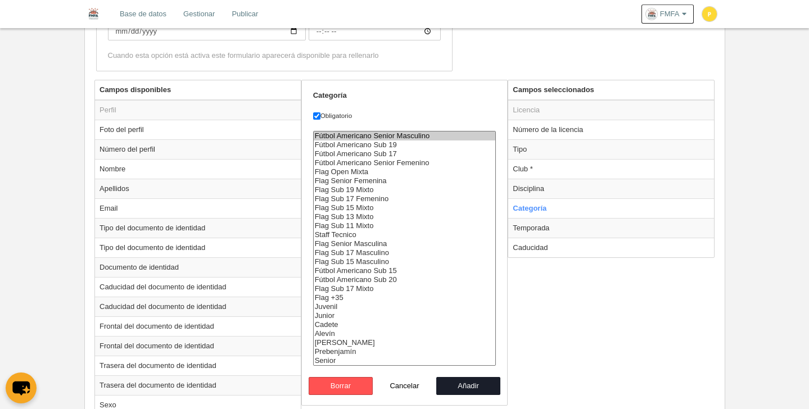
click at [409, 136] on option "Fútbol Americano Senior Masculino" at bounding box center [405, 136] width 182 height 9
click at [410, 145] on option "Fútbol Americano Sub 19" at bounding box center [405, 145] width 182 height 9
click at [413, 137] on option "Fútbol Americano Senior Masculino" at bounding box center [405, 136] width 182 height 9
click at [420, 164] on option "Fútbol Americano Senior Femenino" at bounding box center [405, 163] width 182 height 9
select select "6550"
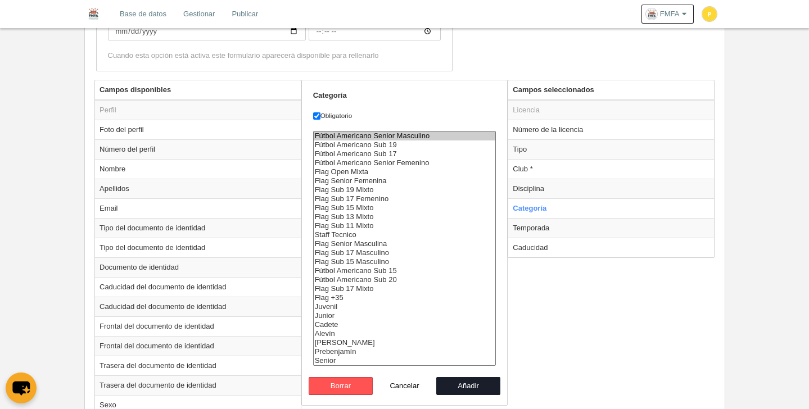
click at [397, 282] on option "Fútbol Americano Sub 20" at bounding box center [405, 279] width 182 height 9
click at [466, 388] on button "Añadir" at bounding box center [468, 386] width 64 height 18
radio input "false"
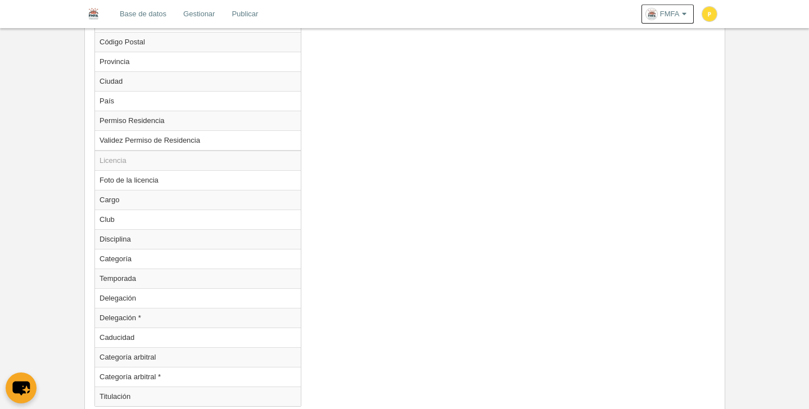
scroll to position [1030, 0]
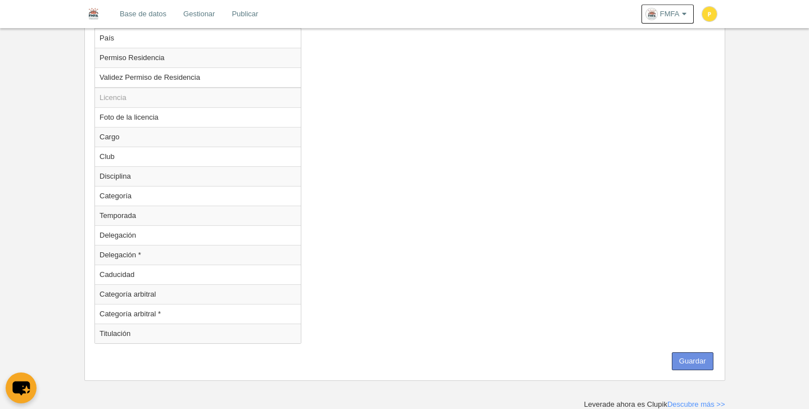
drag, startPoint x: 688, startPoint y: 360, endPoint x: 669, endPoint y: 346, distance: 22.9
click at [688, 360] on button "Guardar" at bounding box center [693, 362] width 42 height 18
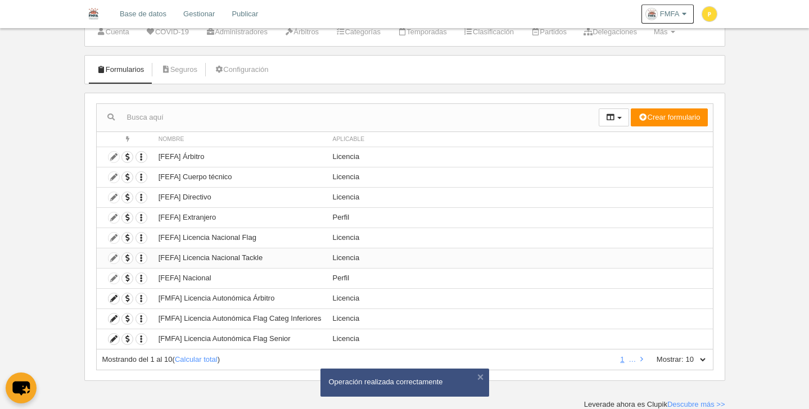
scroll to position [39, 0]
click at [642, 359] on icon at bounding box center [641, 359] width 3 height 7
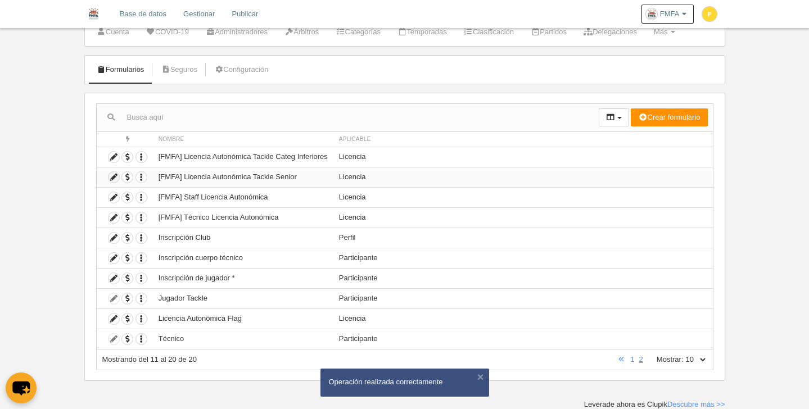
click at [112, 177] on icon at bounding box center [114, 177] width 11 height 11
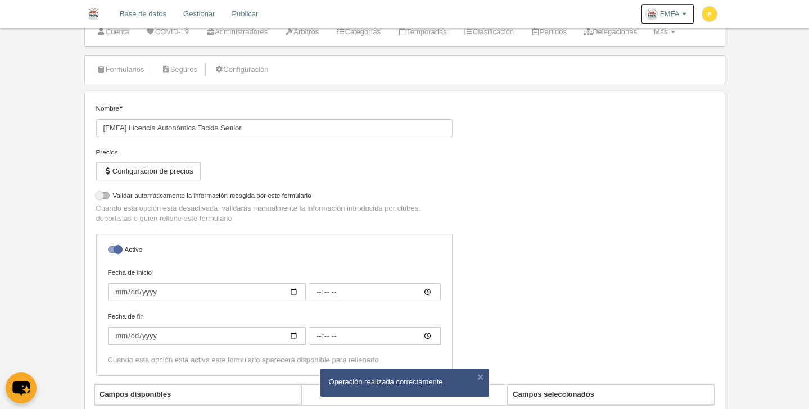
select select "selected"
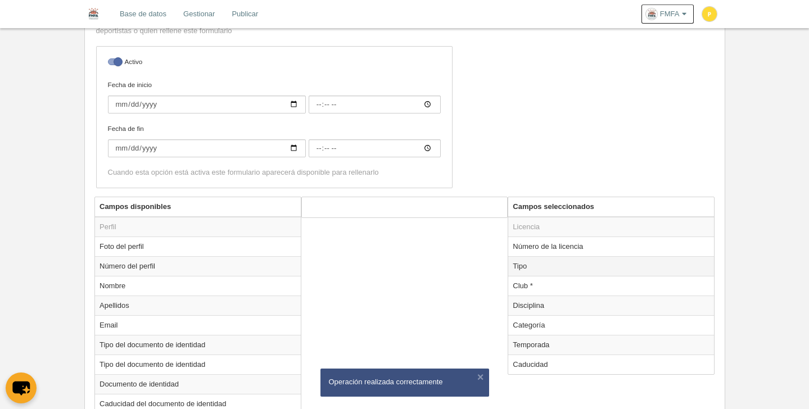
scroll to position [272, 0]
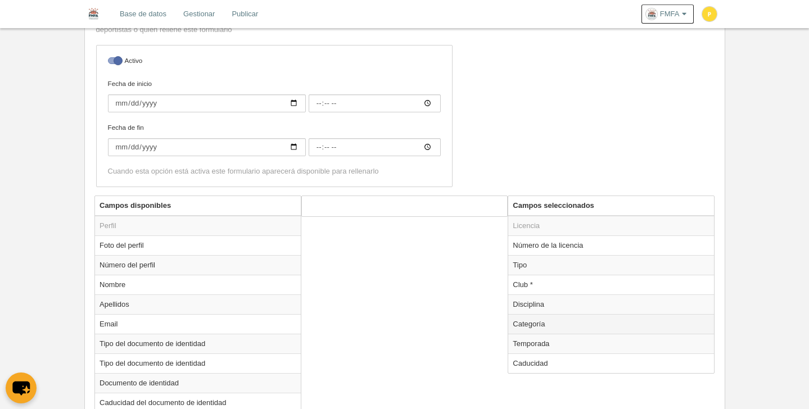
click at [538, 322] on td "Categoría" at bounding box center [611, 324] width 206 height 20
radio input "true"
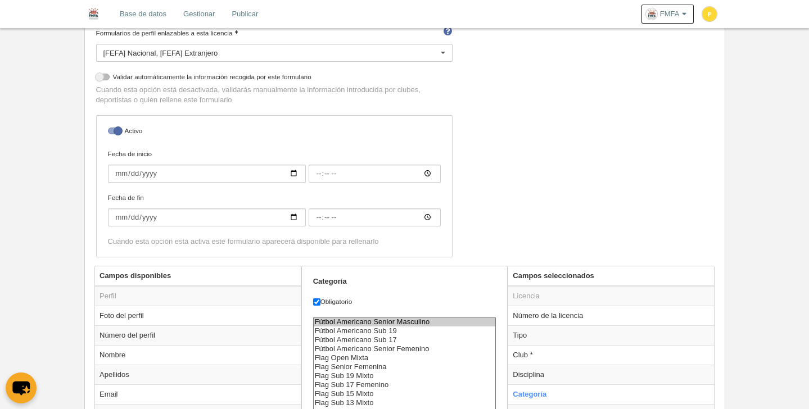
scroll to position [0, 0]
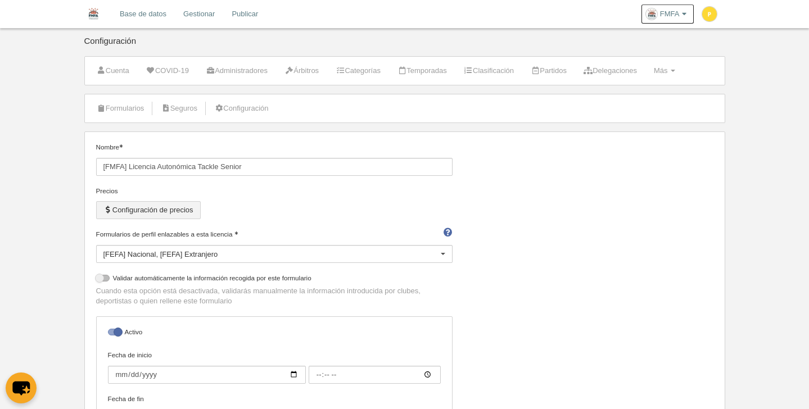
click at [161, 210] on button "Configuración de precios" at bounding box center [148, 210] width 105 height 18
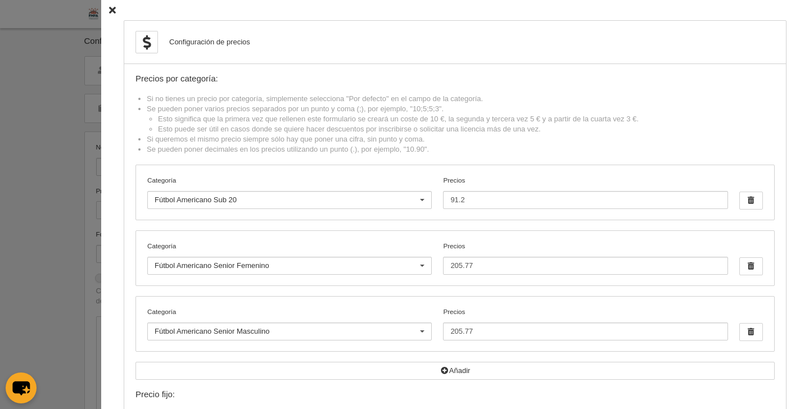
click at [109, 10] on icon at bounding box center [112, 10] width 7 height 7
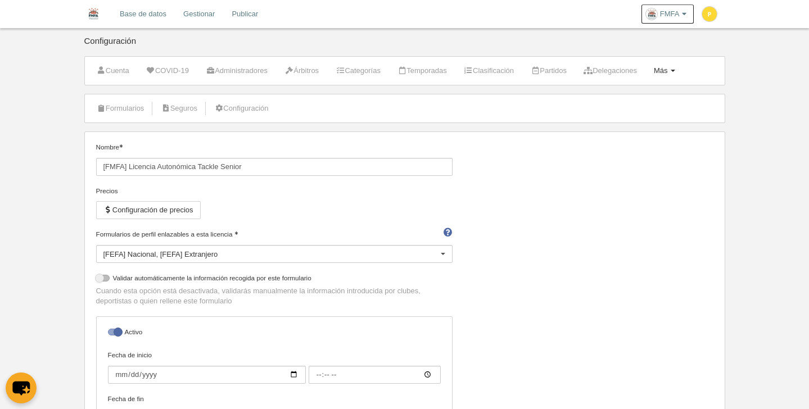
click at [668, 71] on span "Más" at bounding box center [661, 70] width 14 height 8
click at [639, 118] on link "Formularios" at bounding box center [628, 116] width 105 height 18
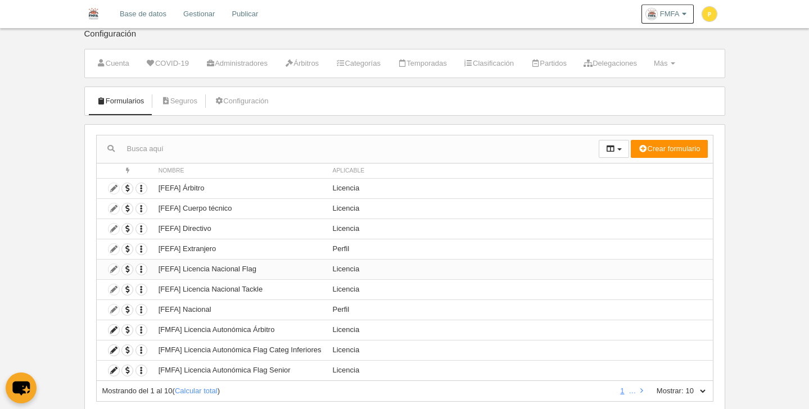
scroll to position [24, 0]
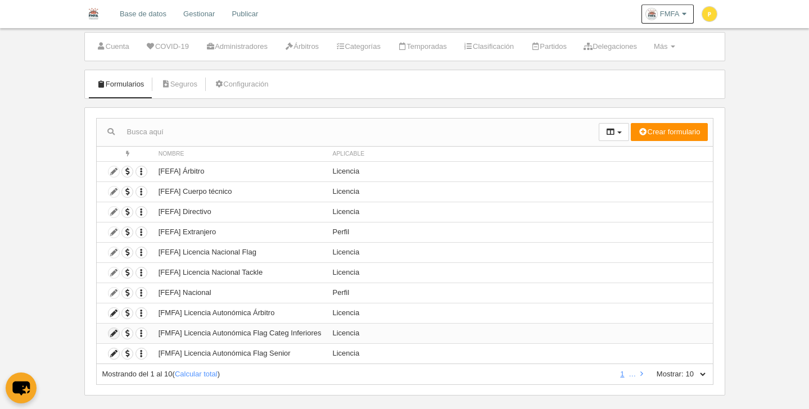
click at [111, 330] on icon at bounding box center [114, 333] width 11 height 11
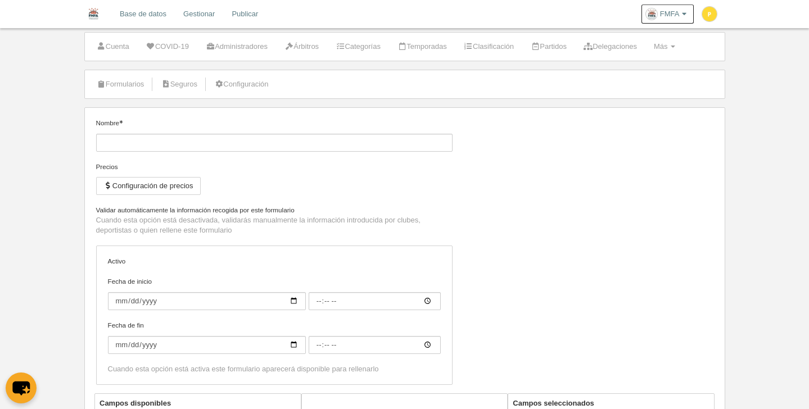
type input "[FMFA] Licencia Autonómica Flag Categ Inferiores"
checkbox input "true"
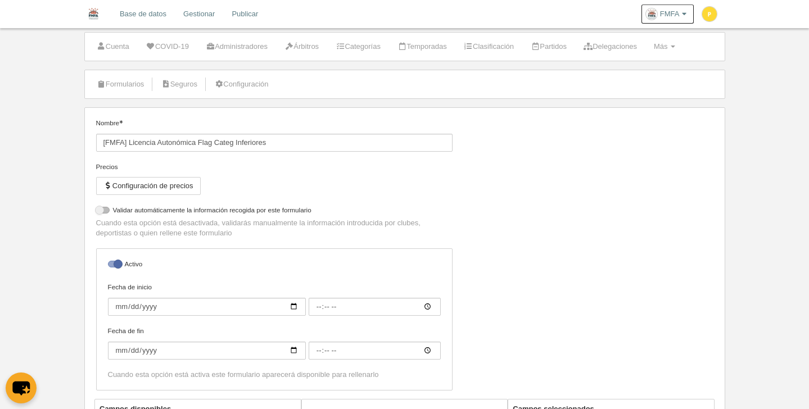
select select "selected"
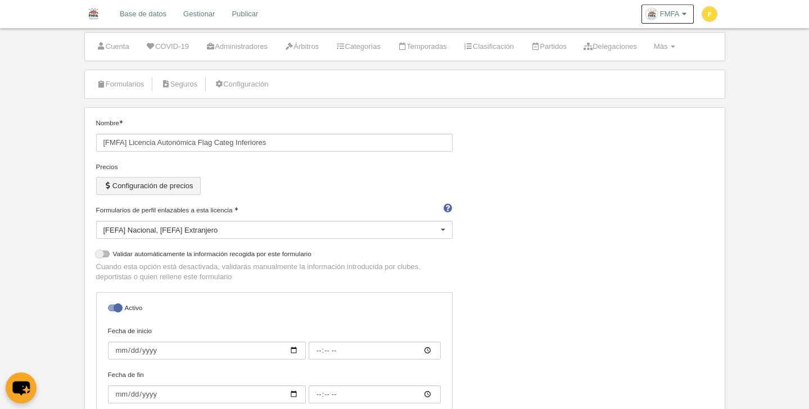
click at [164, 179] on button "Configuración de precios" at bounding box center [148, 186] width 105 height 18
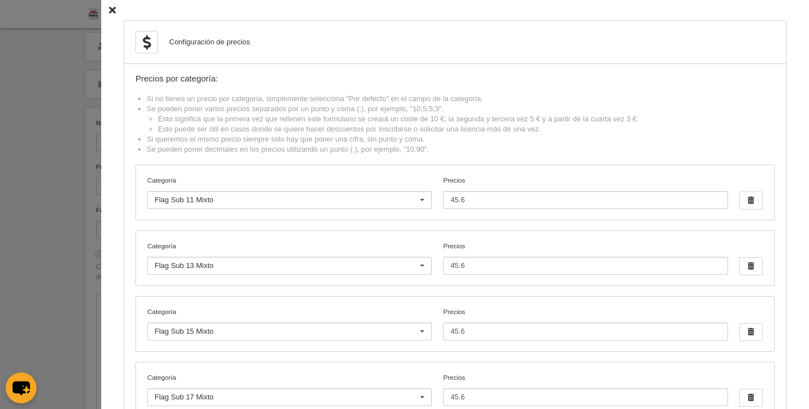
click at [109, 14] on icon at bounding box center [112, 10] width 7 height 7
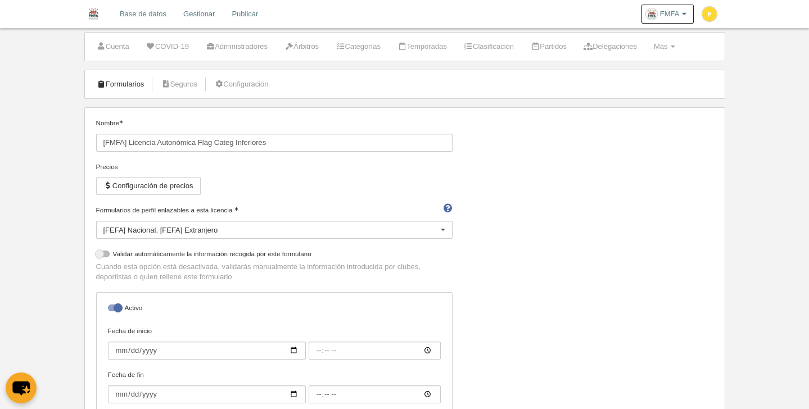
click at [118, 84] on link "Formularios" at bounding box center [121, 84] width 60 height 17
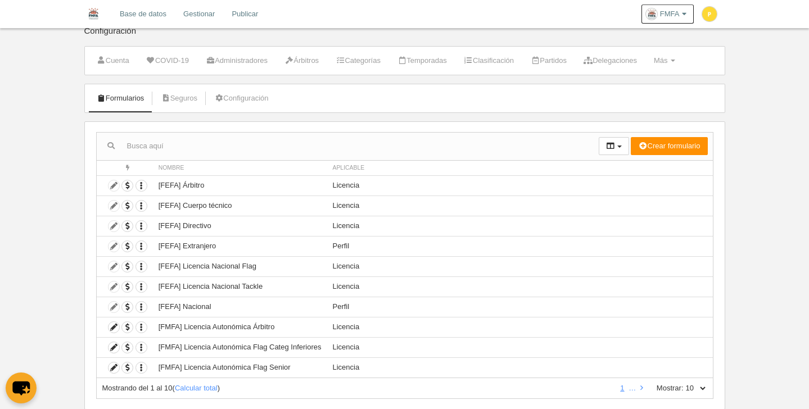
scroll to position [23, 0]
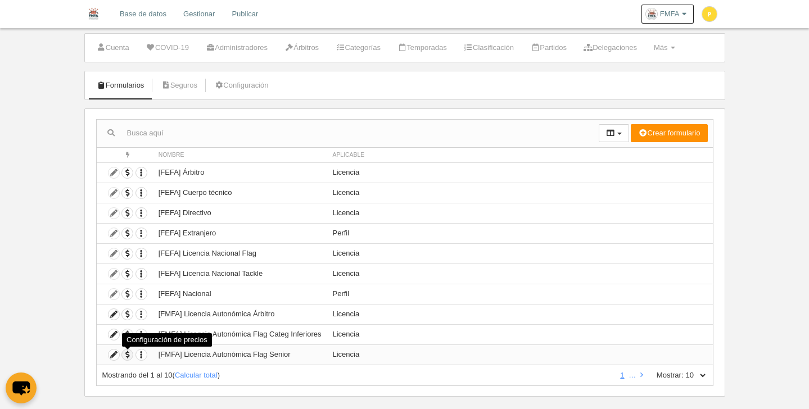
click at [129, 355] on span "button" at bounding box center [127, 355] width 11 height 11
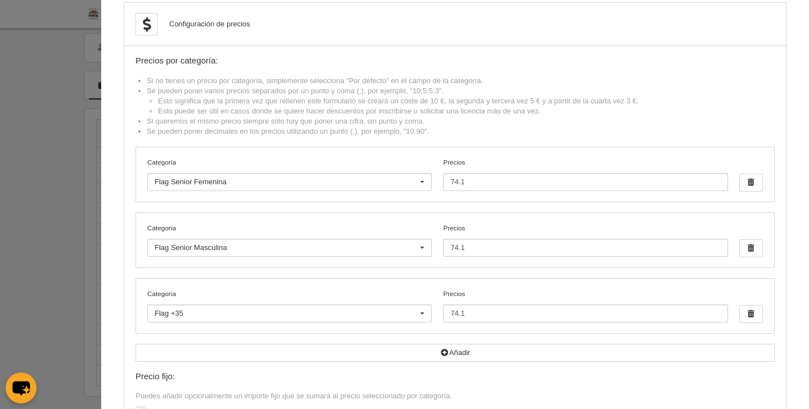
scroll to position [0, 0]
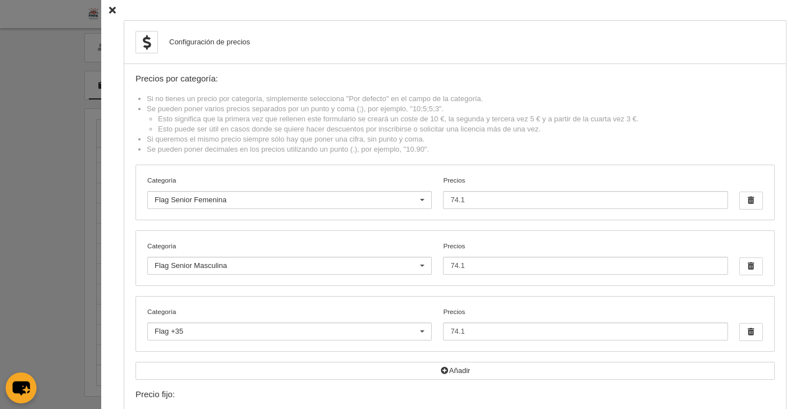
click at [109, 10] on icon at bounding box center [112, 10] width 7 height 7
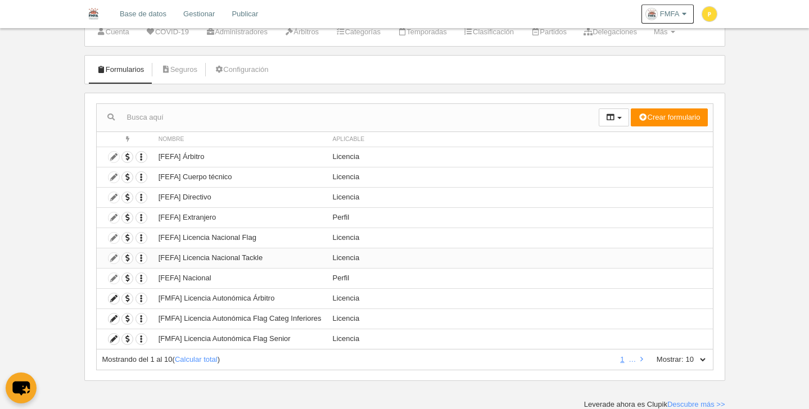
scroll to position [39, 0]
click at [112, 159] on td "Duplicar formulario Borrar formulario" at bounding box center [125, 157] width 56 height 20
click at [115, 299] on icon at bounding box center [114, 298] width 11 height 11
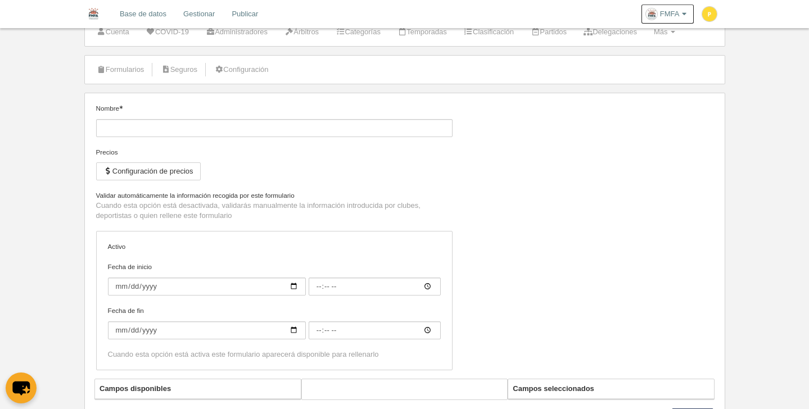
type input "[FMFA] Licencia Autonómica Árbitro"
checkbox input "true"
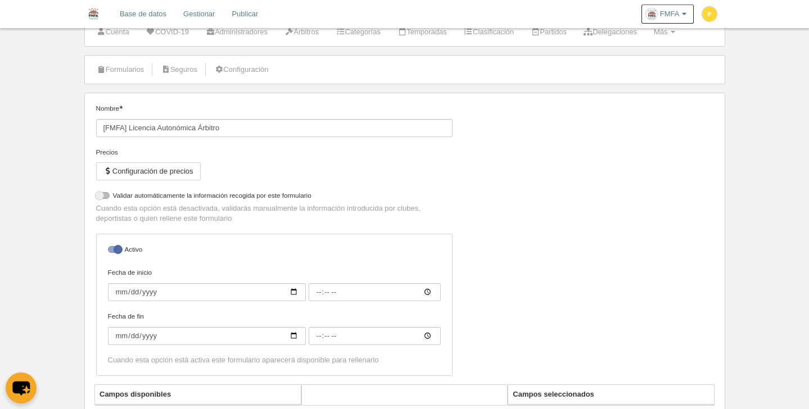
select select "selected"
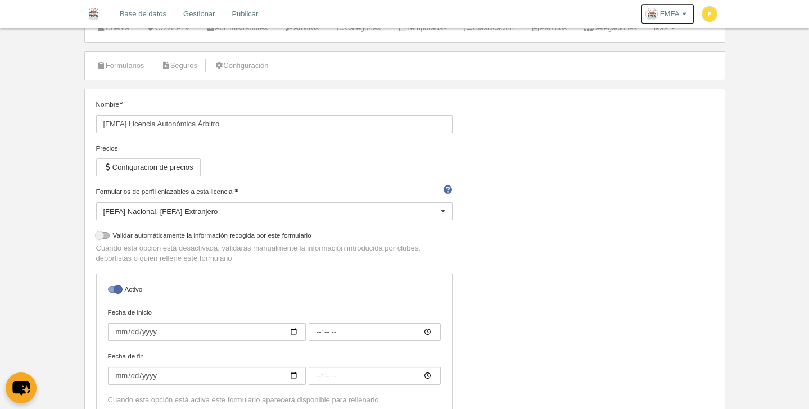
scroll to position [43, 0]
click at [157, 166] on button "Configuración de precios" at bounding box center [148, 167] width 105 height 18
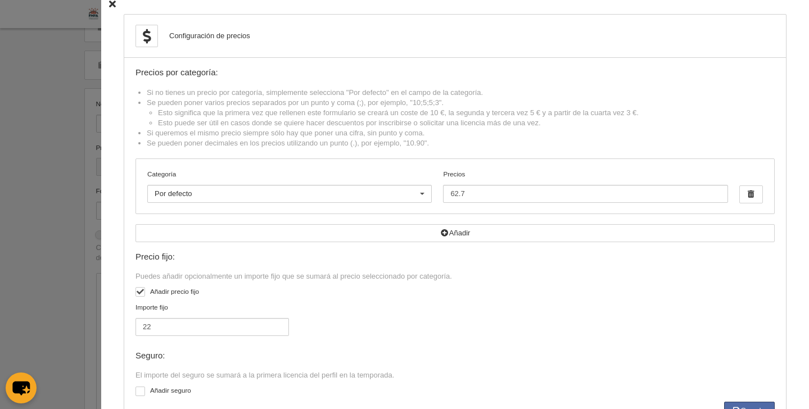
scroll to position [0, 0]
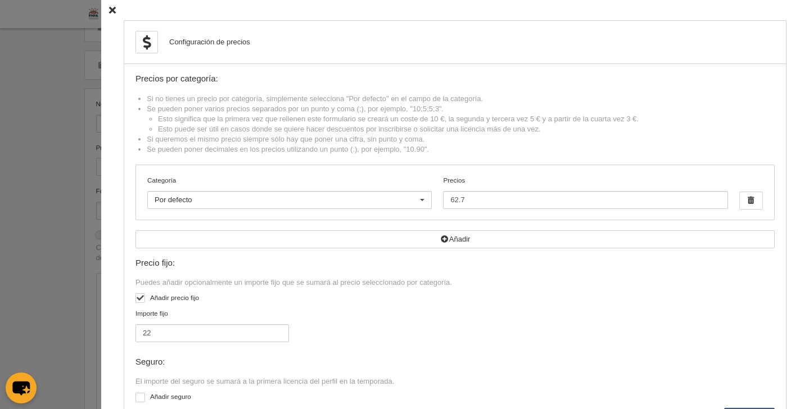
click at [109, 8] on icon at bounding box center [112, 10] width 7 height 7
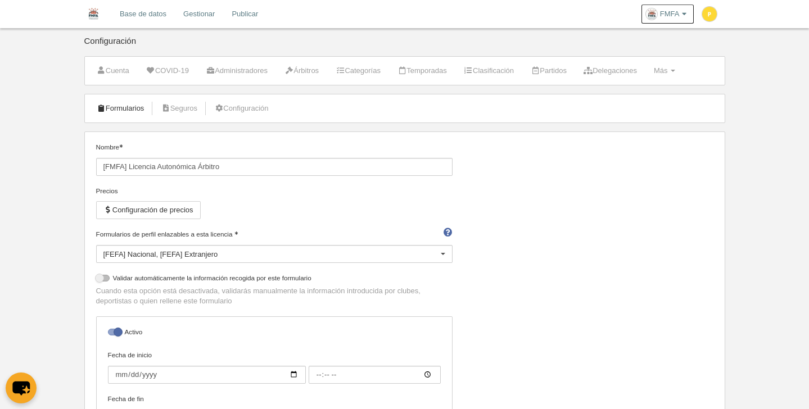
click at [116, 115] on link "Formularios" at bounding box center [121, 108] width 60 height 17
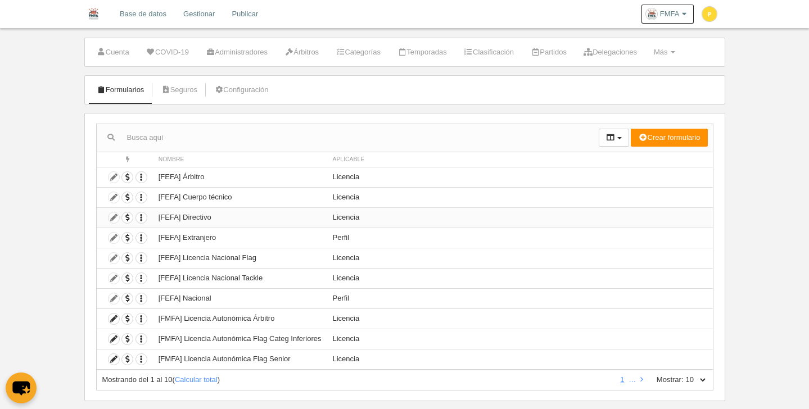
scroll to position [39, 0]
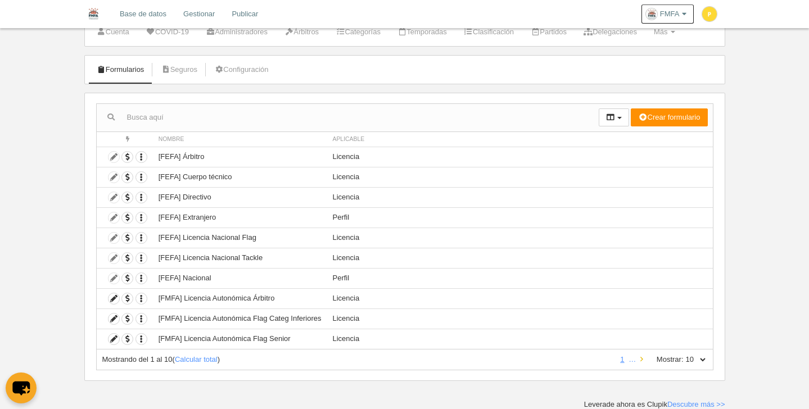
click at [642, 360] on icon at bounding box center [641, 359] width 3 height 7
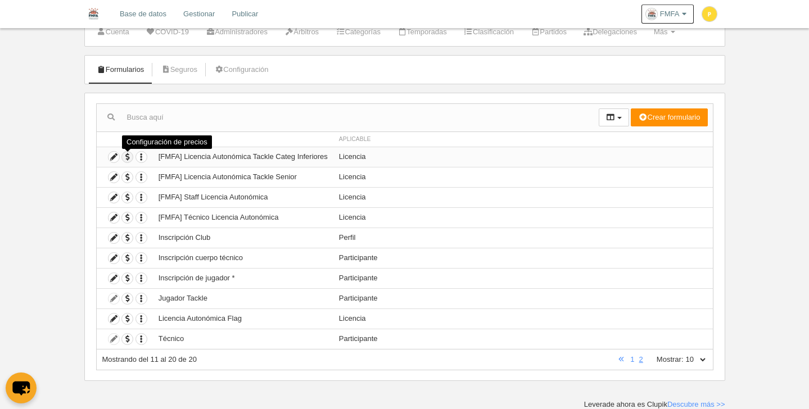
click at [128, 157] on span "button" at bounding box center [127, 157] width 11 height 11
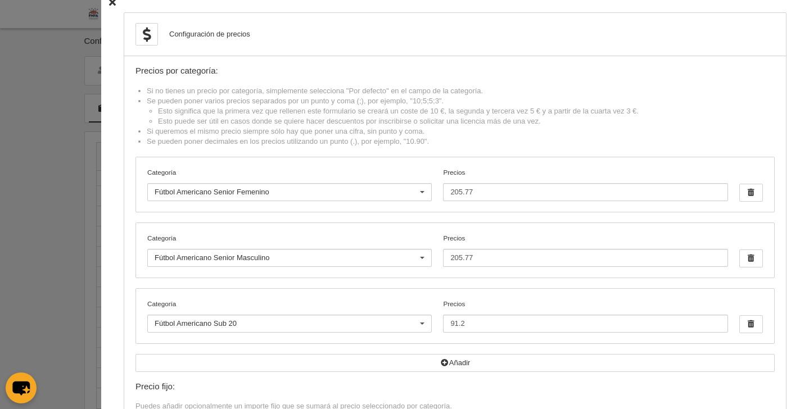
scroll to position [0, 0]
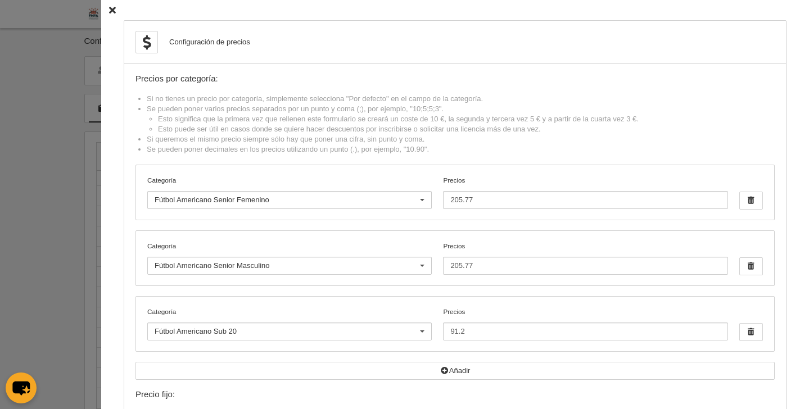
click at [110, 12] on div "Configuración de precios Precios por categoría: Si no tienes un precio por cate…" at bounding box center [455, 294] width 708 height 589
drag, startPoint x: 106, startPoint y: 10, endPoint x: 121, endPoint y: 46, distance: 38.5
click at [109, 10] on icon at bounding box center [112, 10] width 7 height 7
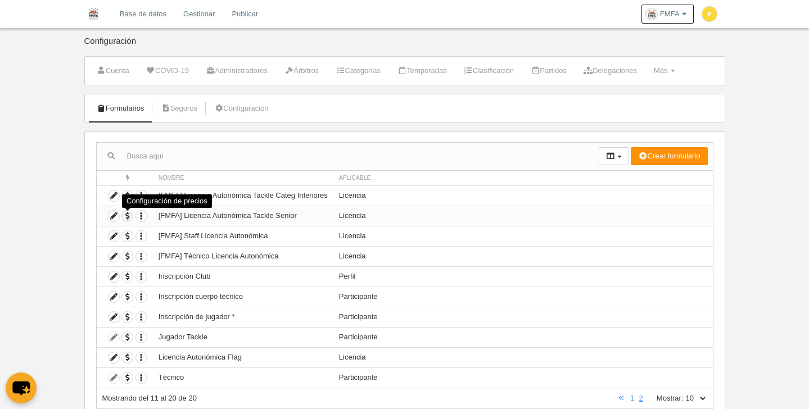
click at [127, 218] on span "button" at bounding box center [127, 216] width 11 height 11
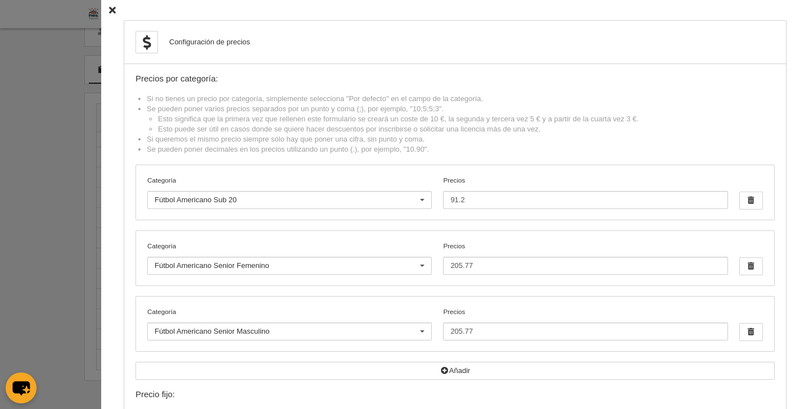
drag, startPoint x: 104, startPoint y: 12, endPoint x: 107, endPoint y: 24, distance: 12.3
click at [109, 11] on icon at bounding box center [112, 10] width 7 height 7
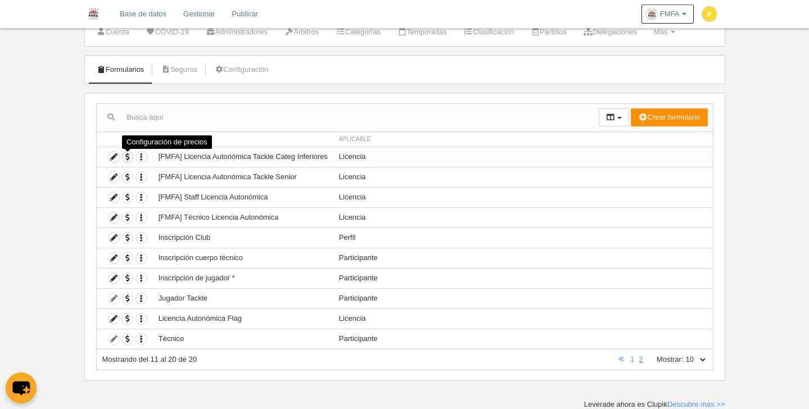
click at [124, 157] on span "button" at bounding box center [127, 157] width 11 height 11
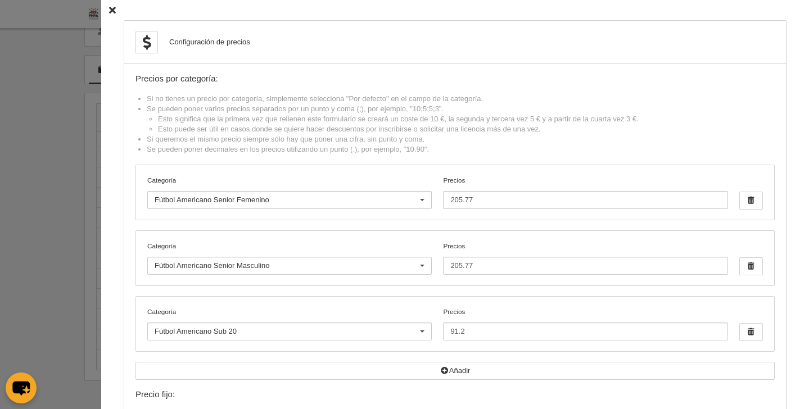
click at [109, 10] on icon at bounding box center [112, 10] width 7 height 7
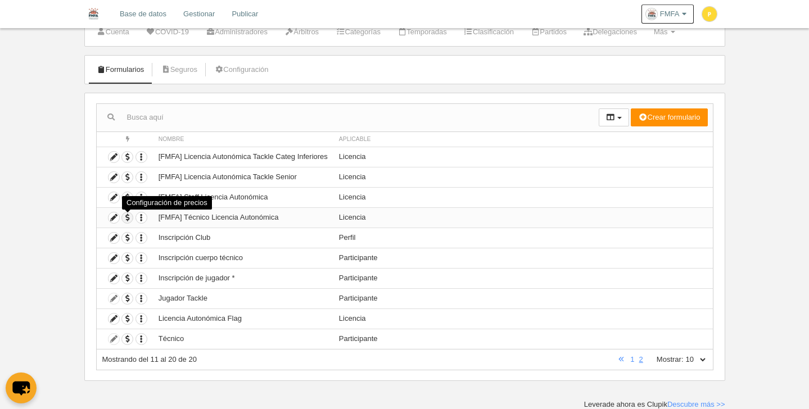
click at [127, 220] on span "button" at bounding box center [127, 218] width 11 height 11
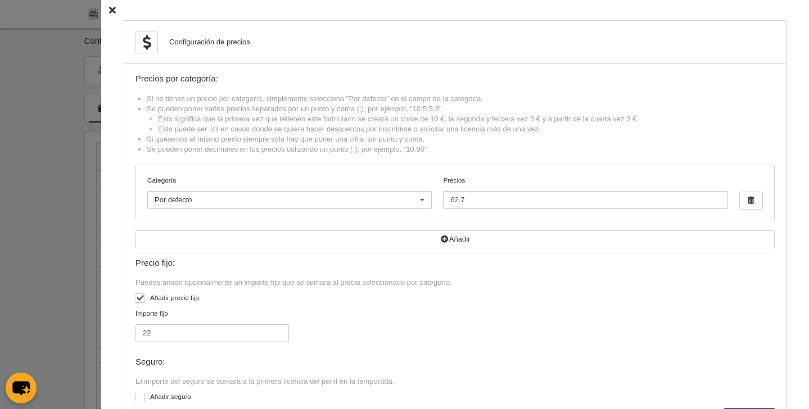
click at [109, 11] on icon at bounding box center [112, 10] width 7 height 7
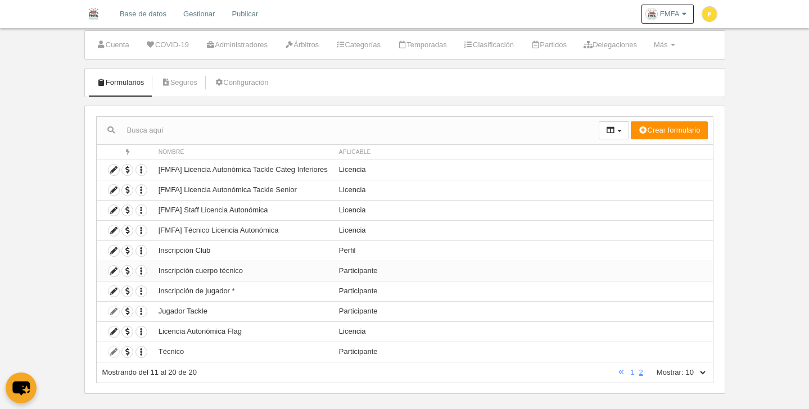
scroll to position [26, 0]
click at [116, 232] on icon at bounding box center [114, 230] width 11 height 11
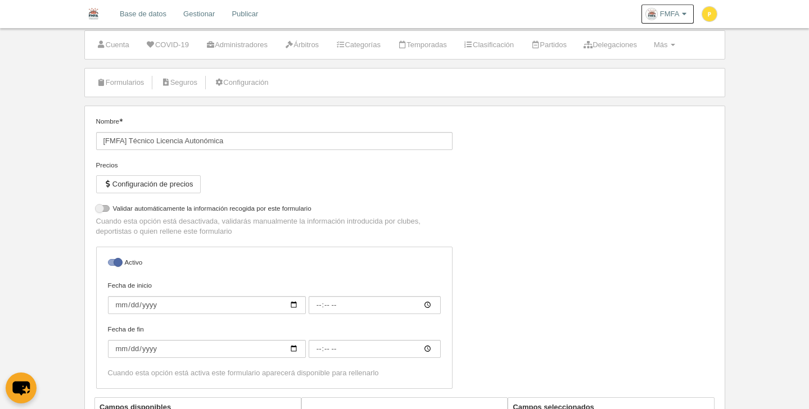
select select "selected"
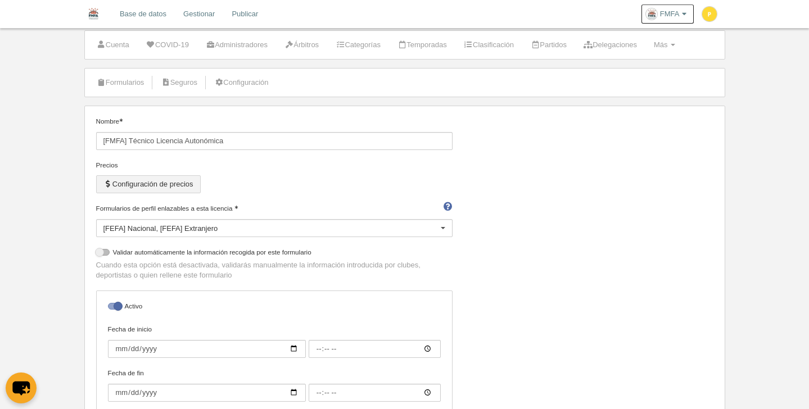
click at [190, 187] on button "Configuración de precios" at bounding box center [148, 184] width 105 height 18
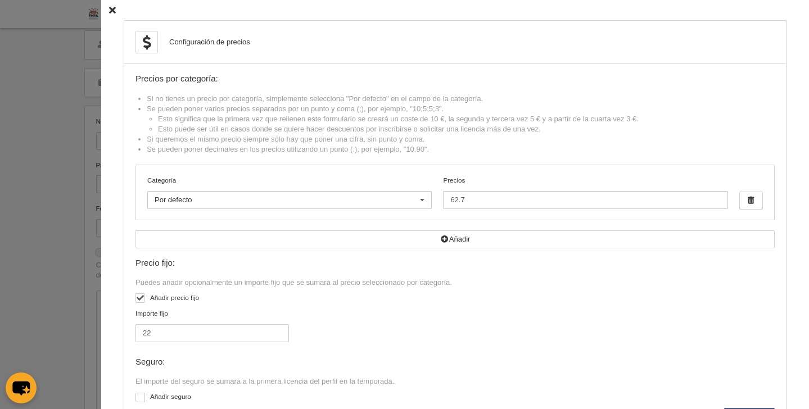
click at [414, 199] on div at bounding box center [422, 201] width 18 height 18
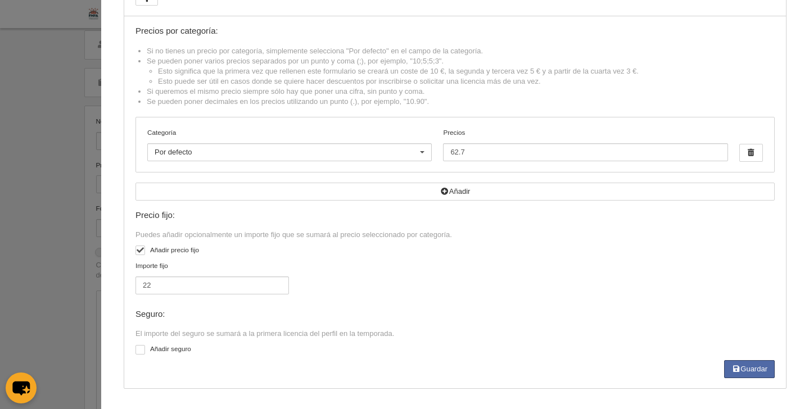
click at [537, 275] on div "Importe fijo 22" at bounding box center [456, 283] width 648 height 44
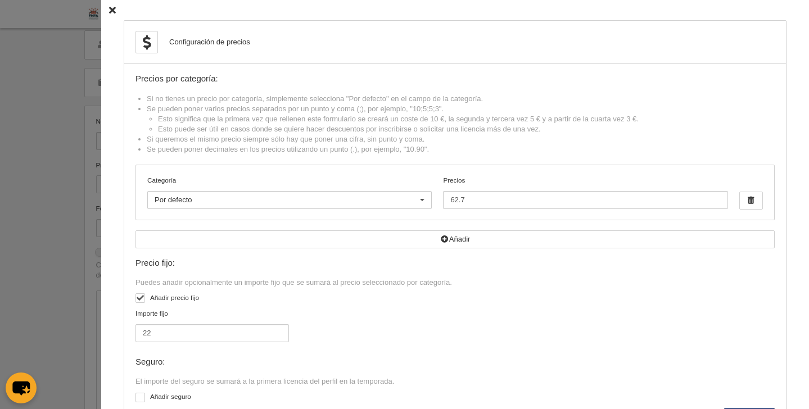
click at [109, 12] on icon at bounding box center [112, 10] width 7 height 7
